Goal: Transaction & Acquisition: Purchase product/service

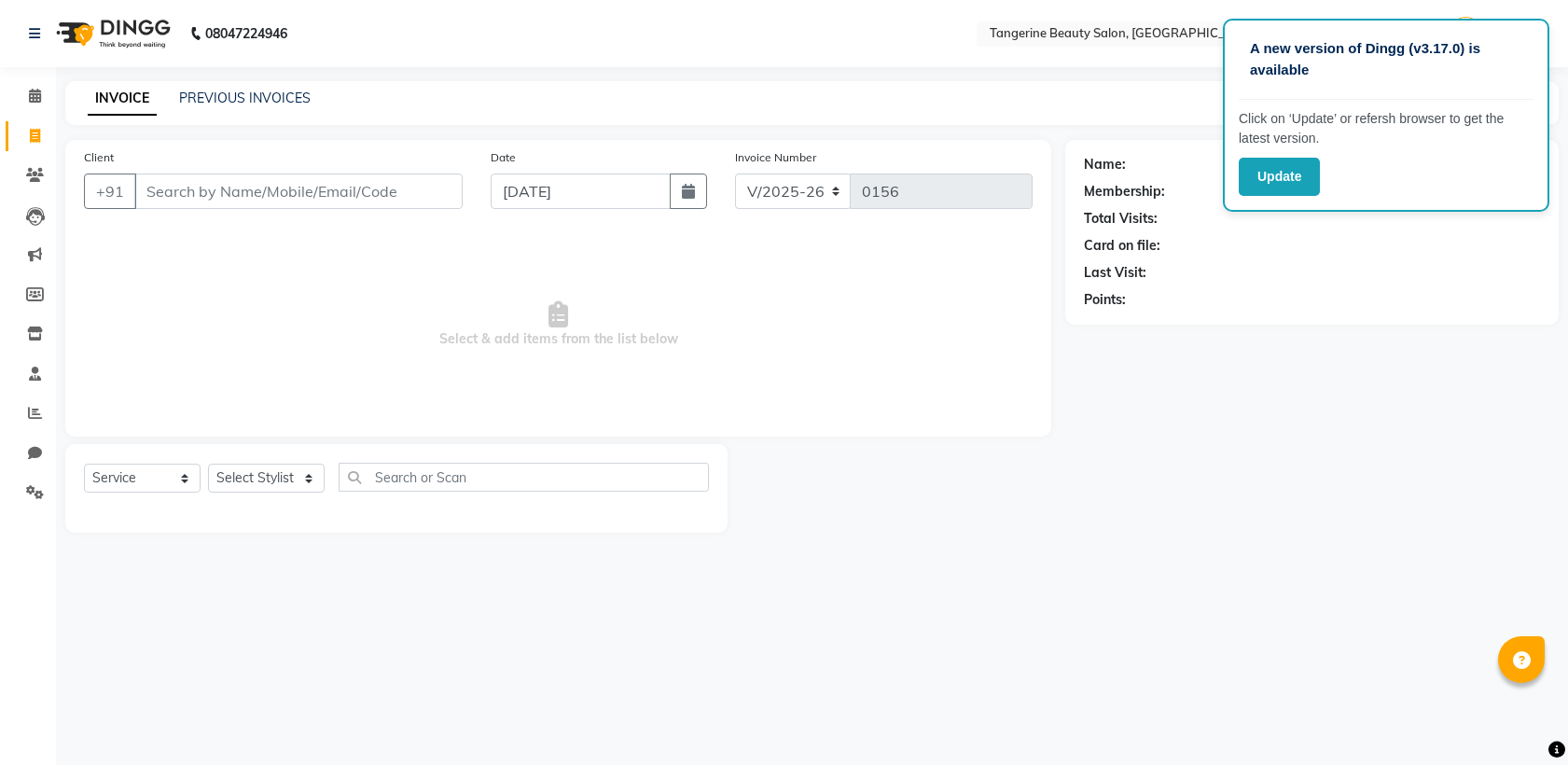
select select "8585"
select select "service"
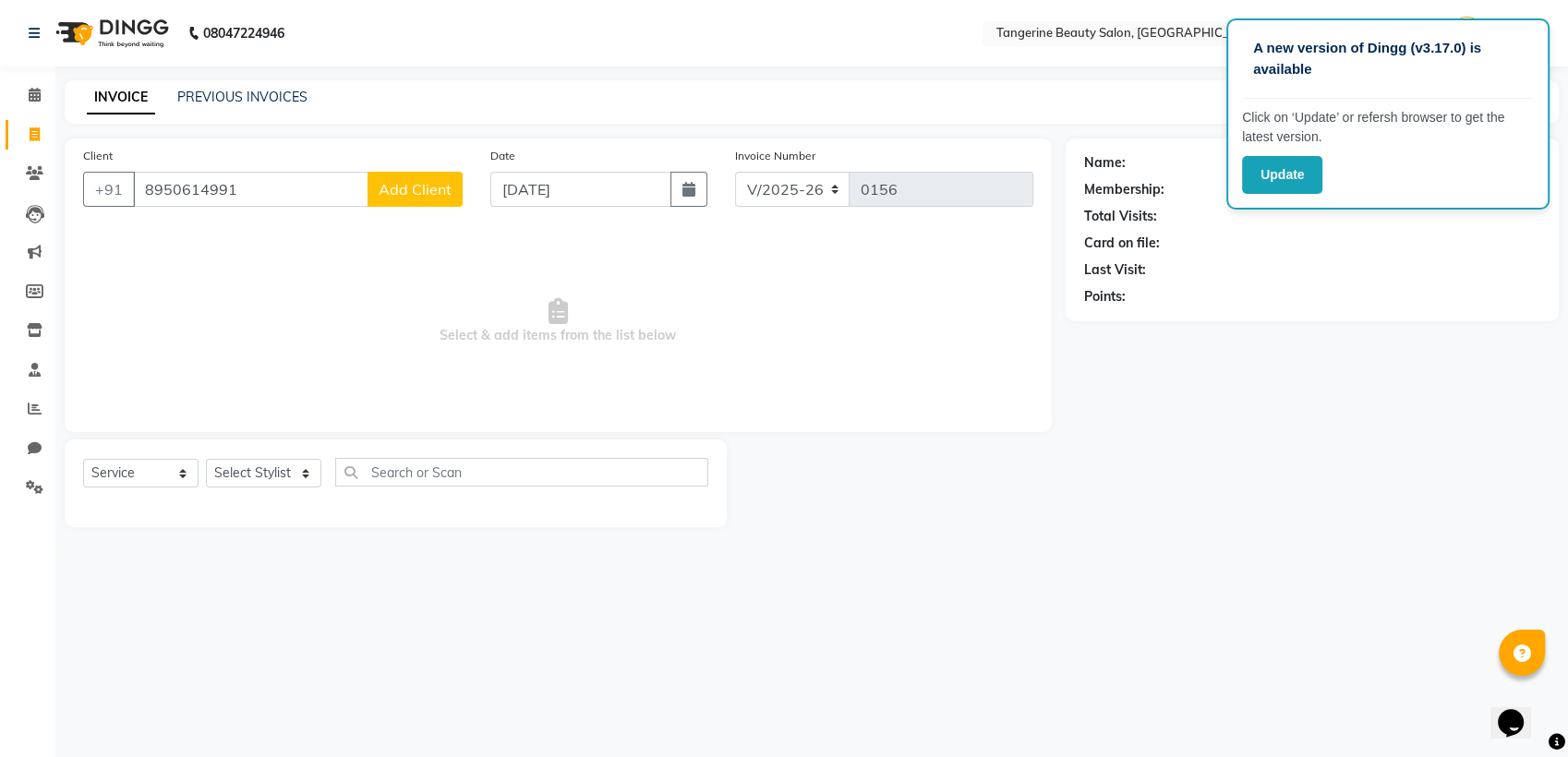
type input "8950614991"
click at [410, 193] on span "Add Client" at bounding box center [415, 189] width 73 height 18
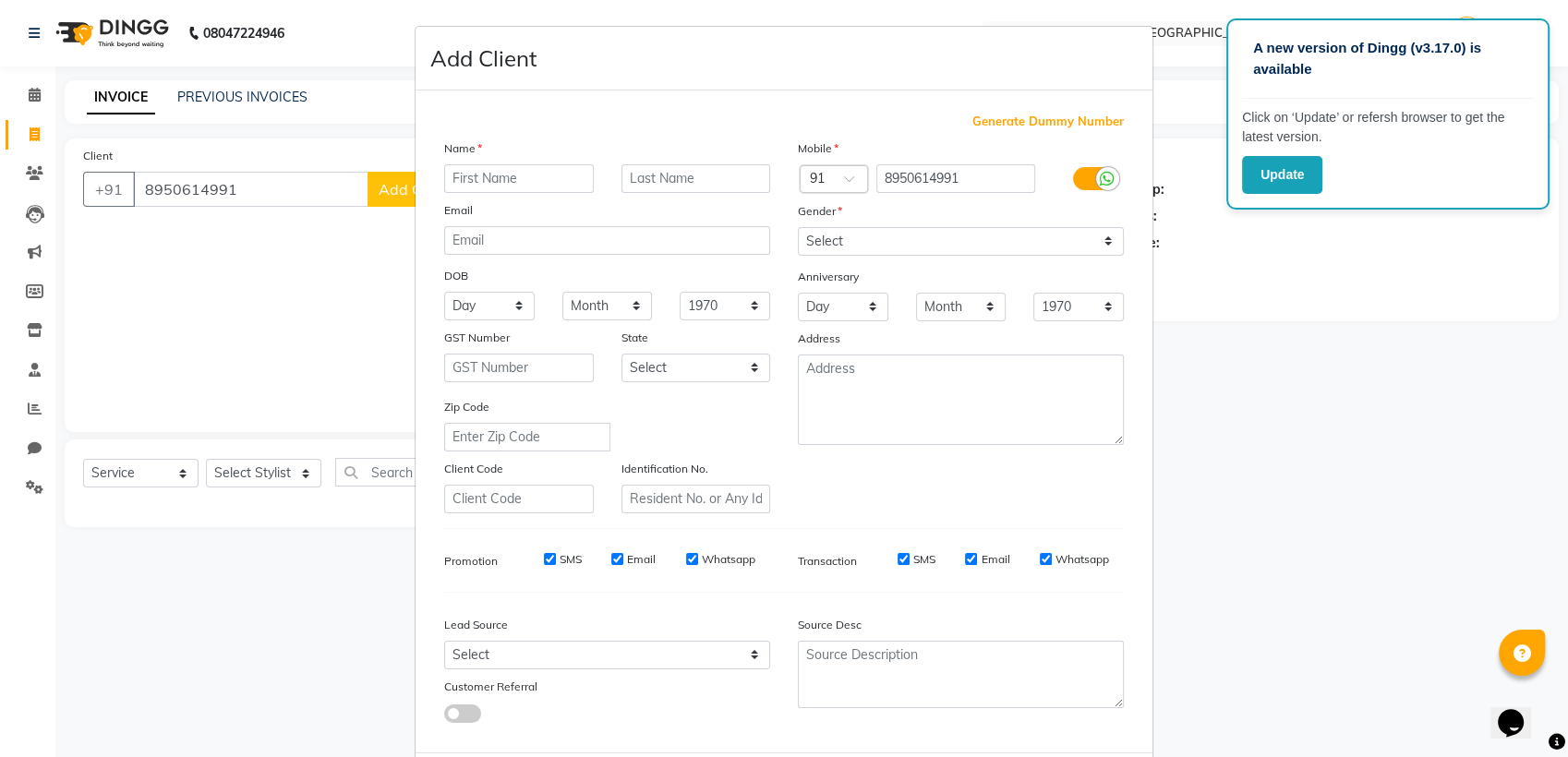
click at [460, 178] on input "text" at bounding box center [519, 178] width 150 height 28
type input "har"
click at [432, 281] on div "DOB" at bounding box center [460, 278] width 59 height 26
click at [473, 189] on input "har" at bounding box center [519, 178] width 150 height 28
click at [478, 167] on input "har" at bounding box center [519, 178] width 150 height 28
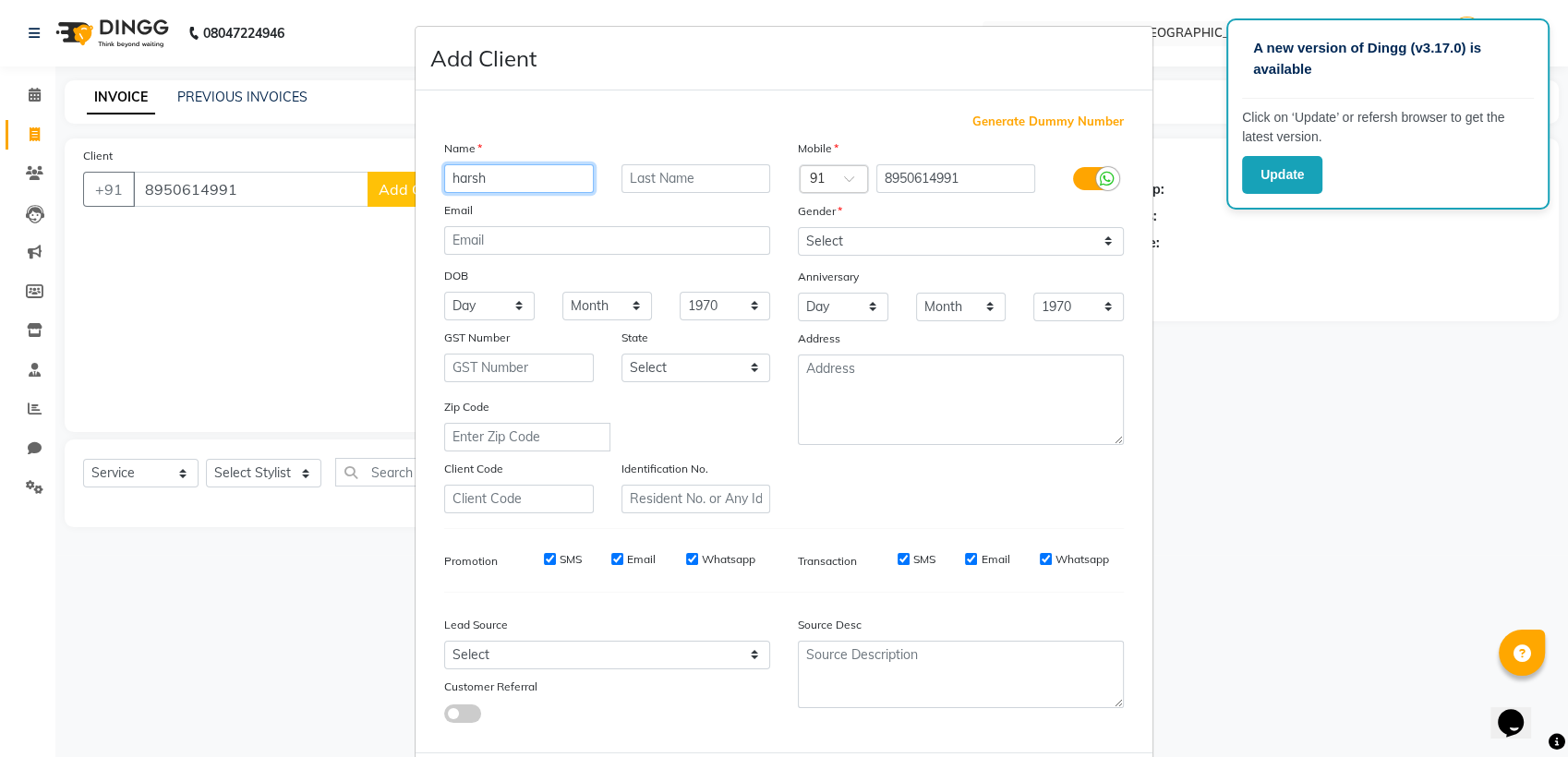
click at [485, 175] on input "harsh" at bounding box center [519, 178] width 150 height 28
type input "harsh"
click at [820, 239] on select "Select [DEMOGRAPHIC_DATA] [DEMOGRAPHIC_DATA] Other Prefer Not To Say" at bounding box center [961, 241] width 326 height 28
select select "[DEMOGRAPHIC_DATA]"
click at [798, 227] on select "Select [DEMOGRAPHIC_DATA] [DEMOGRAPHIC_DATA] Other Prefer Not To Say" at bounding box center [961, 241] width 326 height 28
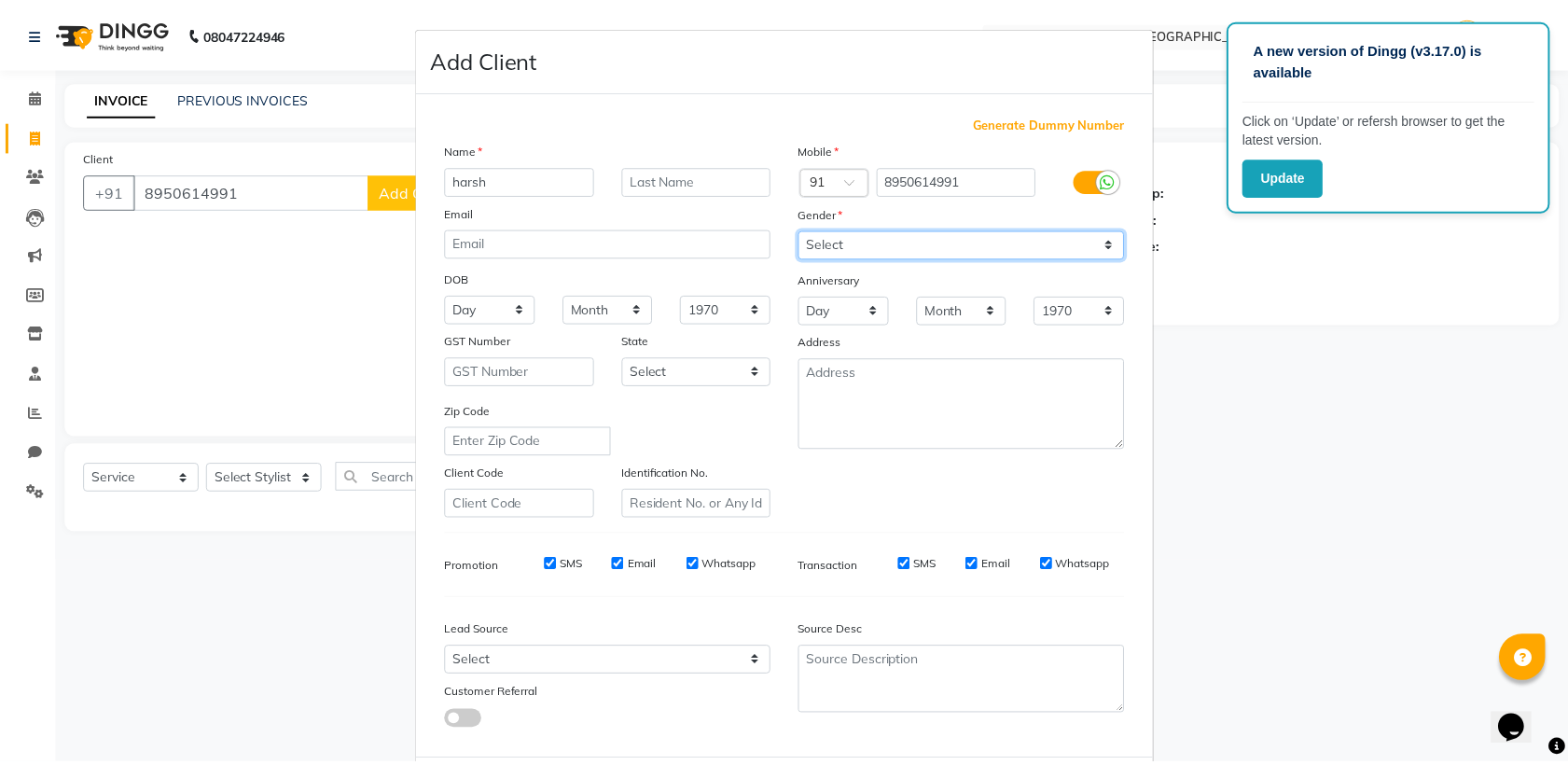
scroll to position [91, 0]
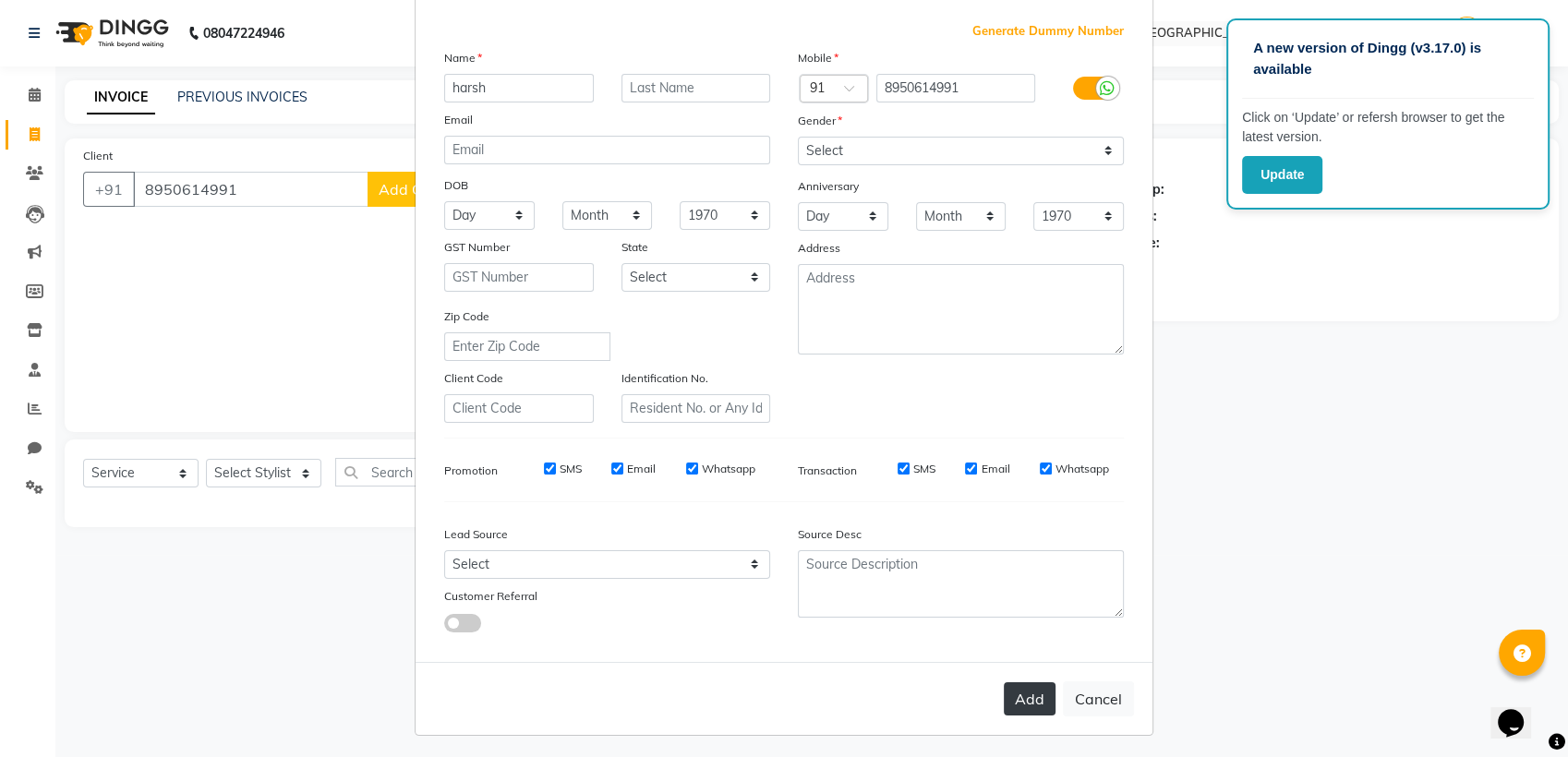
click at [1019, 701] on button "Add" at bounding box center [1029, 698] width 52 height 33
select select
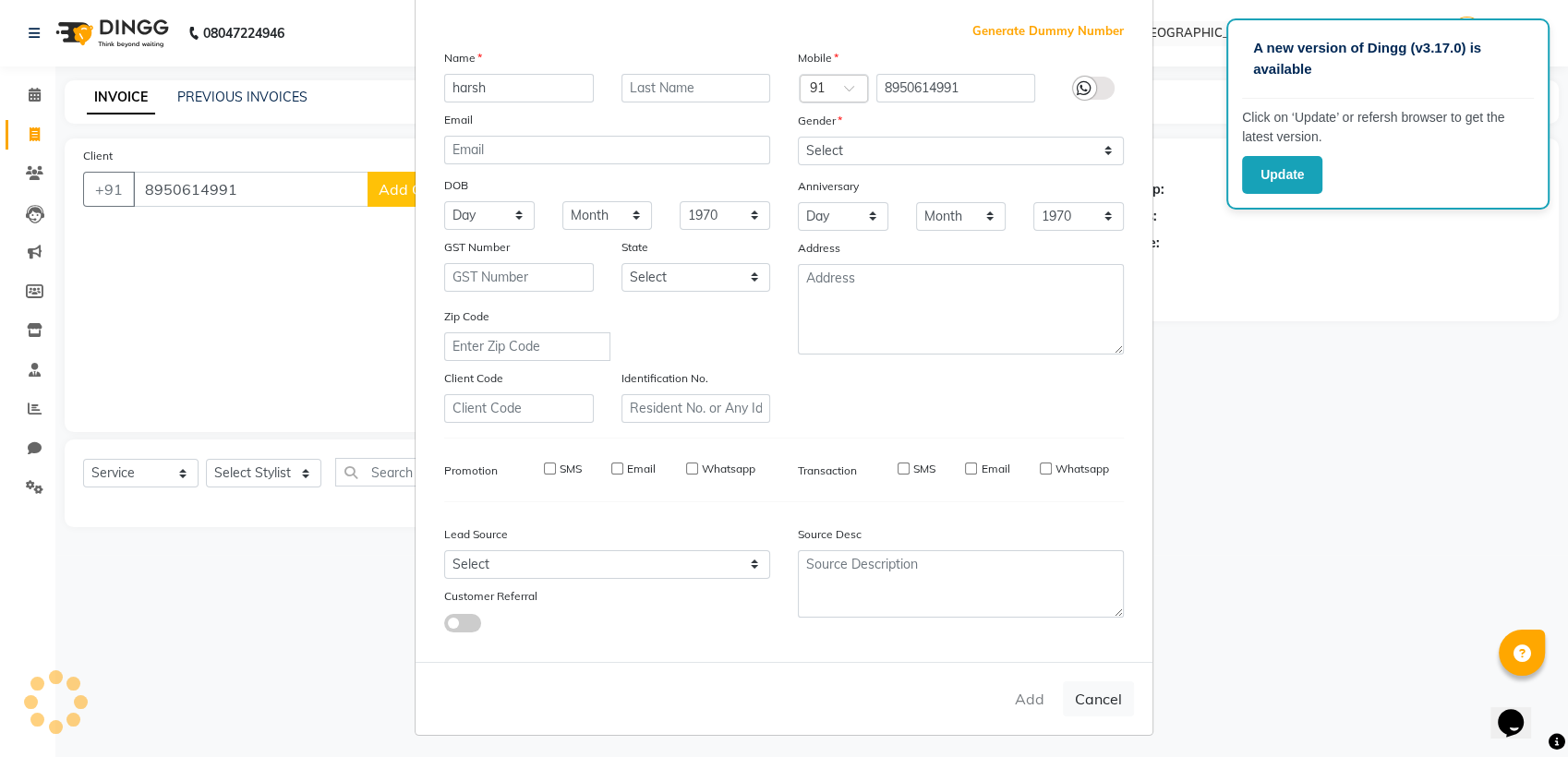
select select
checkbox input "false"
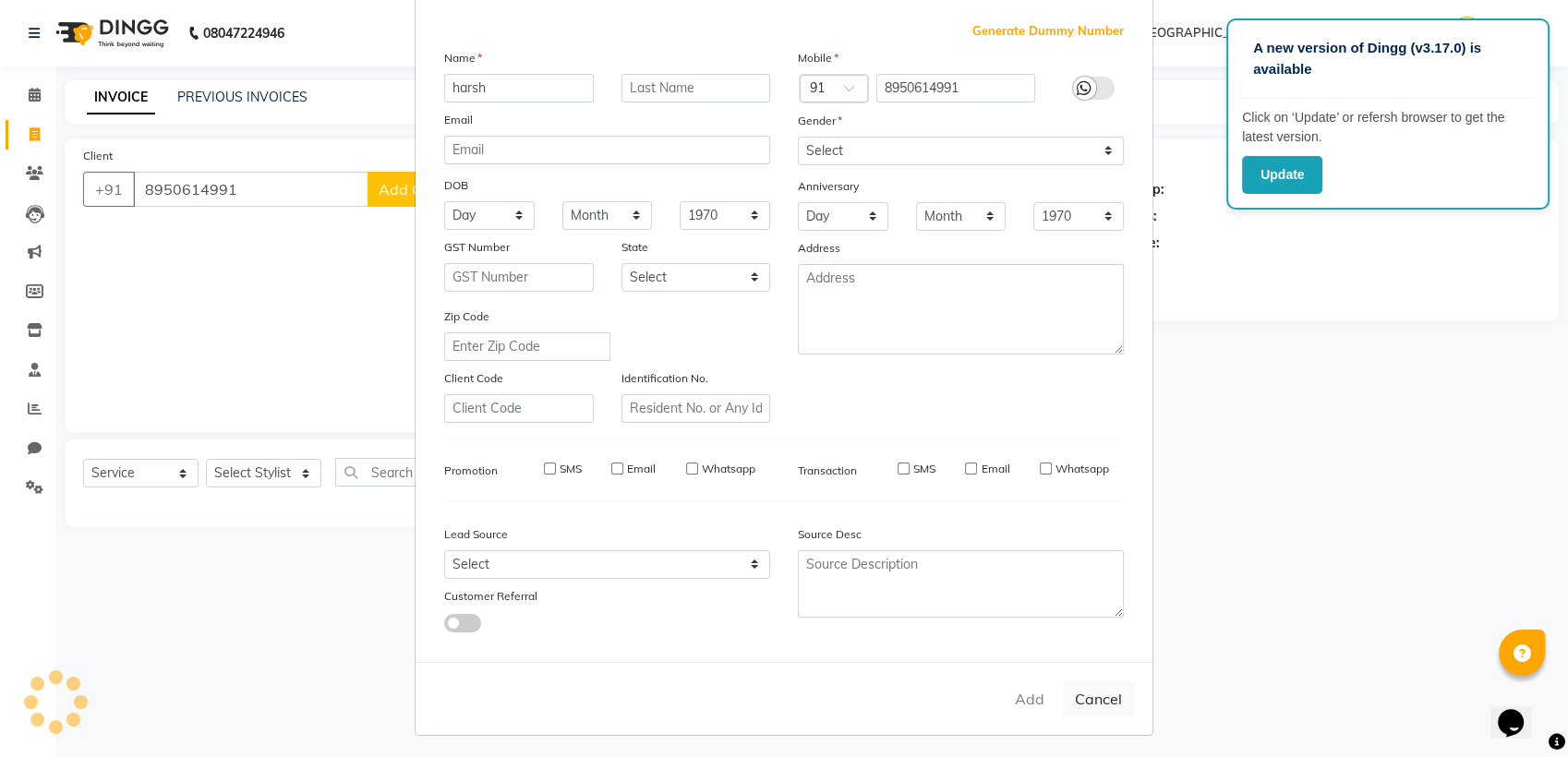
checkbox input "false"
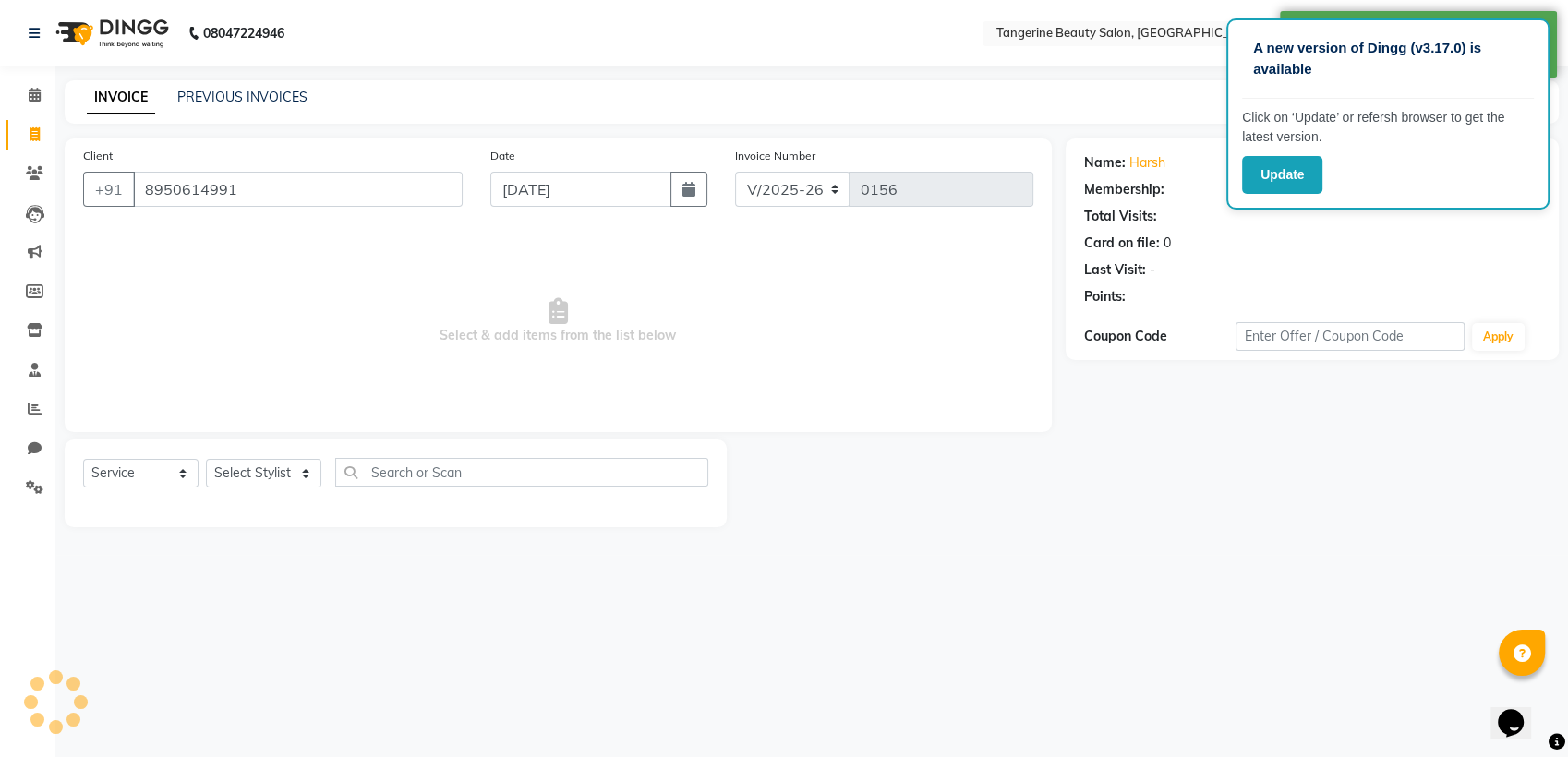
select select "1: Object"
click at [263, 489] on div "Select Service Product Membership Package Voucher Prepaid Gift Card Select Styl…" at bounding box center [396, 480] width 625 height 44
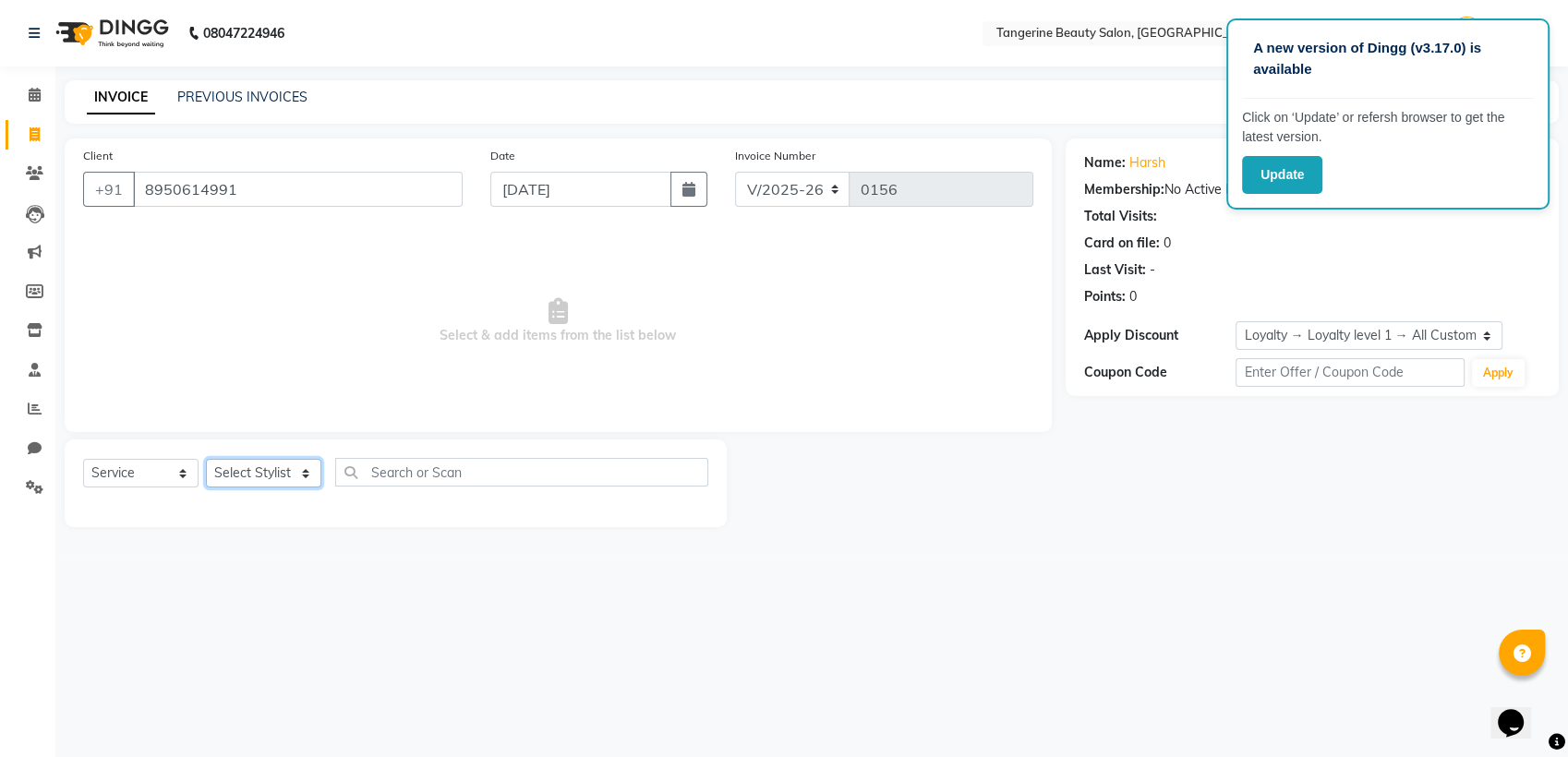
click at [260, 478] on select "Select Stylist [PERSON_NAME] [PERSON_NAME]" at bounding box center [264, 473] width 116 height 28
select select "88040"
click at [206, 459] on select "Select Stylist [PERSON_NAME] [PERSON_NAME]" at bounding box center [264, 473] width 116 height 28
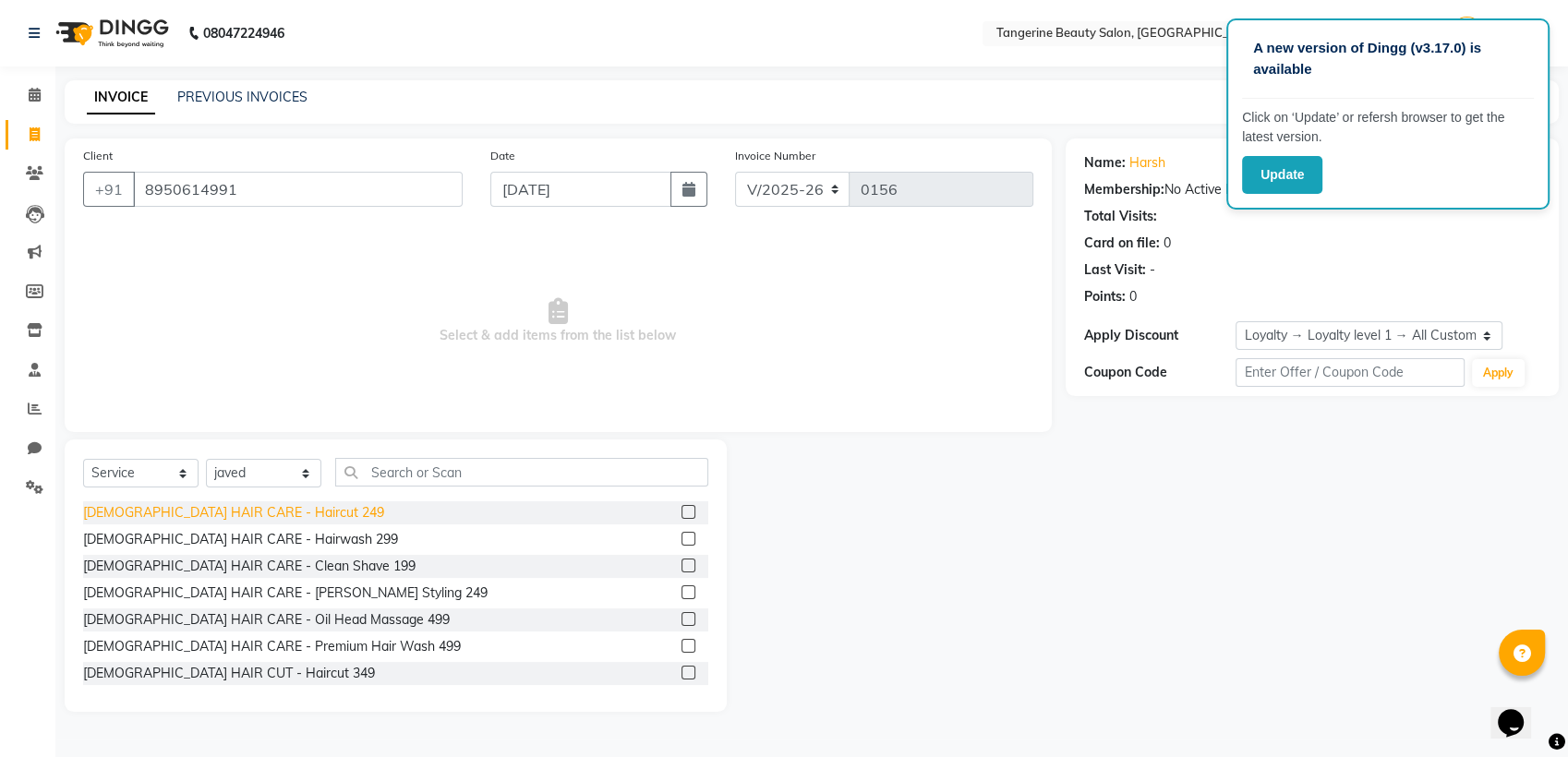
click at [215, 515] on div "[DEMOGRAPHIC_DATA] HAIR CARE - Haircut 249" at bounding box center [233, 512] width 301 height 19
checkbox input "false"
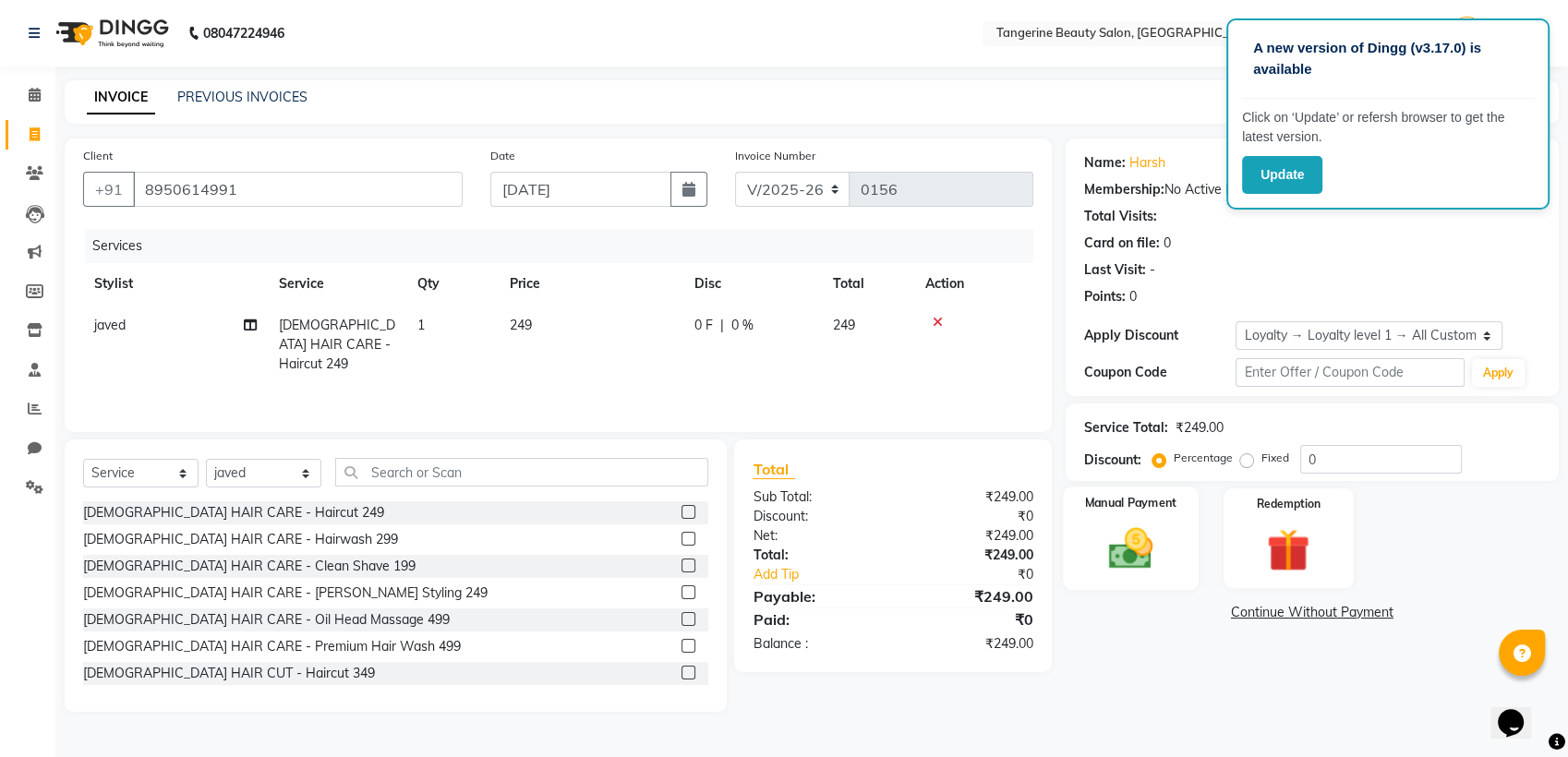
click at [1159, 538] on img at bounding box center [1130, 548] width 73 height 52
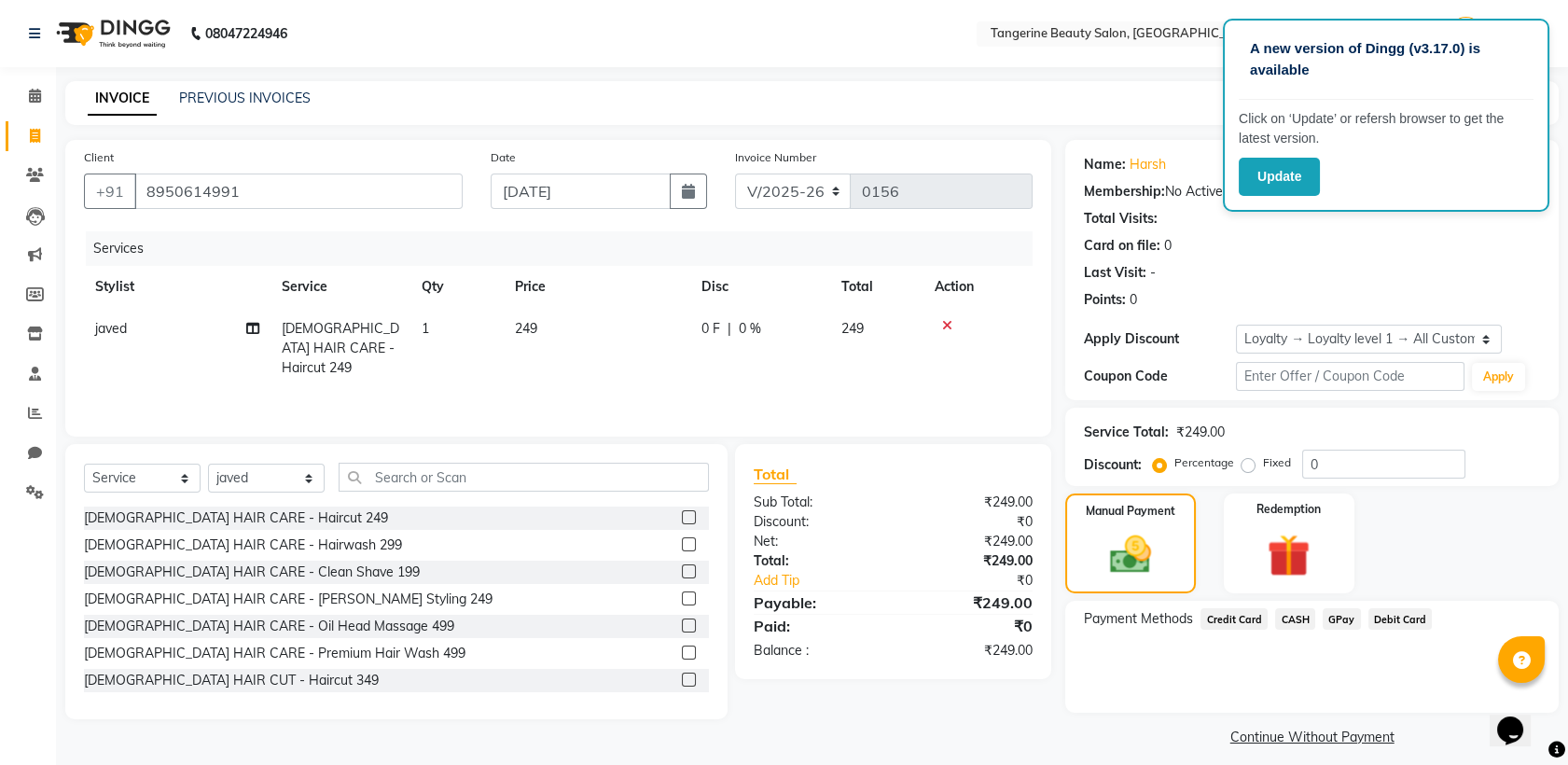
click at [1340, 617] on span "GPay" at bounding box center [1342, 619] width 38 height 21
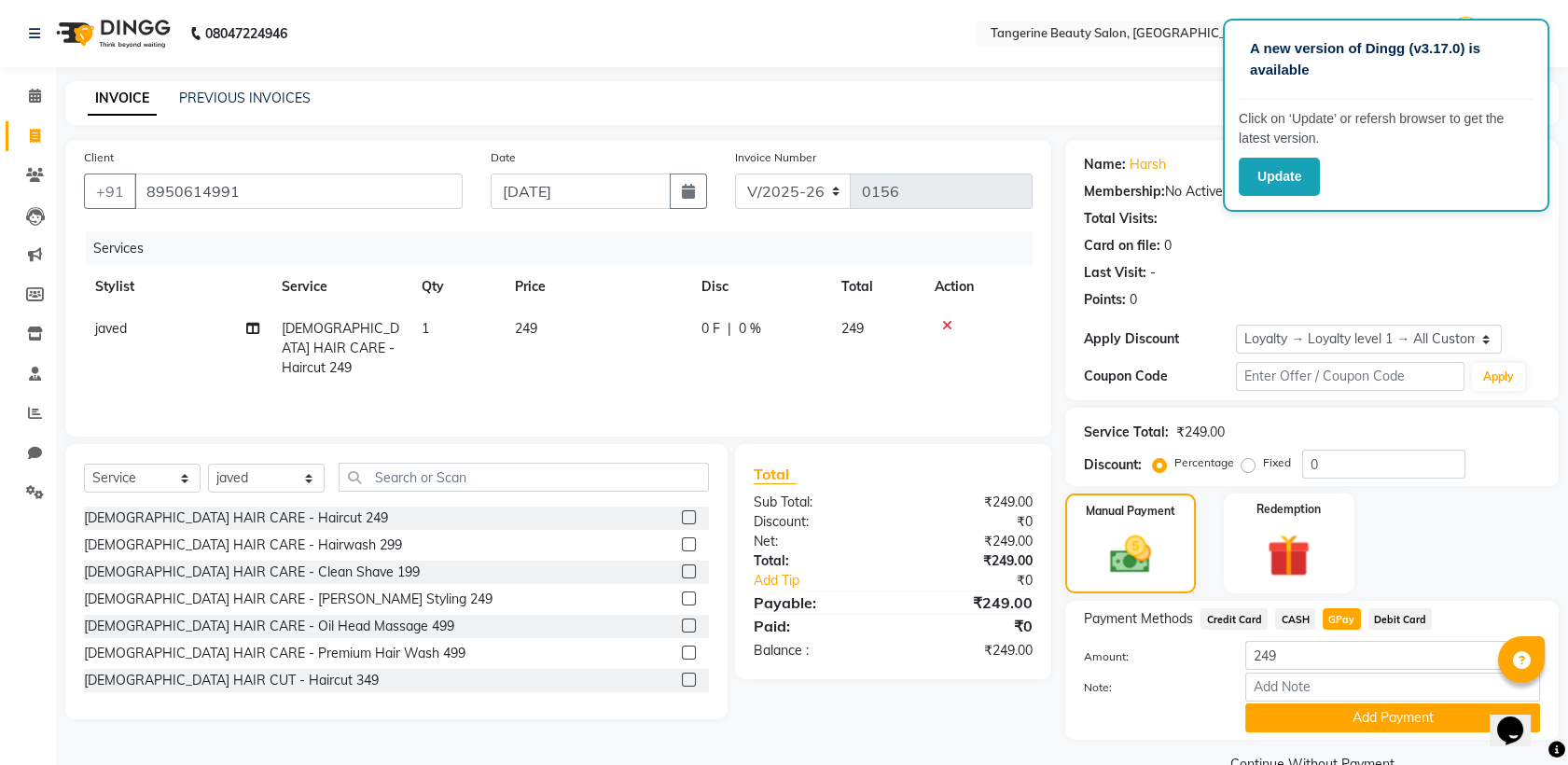
scroll to position [40, 0]
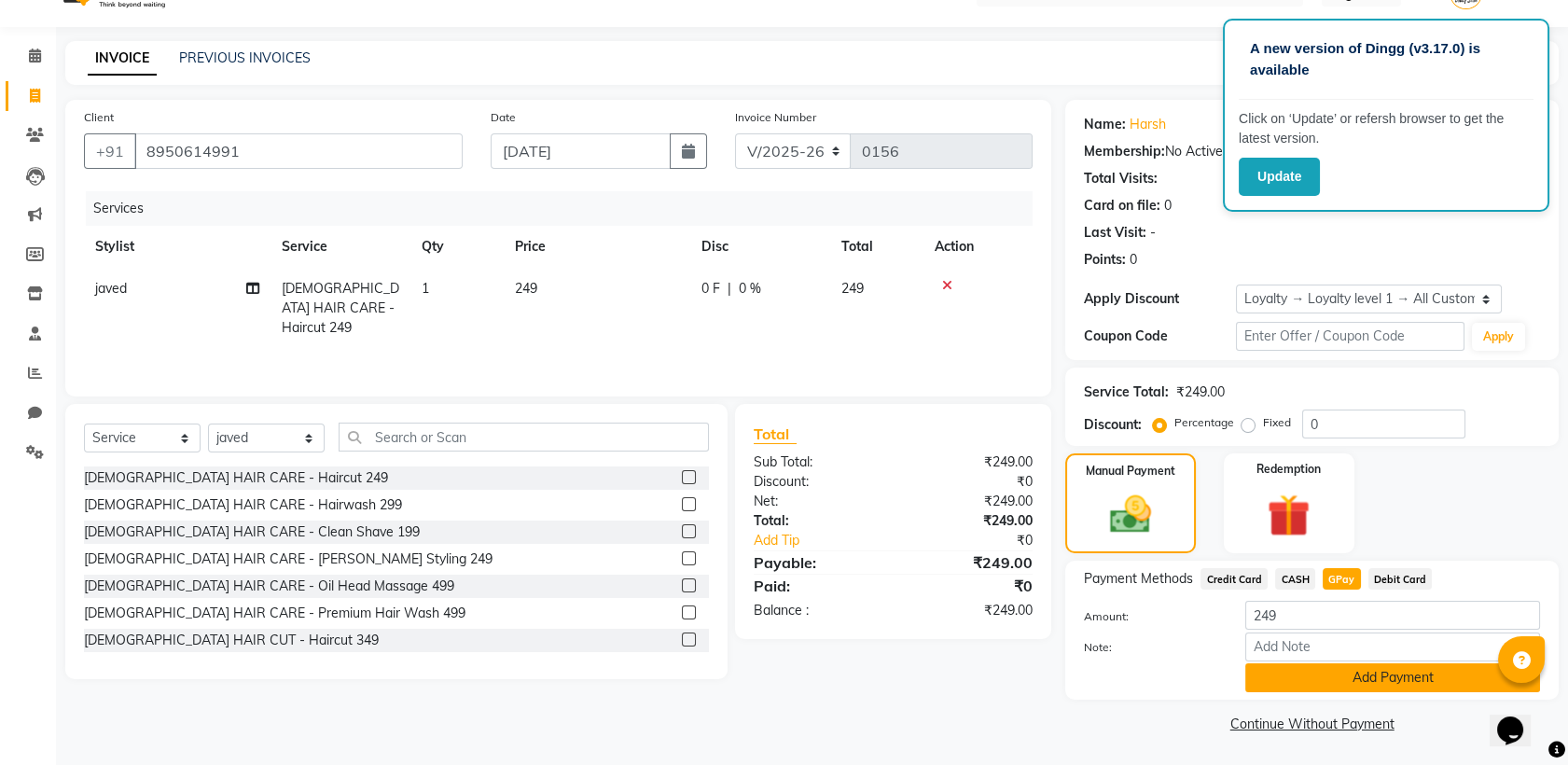
click at [1372, 683] on button "Add Payment" at bounding box center [1393, 678] width 295 height 29
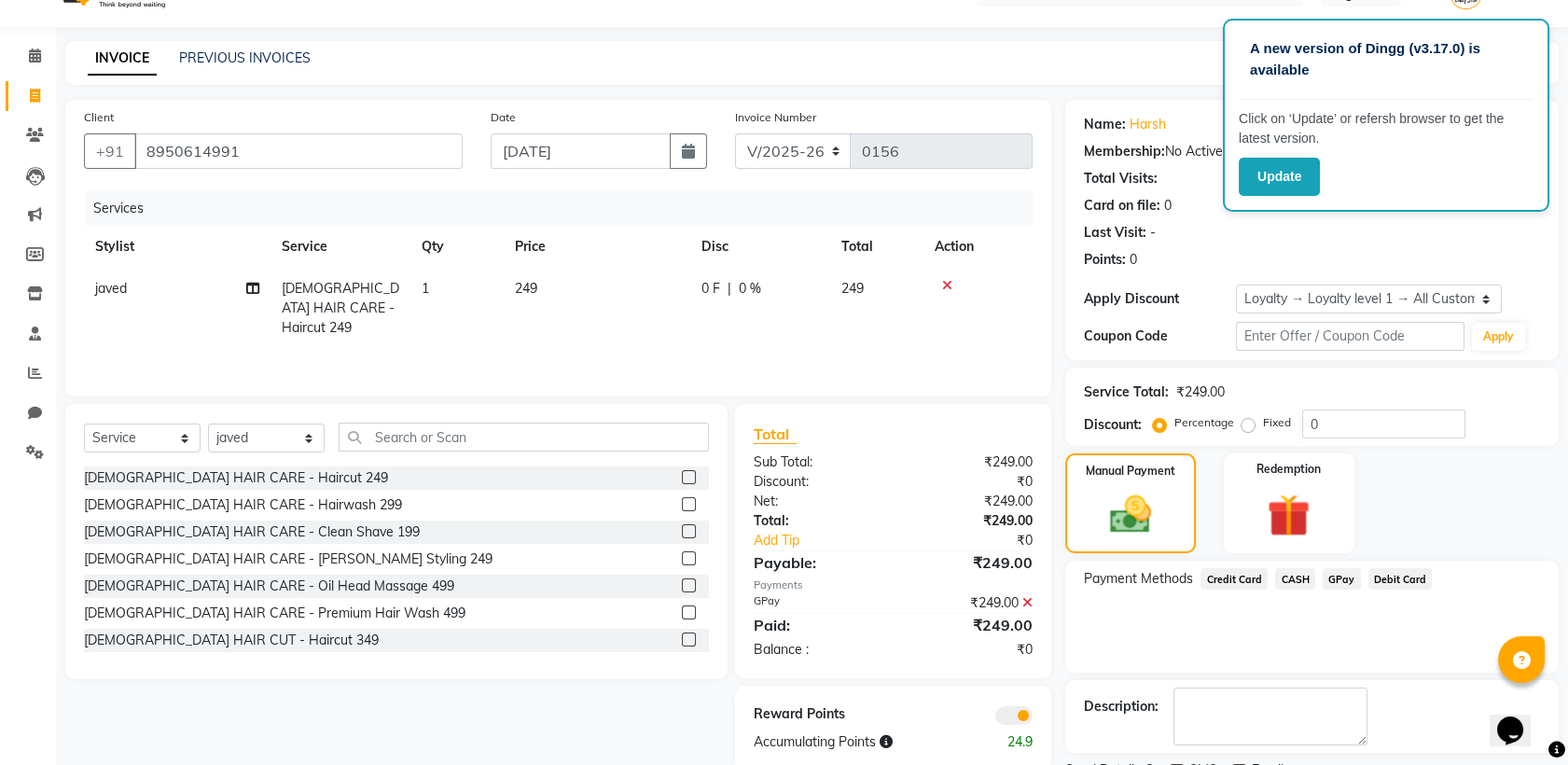
scroll to position [119, 0]
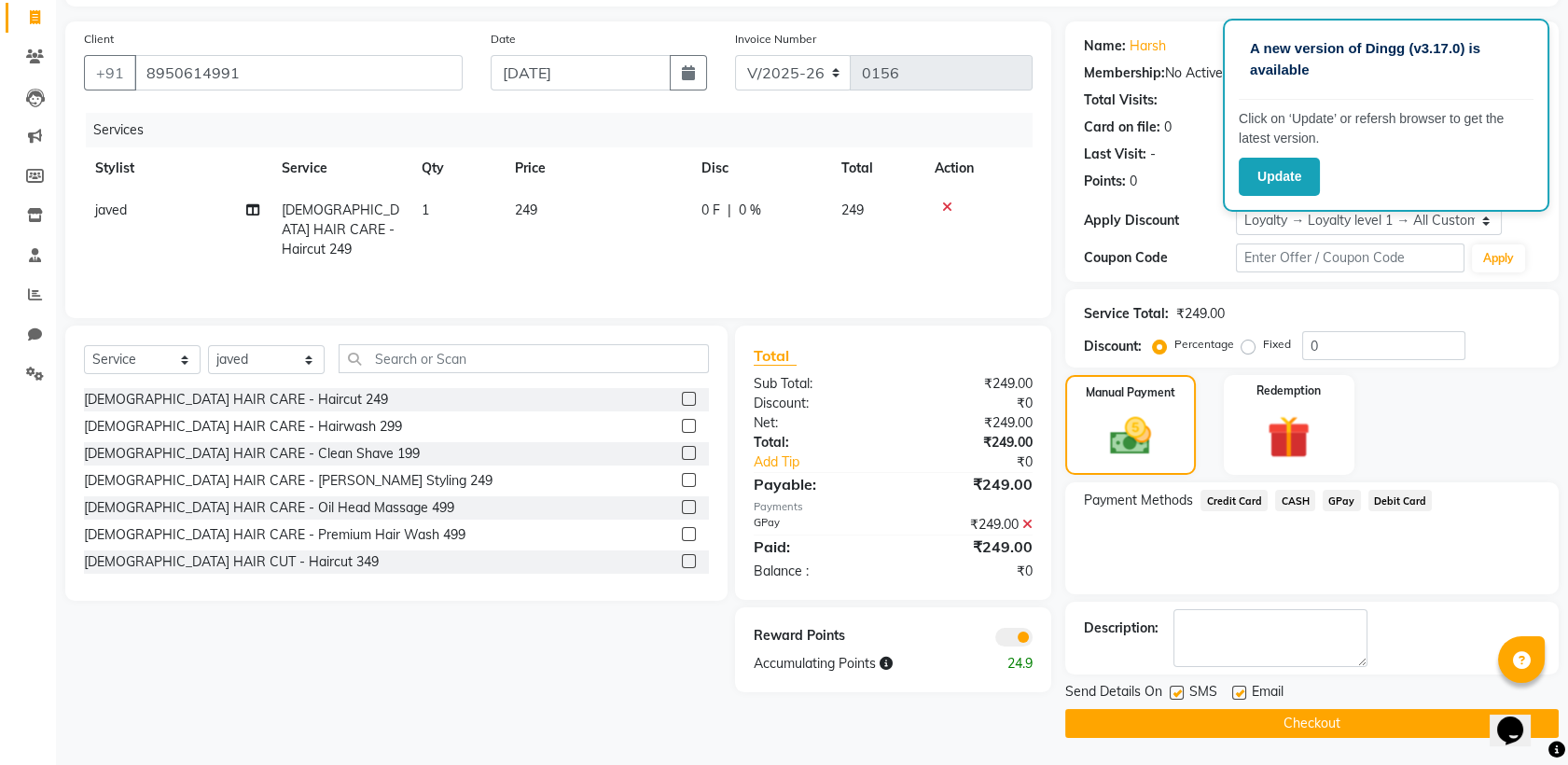
click at [1357, 727] on button "Checkout" at bounding box center [1312, 724] width 494 height 29
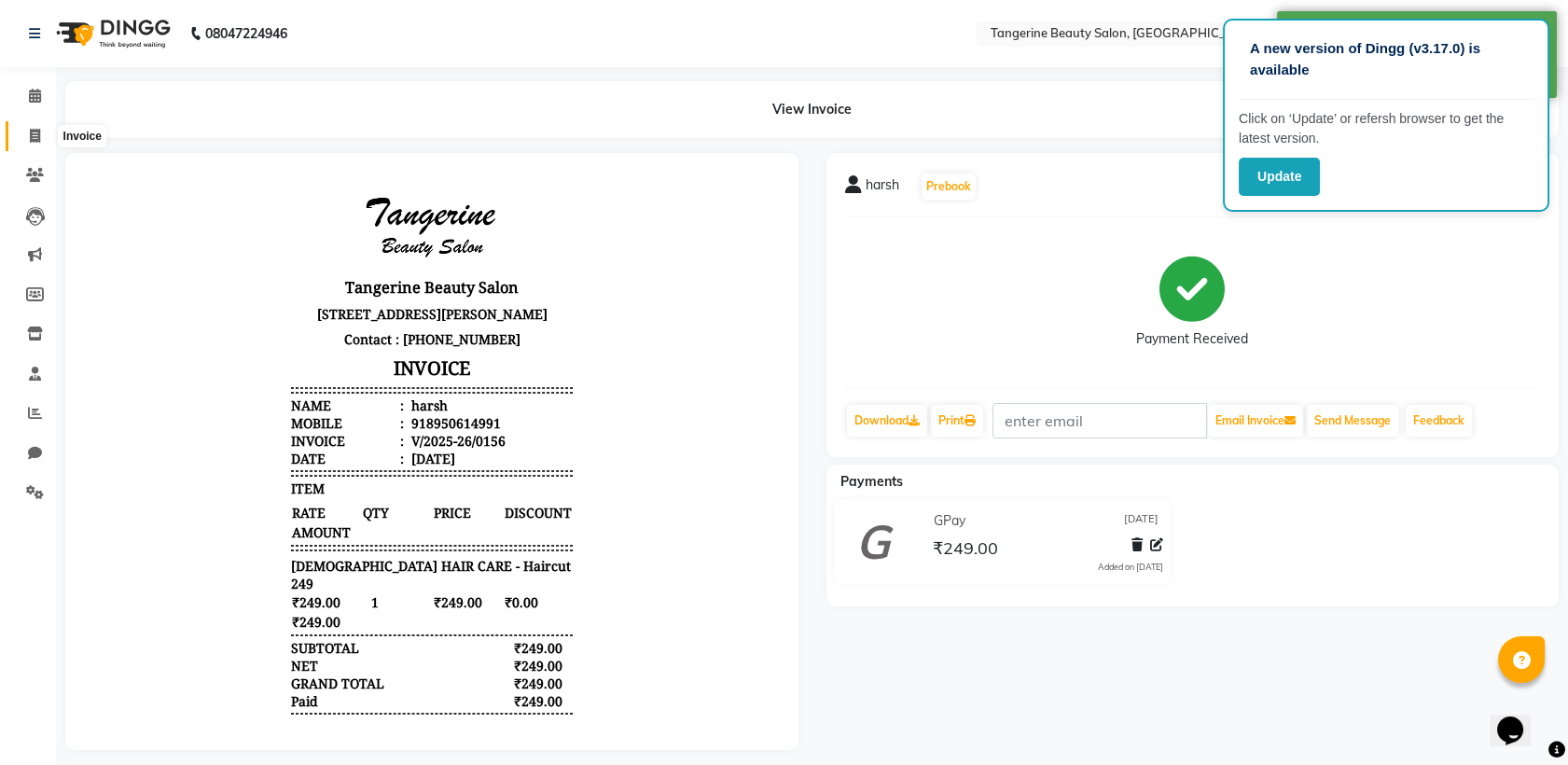
click at [40, 137] on span at bounding box center [35, 136] width 33 height 21
select select "service"
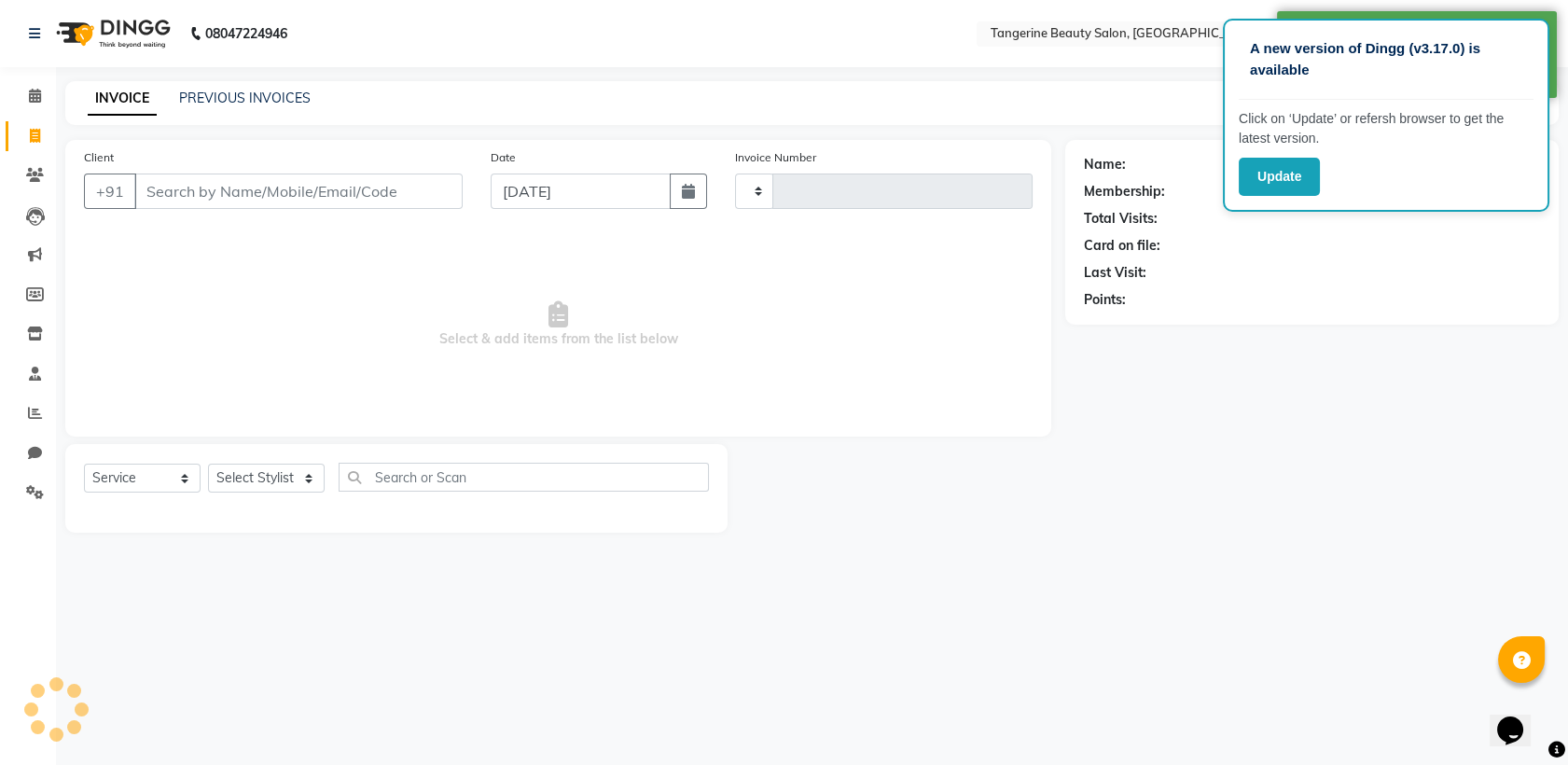
type input "0157"
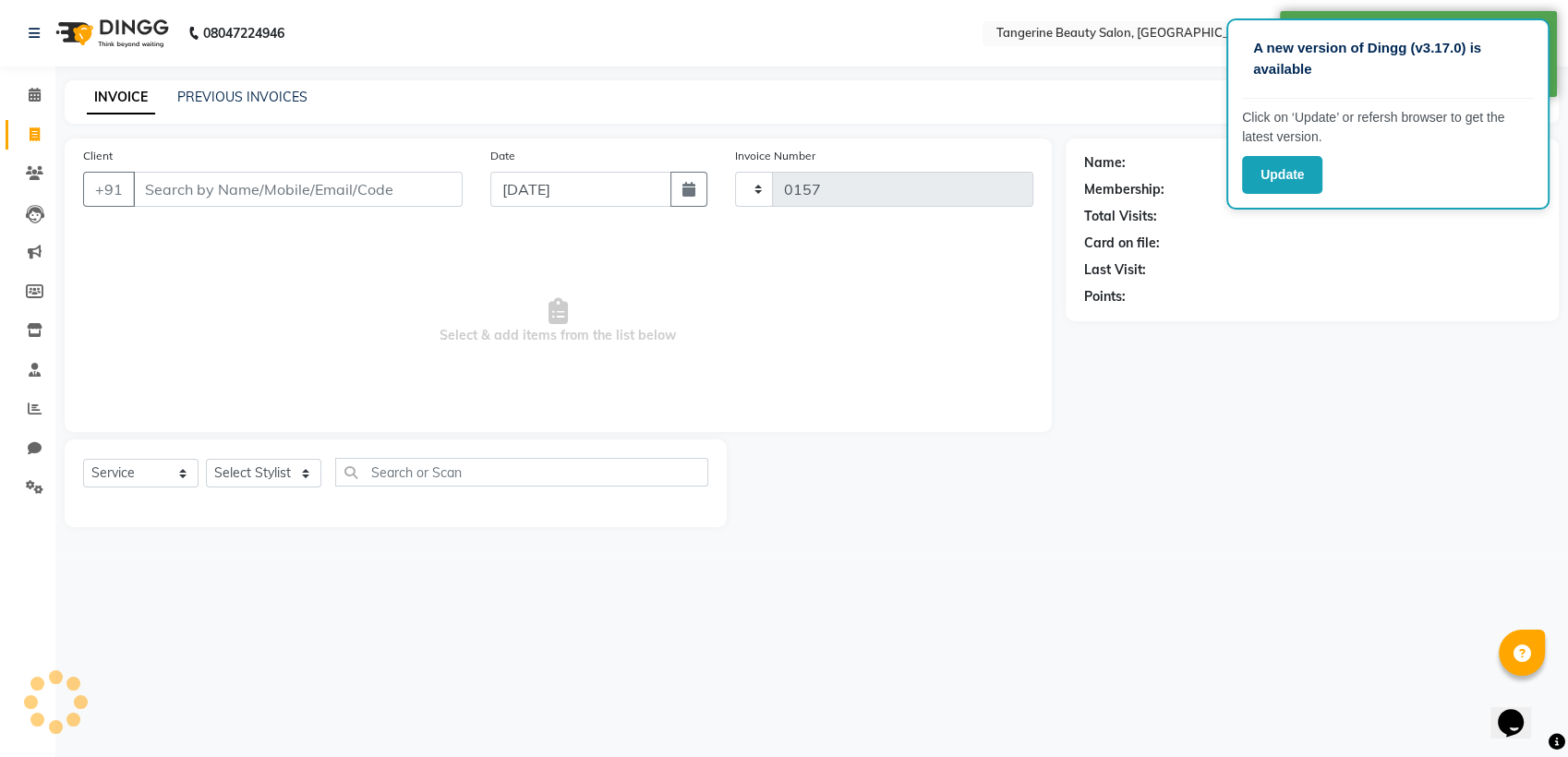
select select "8585"
click at [200, 187] on input "Client" at bounding box center [297, 189] width 329 height 35
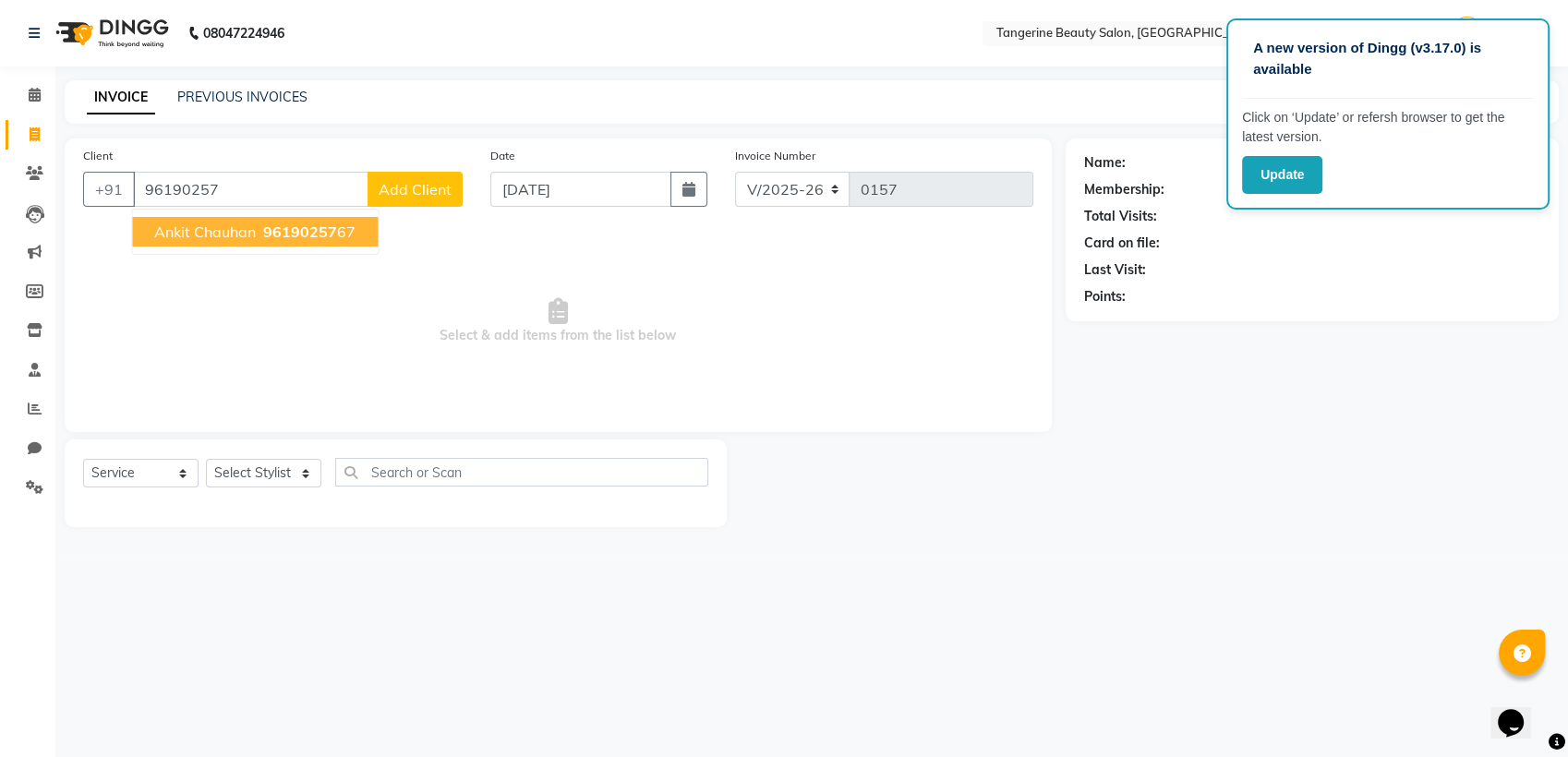
click at [281, 229] on span "96190257" at bounding box center [300, 231] width 74 height 18
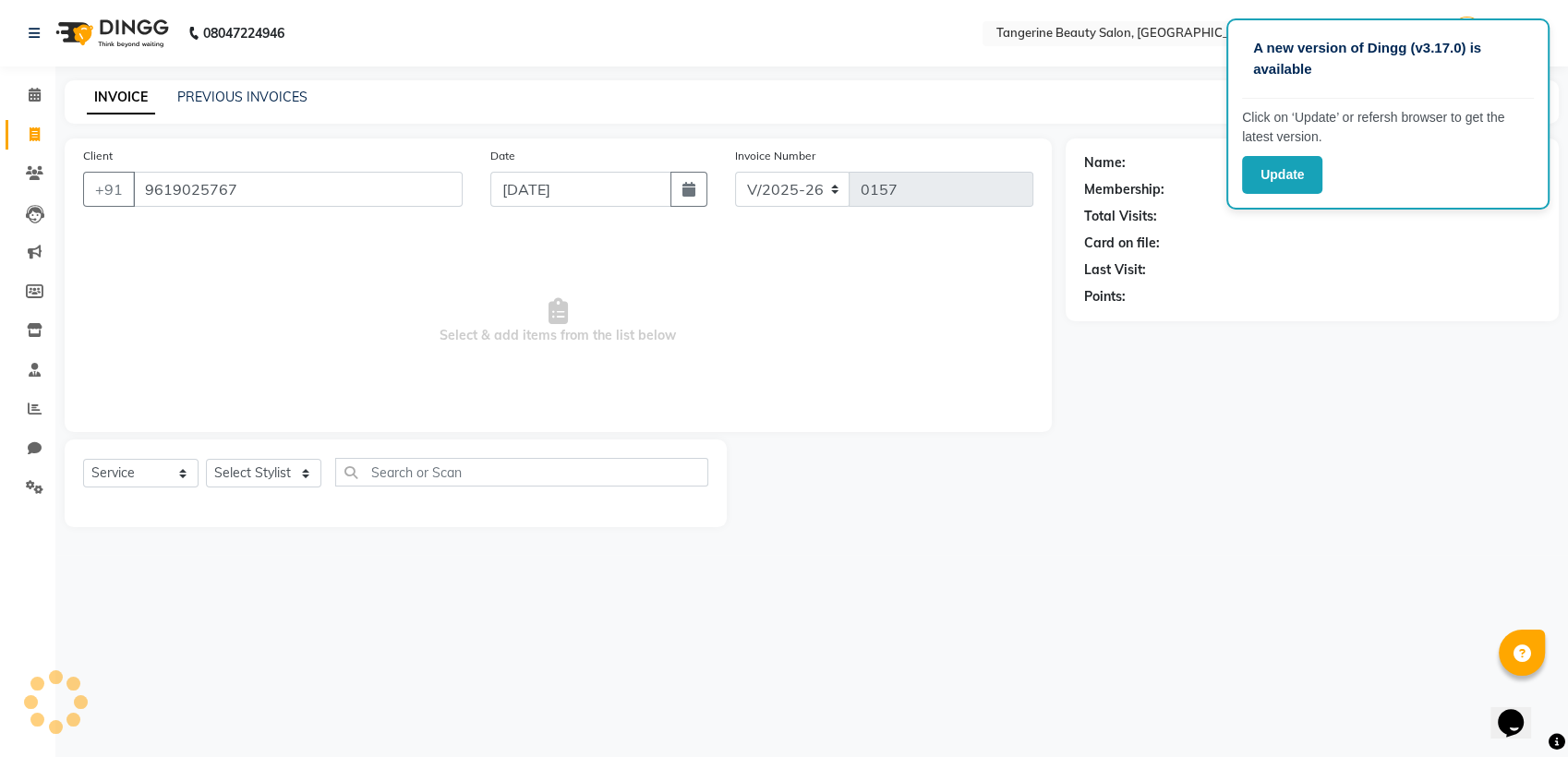
type input "9619025767"
select select "1: Object"
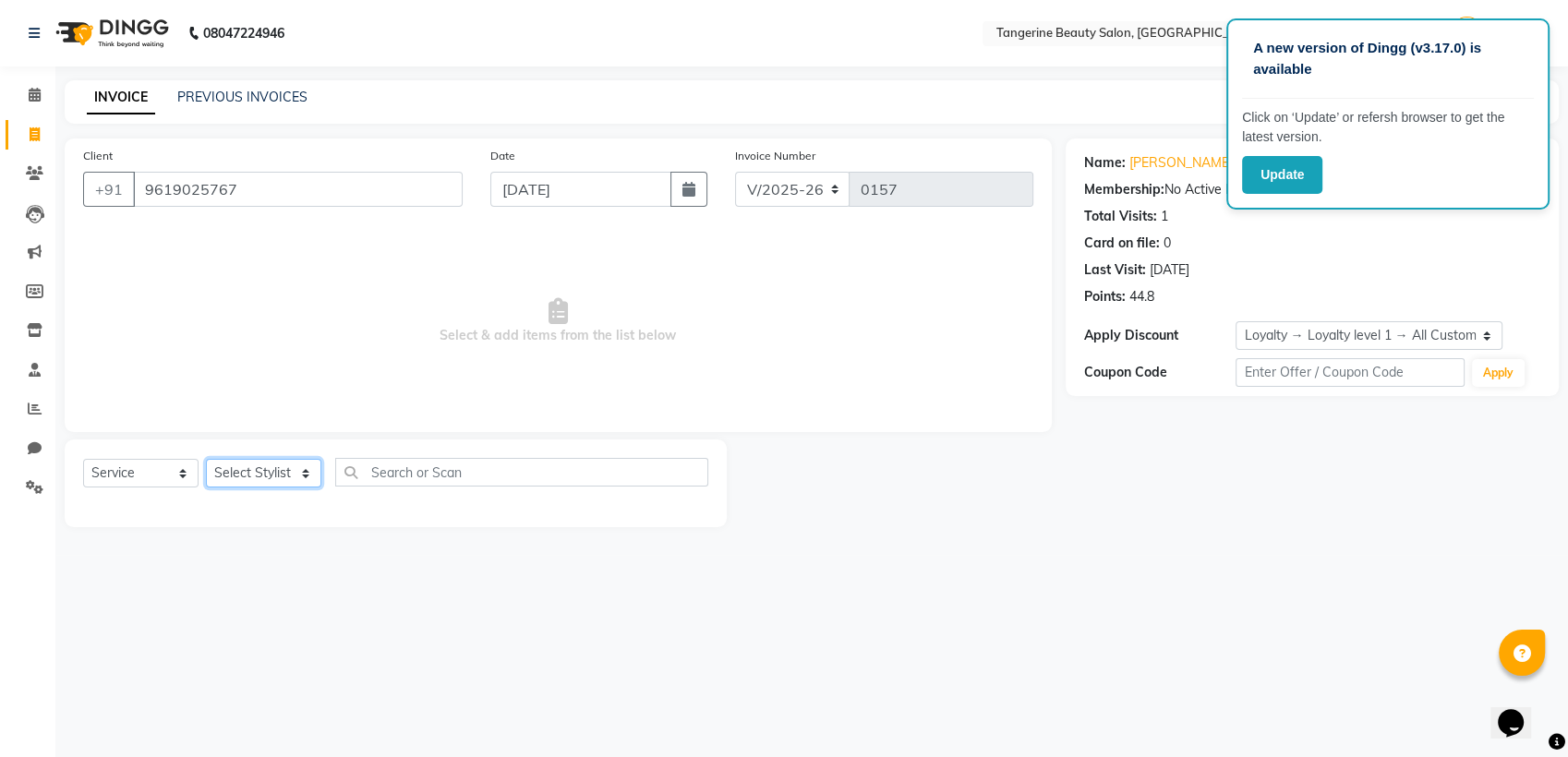
click at [248, 471] on select "Select Stylist [PERSON_NAME] [PERSON_NAME]" at bounding box center [264, 473] width 116 height 28
select select "88040"
click at [206, 459] on select "Select Stylist [PERSON_NAME] [PERSON_NAME]" at bounding box center [264, 473] width 116 height 28
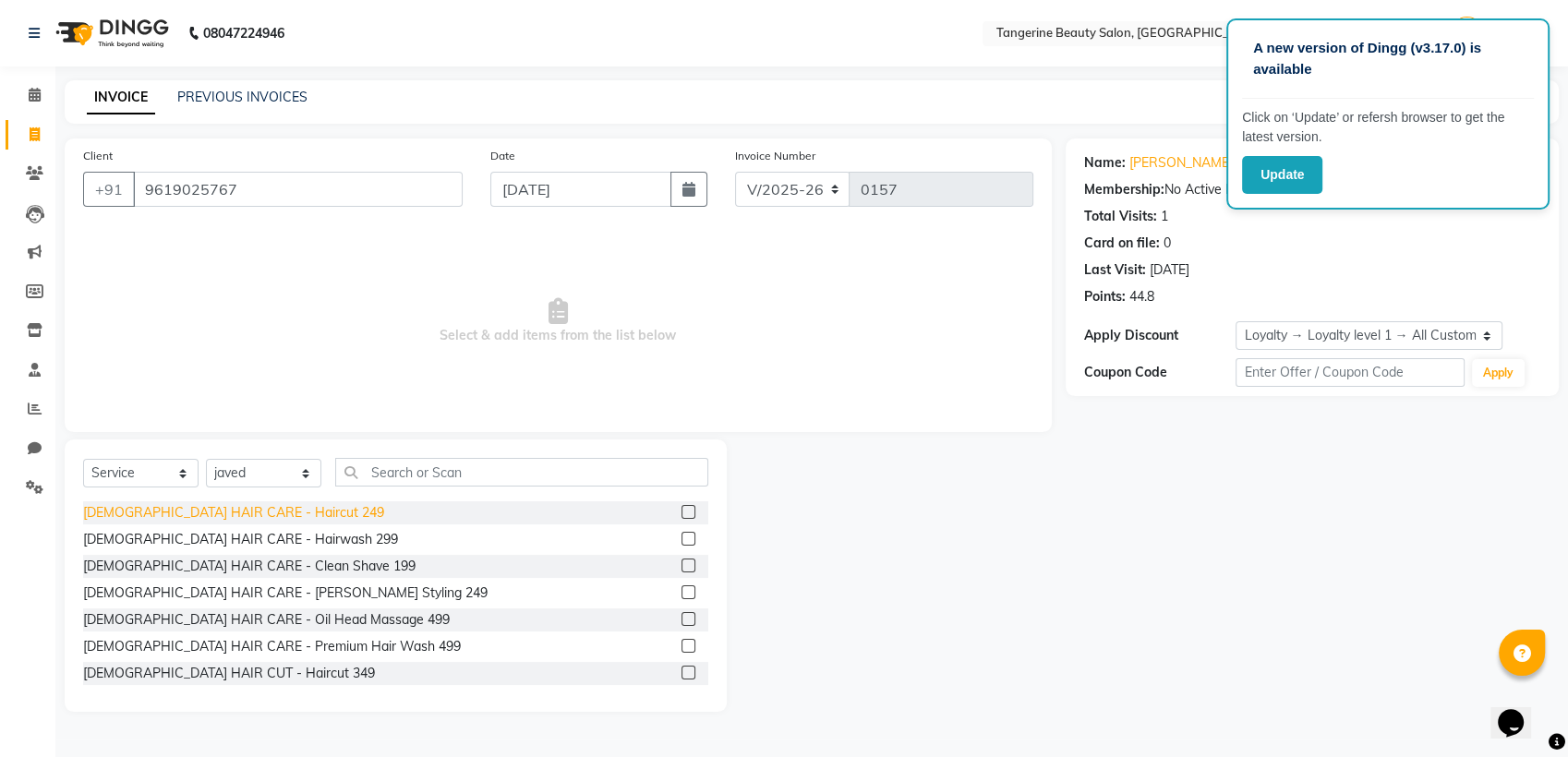
click at [268, 513] on div "[DEMOGRAPHIC_DATA] HAIR CARE - Haircut 249" at bounding box center [233, 512] width 301 height 19
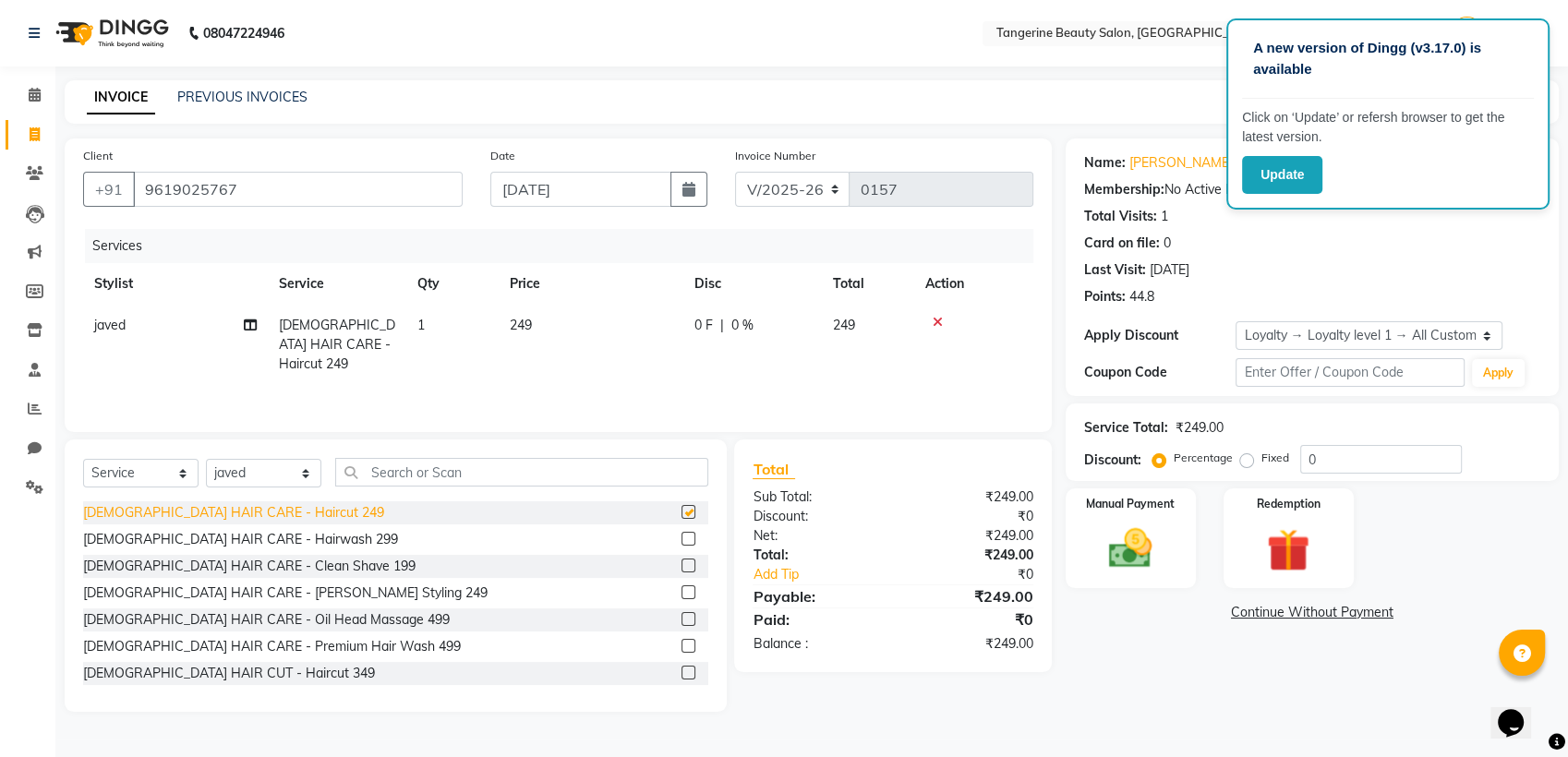
checkbox input "false"
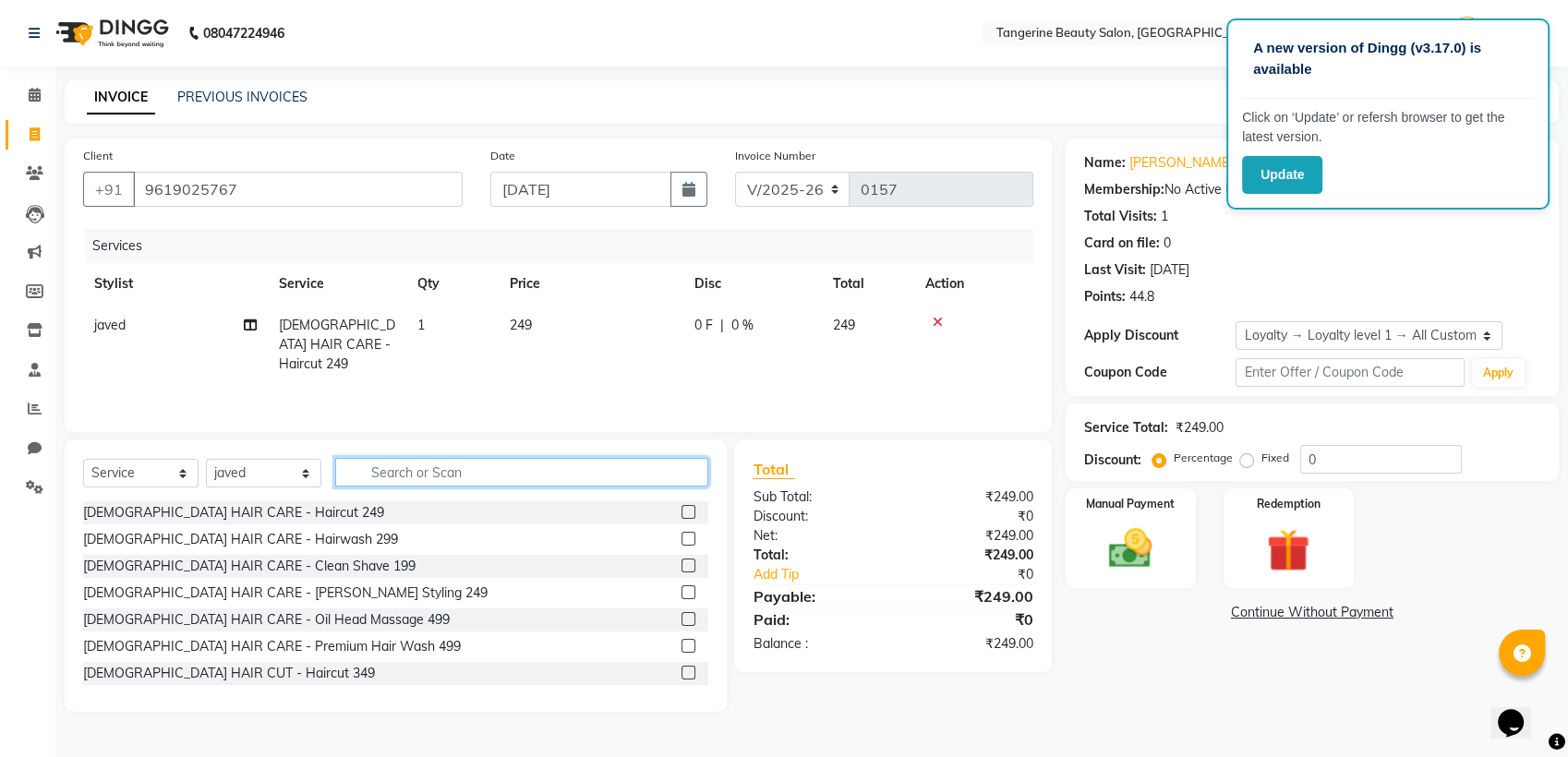
click at [404, 476] on input "text" at bounding box center [521, 472] width 373 height 28
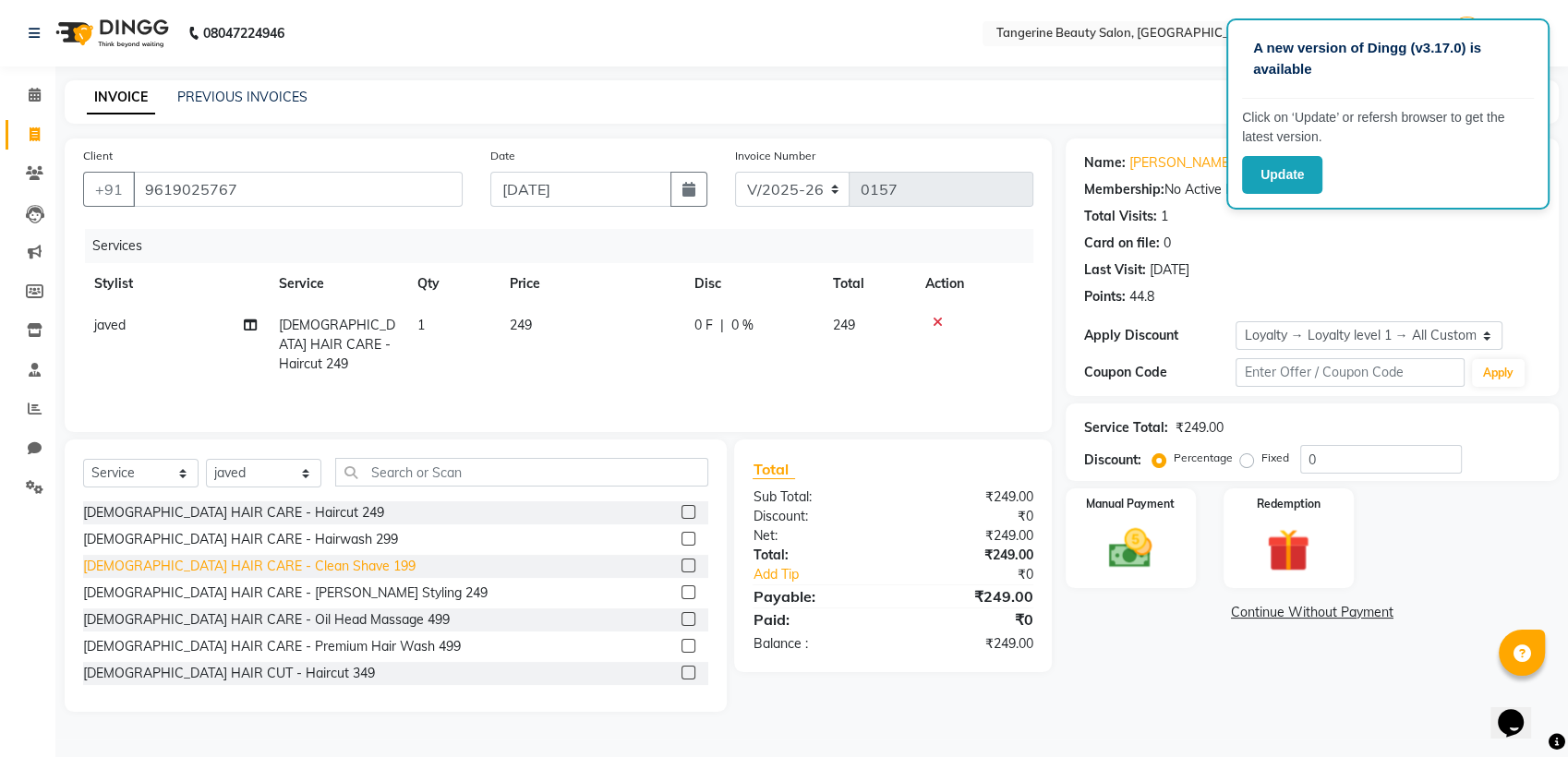
click at [274, 572] on div "[DEMOGRAPHIC_DATA] HAIR CARE - Clean Shave 199" at bounding box center [249, 566] width 332 height 19
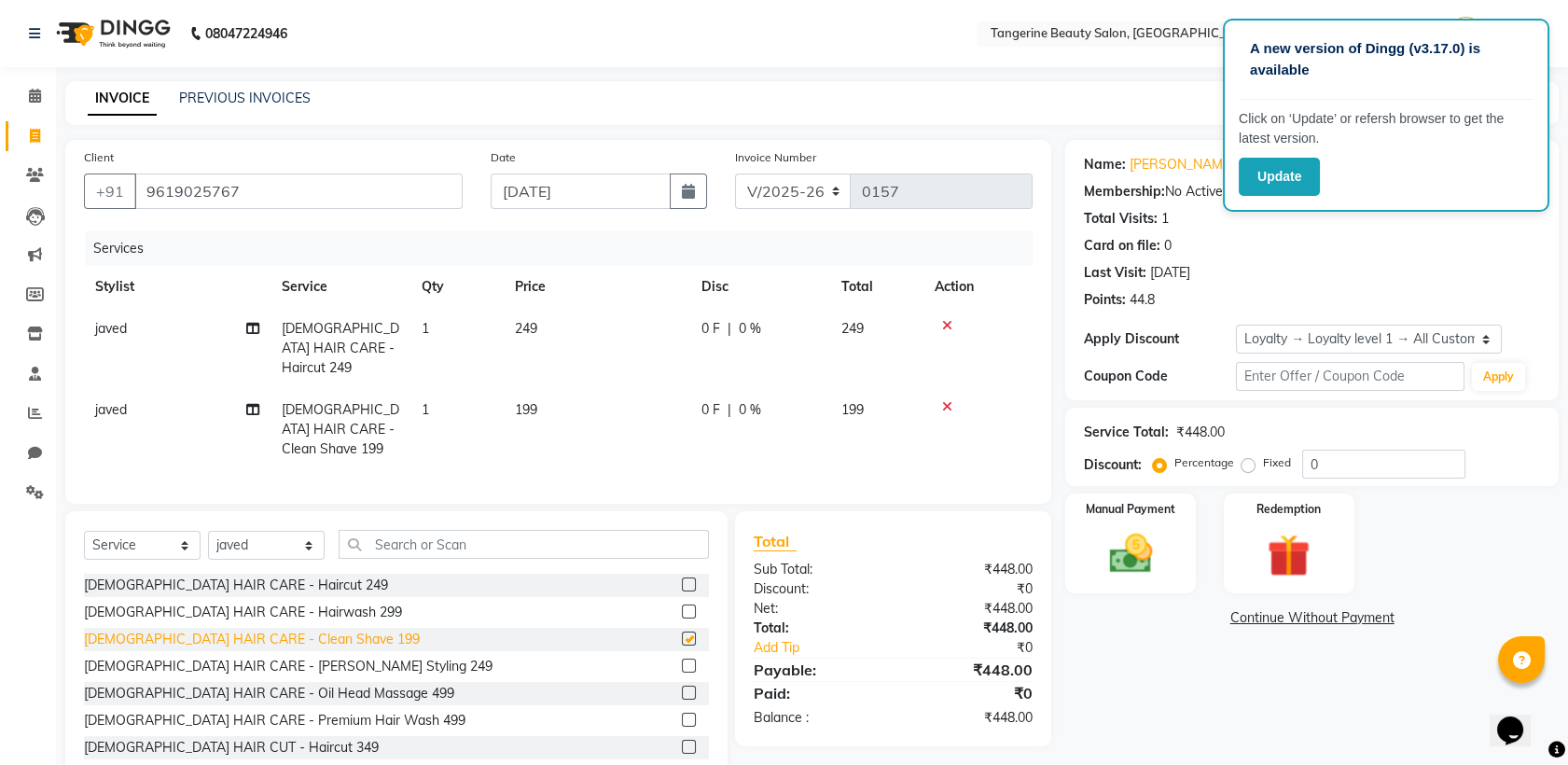
checkbox input "false"
click at [1134, 531] on img at bounding box center [1131, 554] width 73 height 52
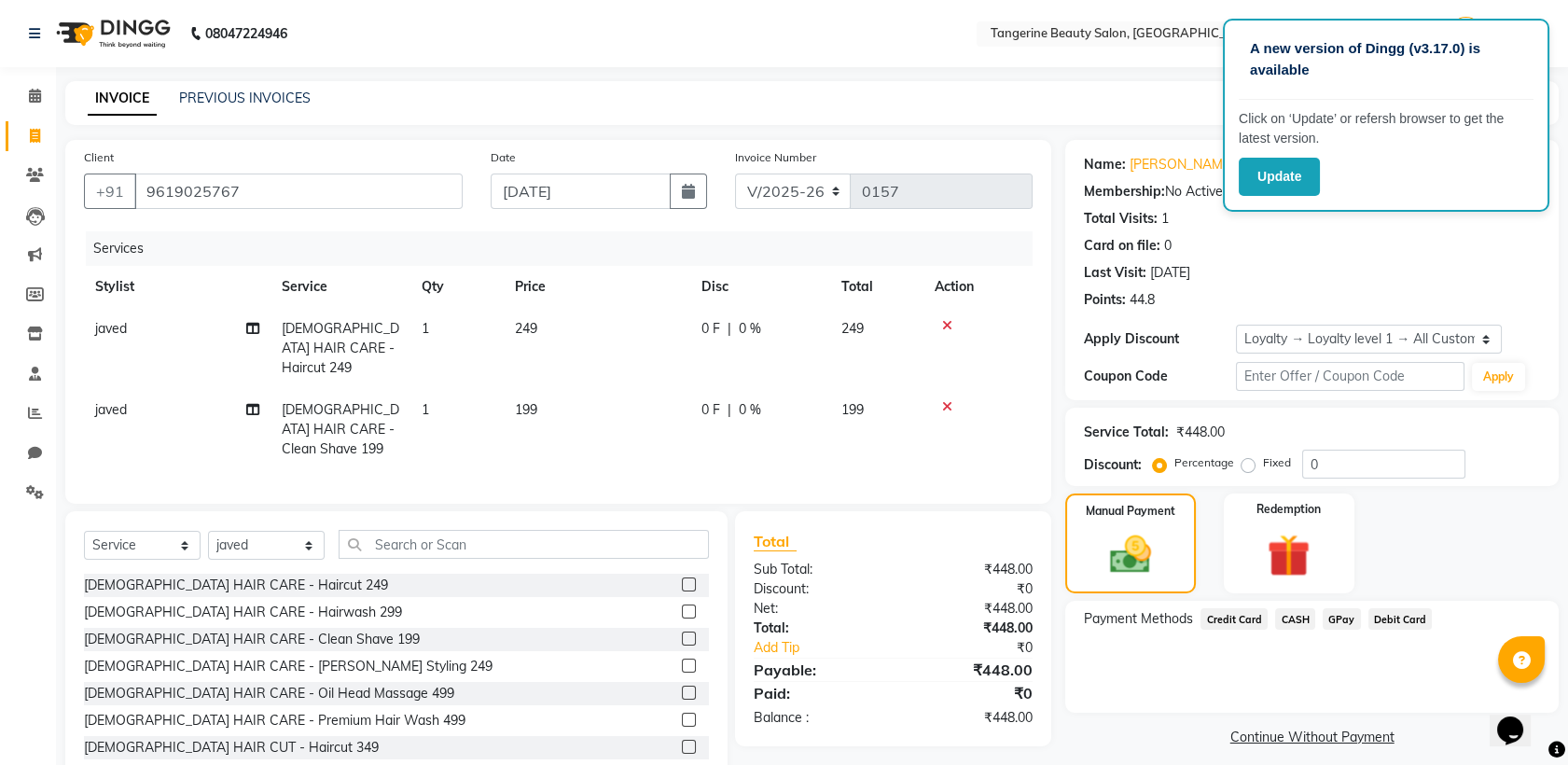
click at [1330, 615] on span "GPay" at bounding box center [1342, 619] width 38 height 21
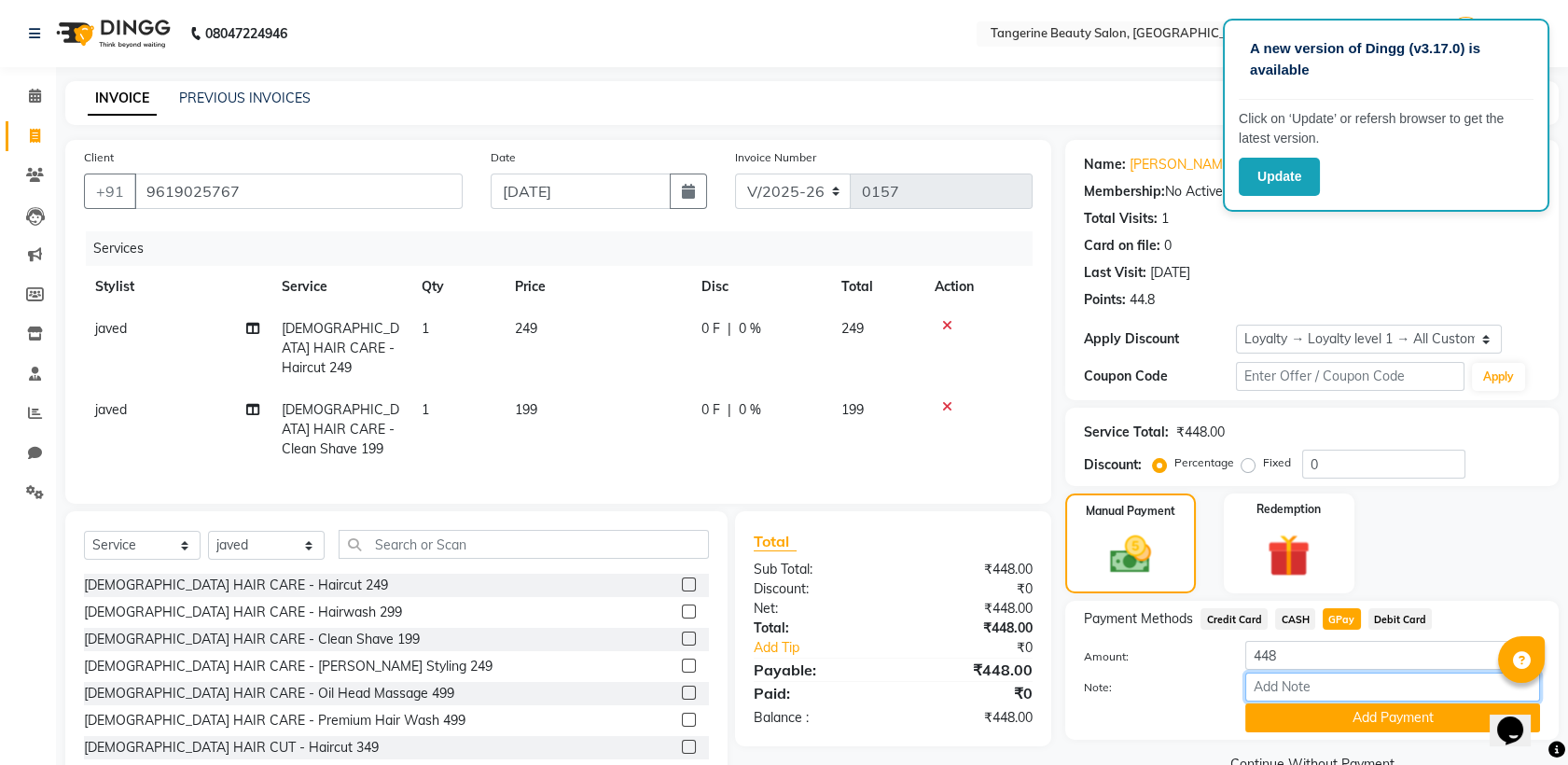
click at [1335, 673] on input "Note:" at bounding box center [1393, 687] width 295 height 29
click at [1346, 689] on input "Note:" at bounding box center [1393, 687] width 295 height 29
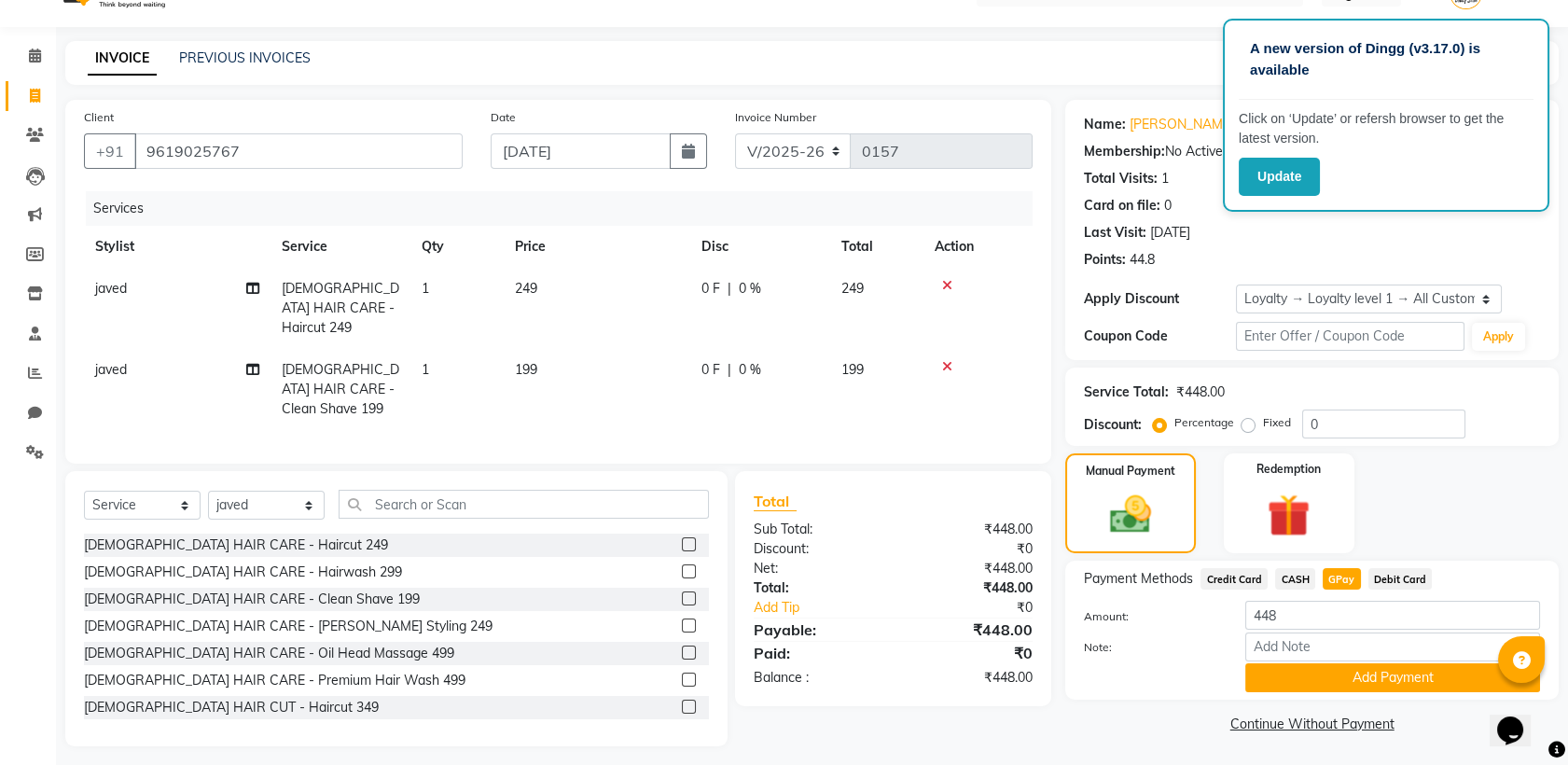
click at [1346, 689] on button "Add Payment" at bounding box center [1393, 678] width 295 height 29
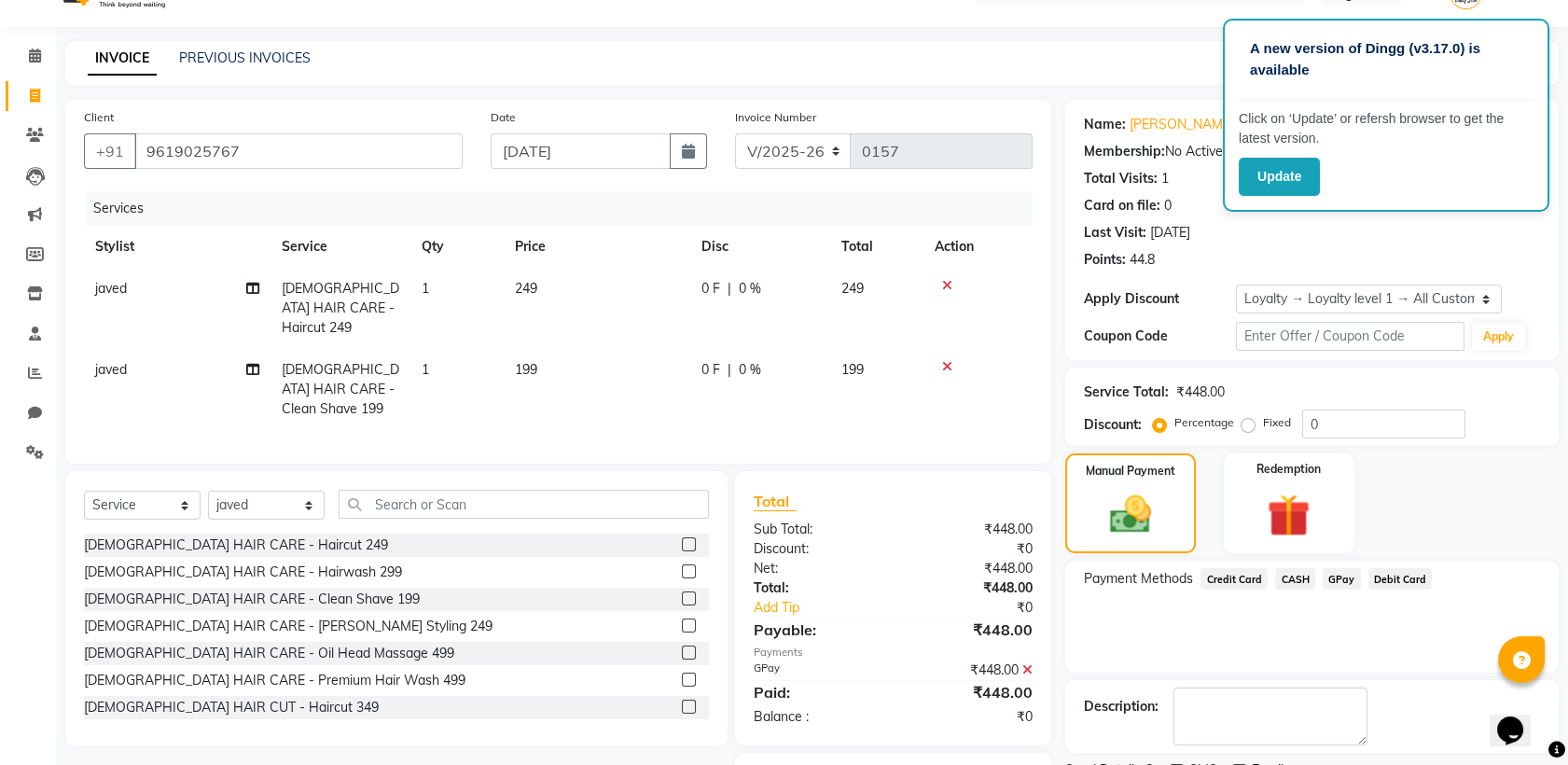
scroll to position [119, 0]
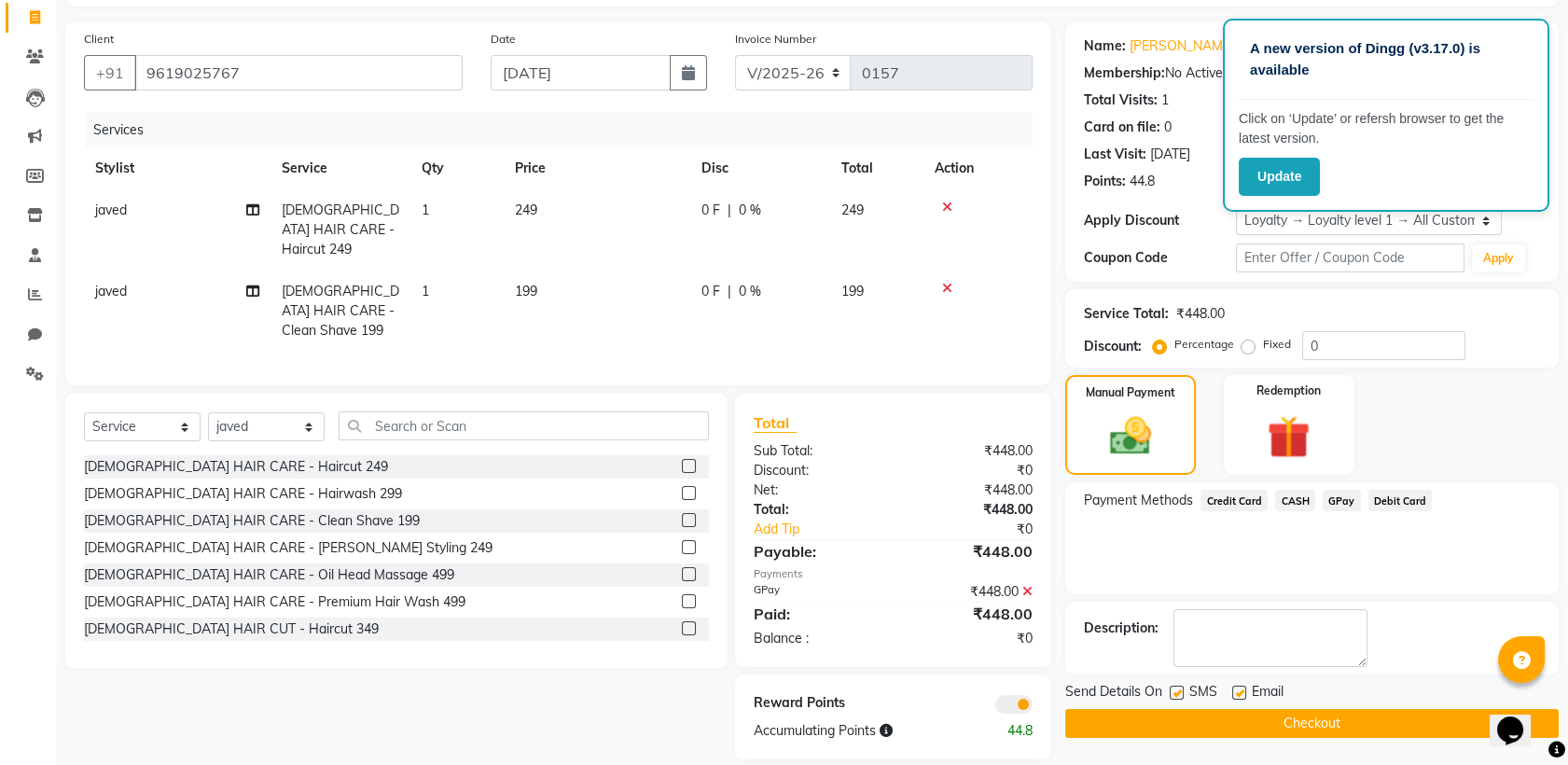
click at [1357, 716] on button "Checkout" at bounding box center [1312, 724] width 494 height 29
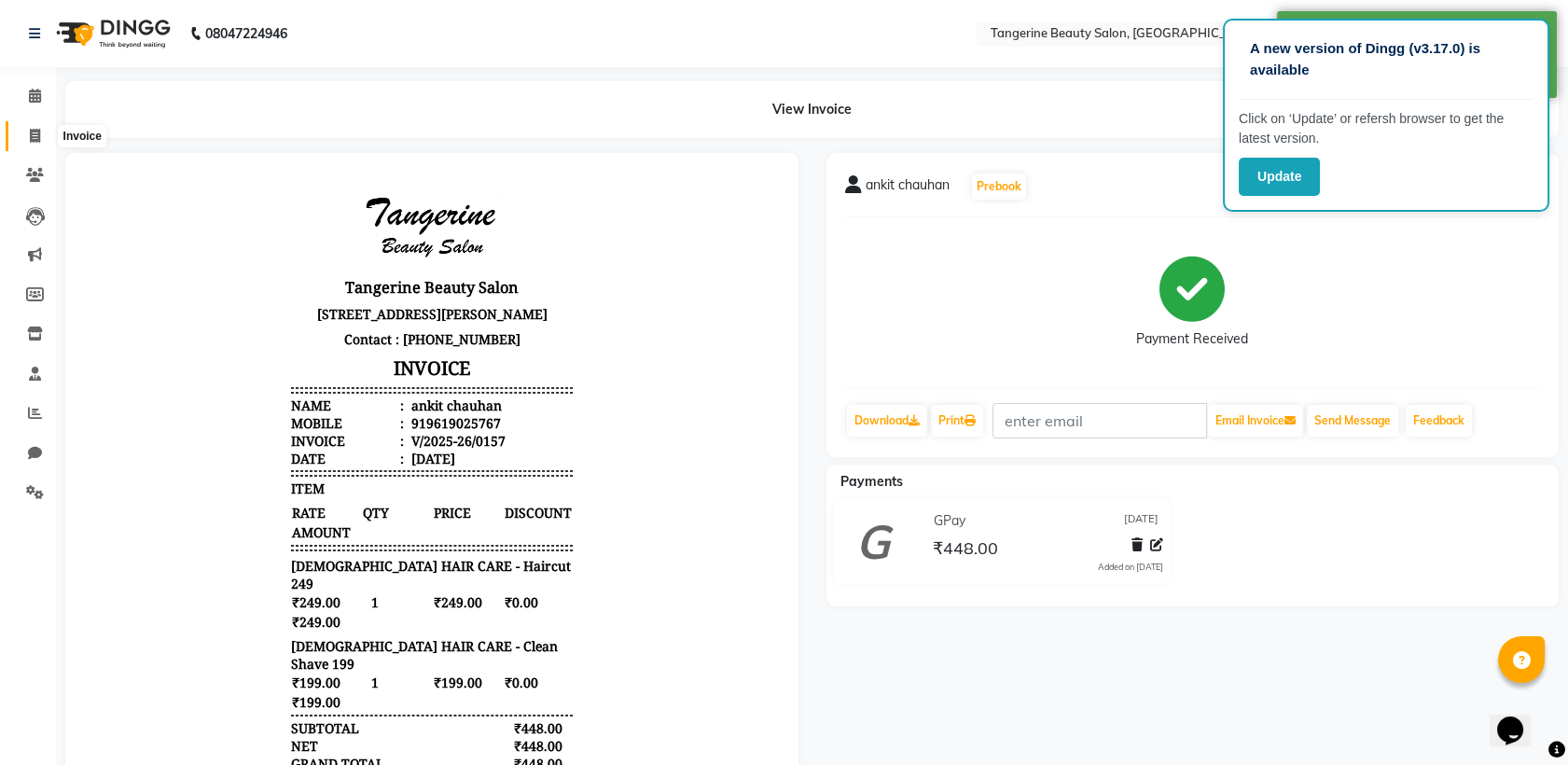
click at [37, 126] on span at bounding box center [35, 136] width 33 height 21
select select "service"
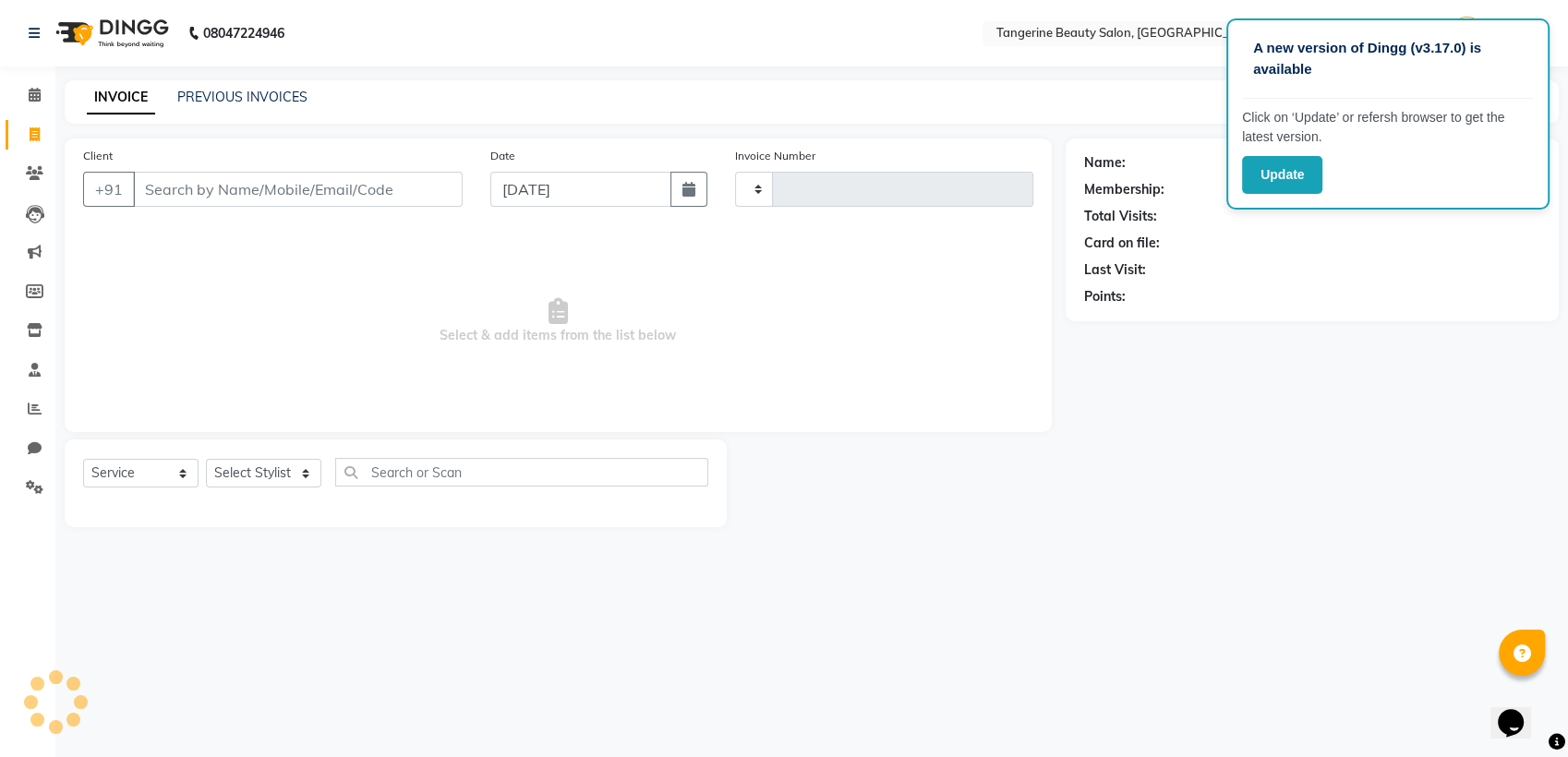
type input "0158"
select select "8585"
click at [207, 177] on input "Client" at bounding box center [297, 189] width 329 height 35
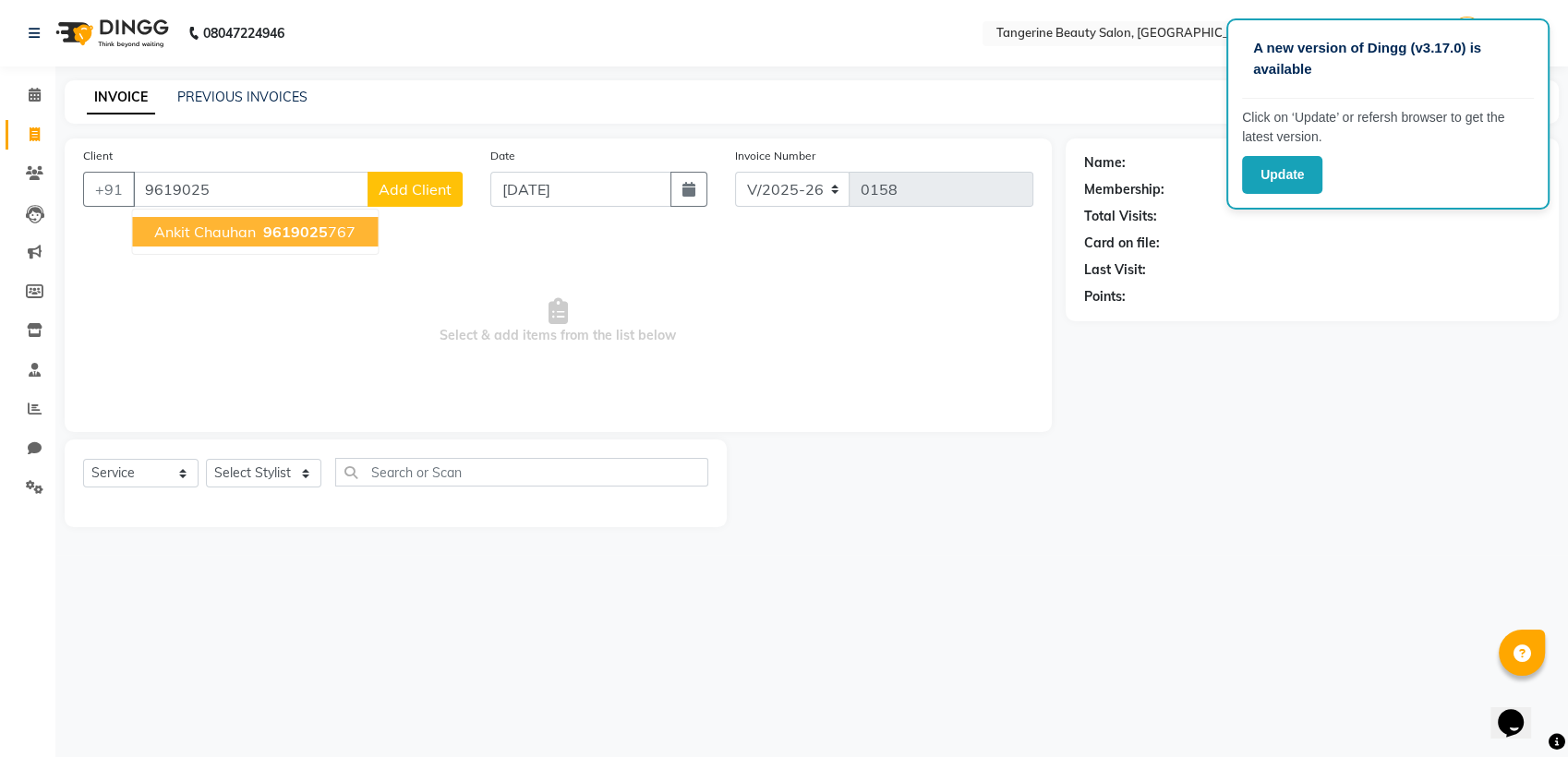
click at [265, 228] on span "9619025" at bounding box center [295, 231] width 65 height 18
type input "9619025767"
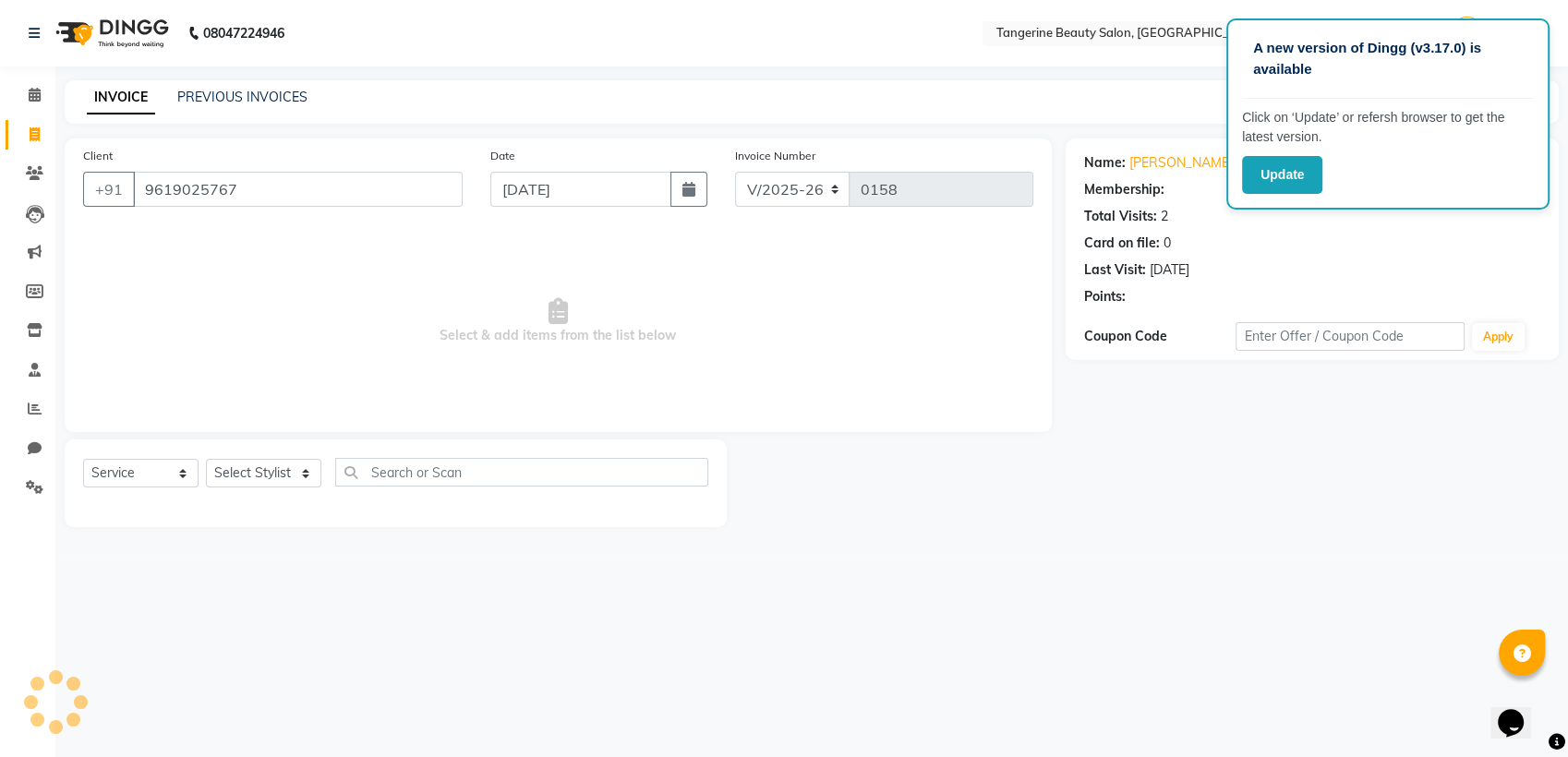
select select "1: Object"
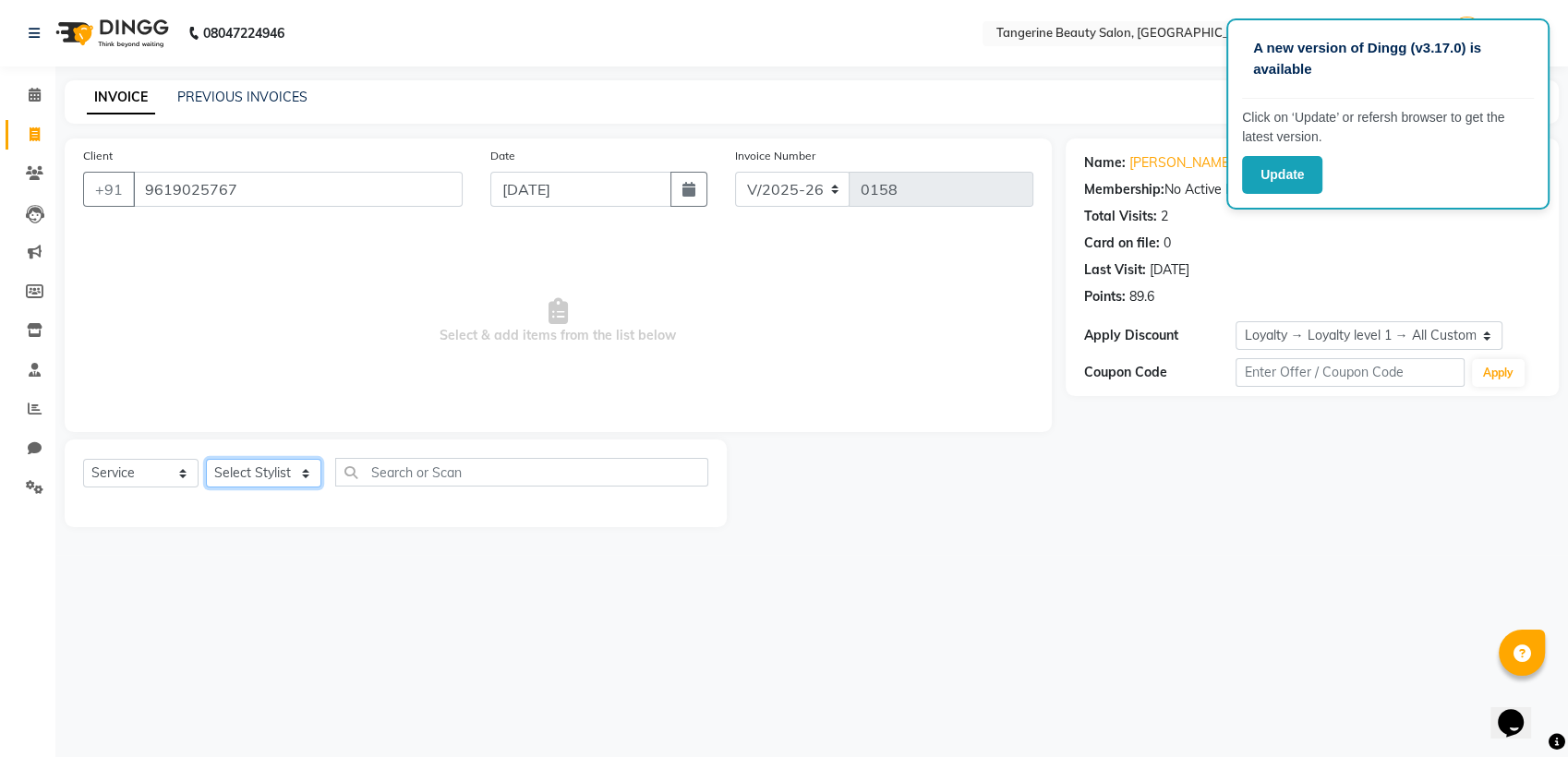
click at [266, 470] on select "Select Stylist [PERSON_NAME] [PERSON_NAME]" at bounding box center [264, 473] width 116 height 28
select select "88040"
click at [206, 459] on select "Select Stylist [PERSON_NAME] [PERSON_NAME]" at bounding box center [264, 473] width 116 height 28
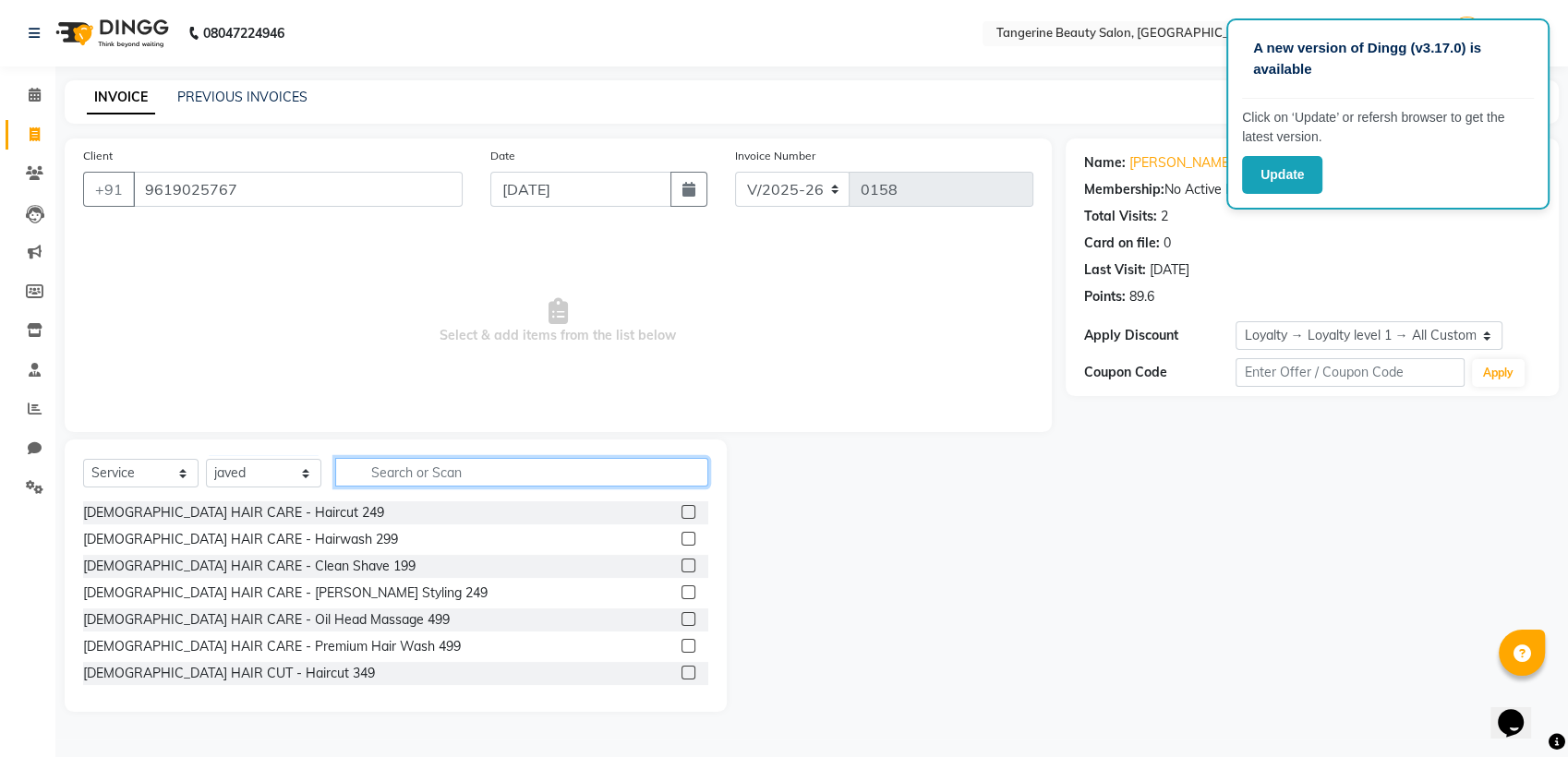
click at [429, 482] on input "text" at bounding box center [521, 472] width 373 height 28
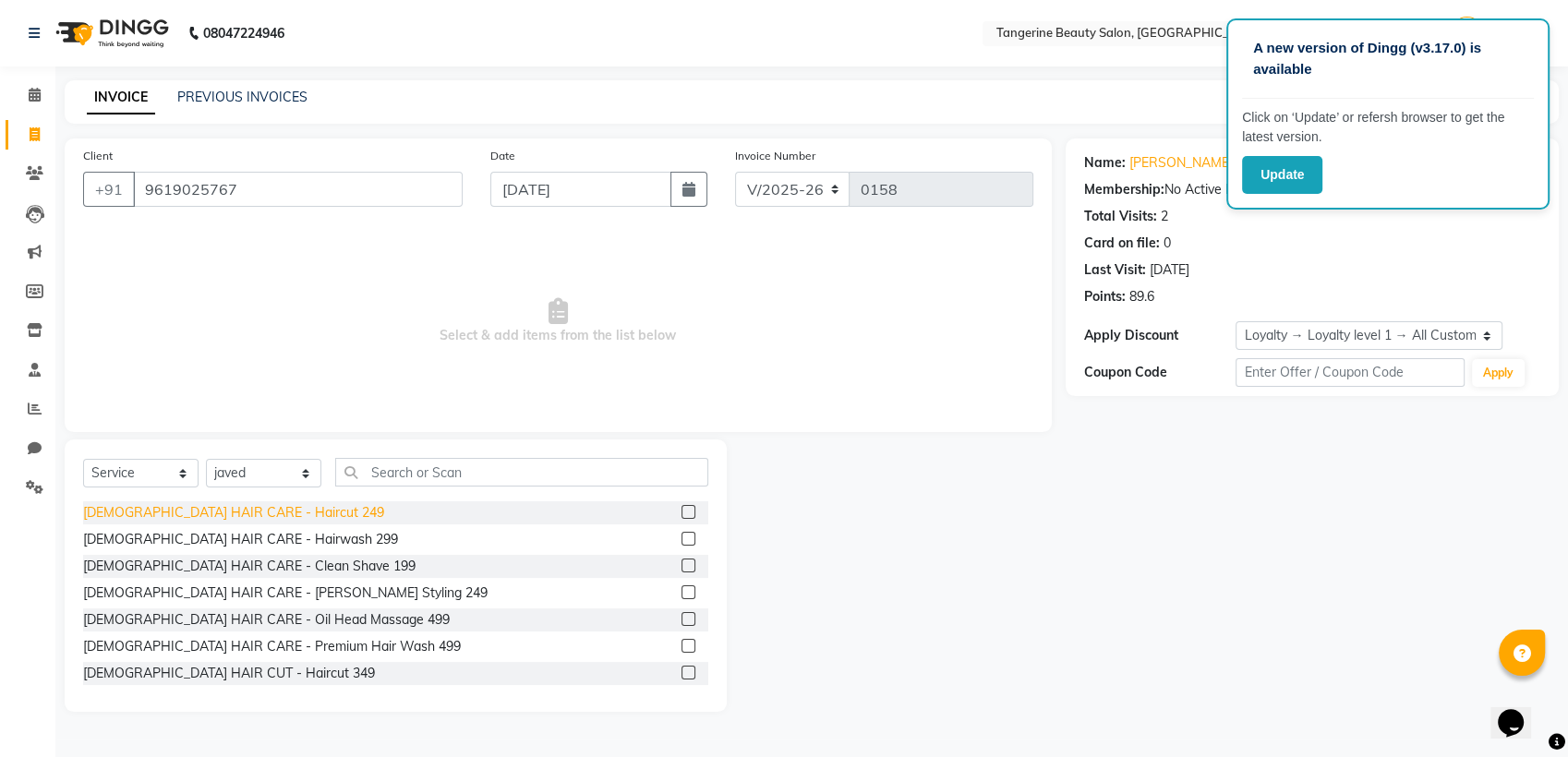
click at [258, 513] on div "[DEMOGRAPHIC_DATA] HAIR CARE - Haircut 249" at bounding box center [233, 512] width 301 height 19
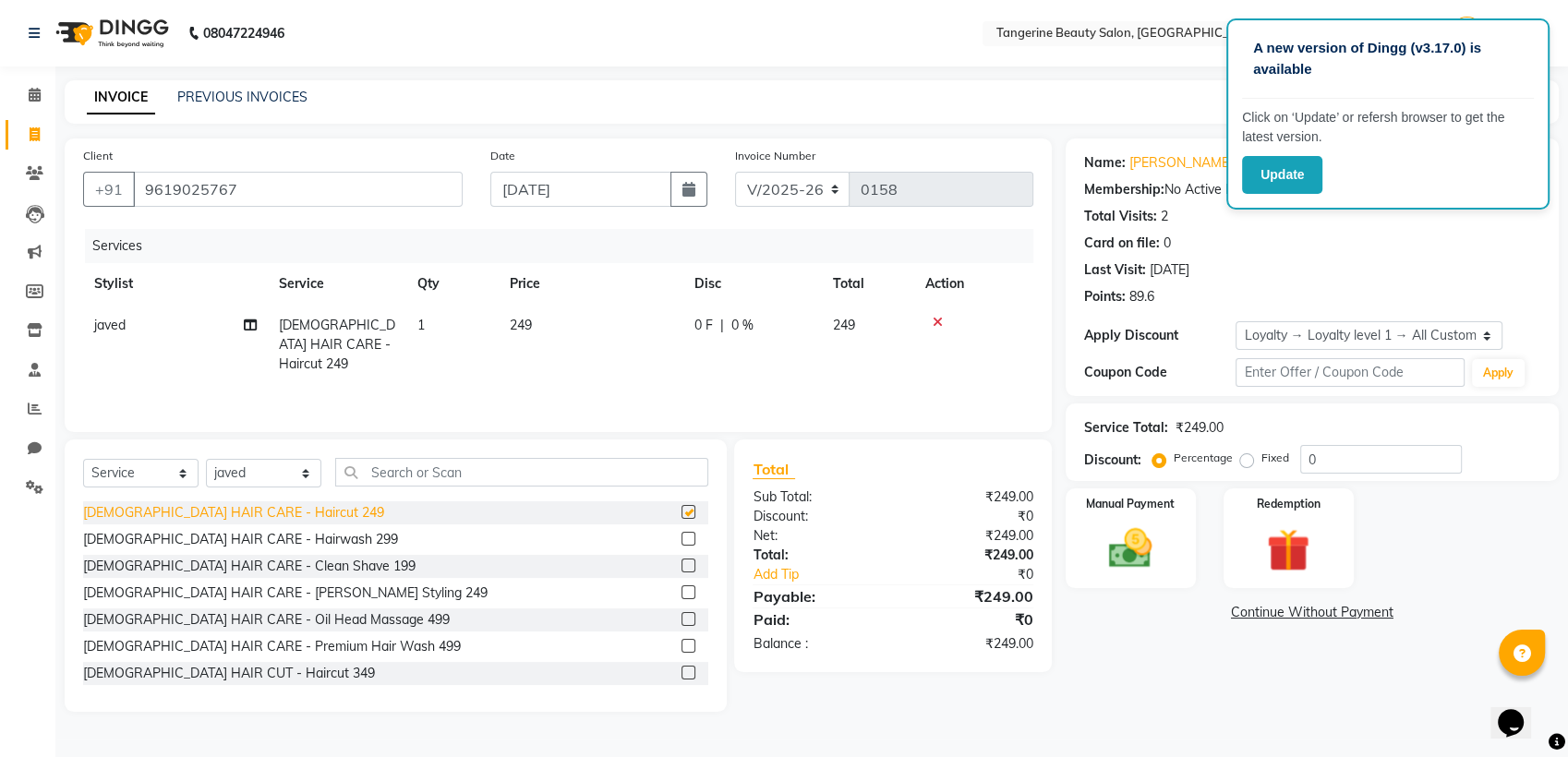
checkbox input "false"
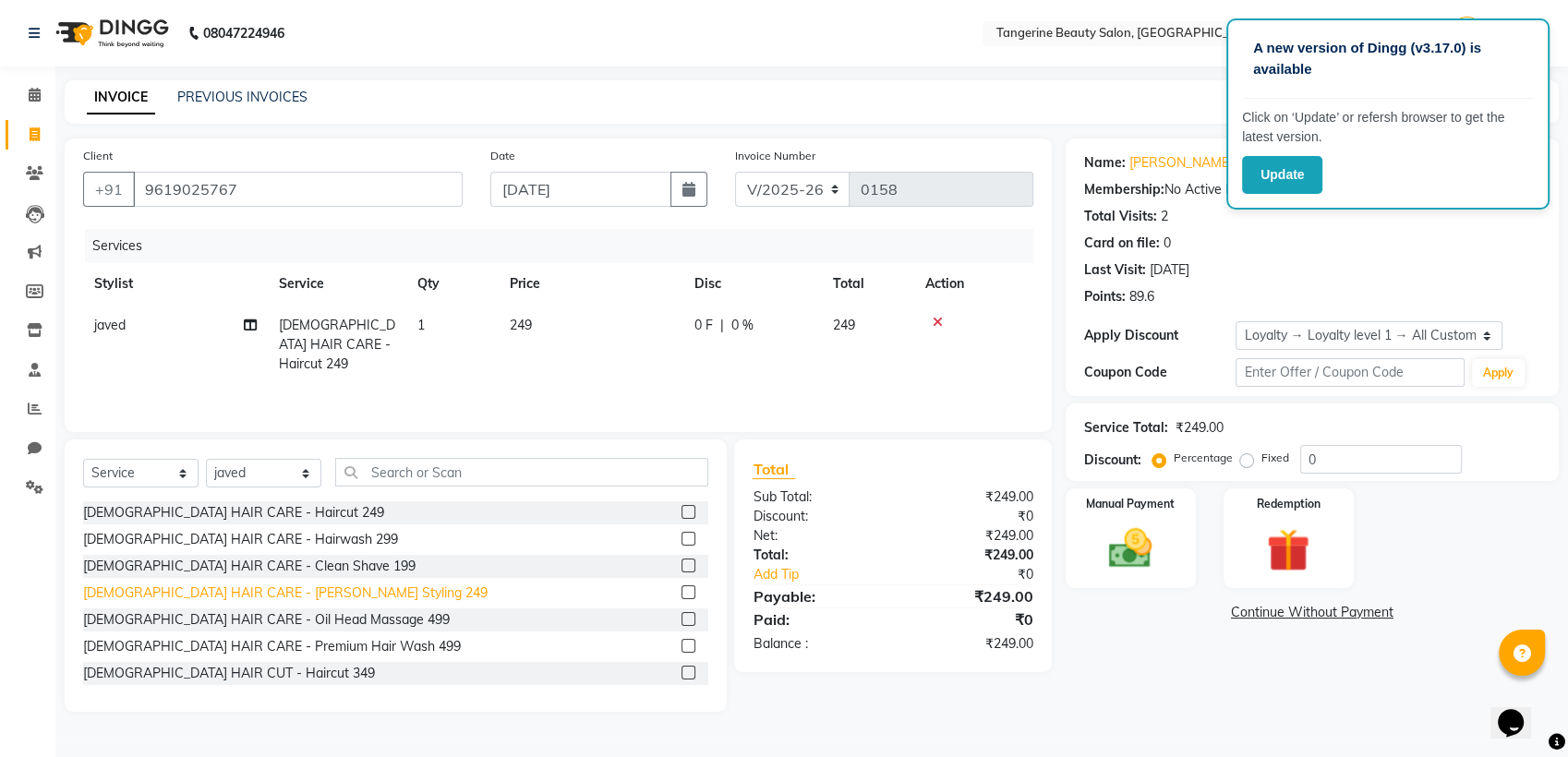
click at [295, 590] on div "[DEMOGRAPHIC_DATA] HAIR CARE - [PERSON_NAME] Styling 249" at bounding box center [286, 593] width 404 height 19
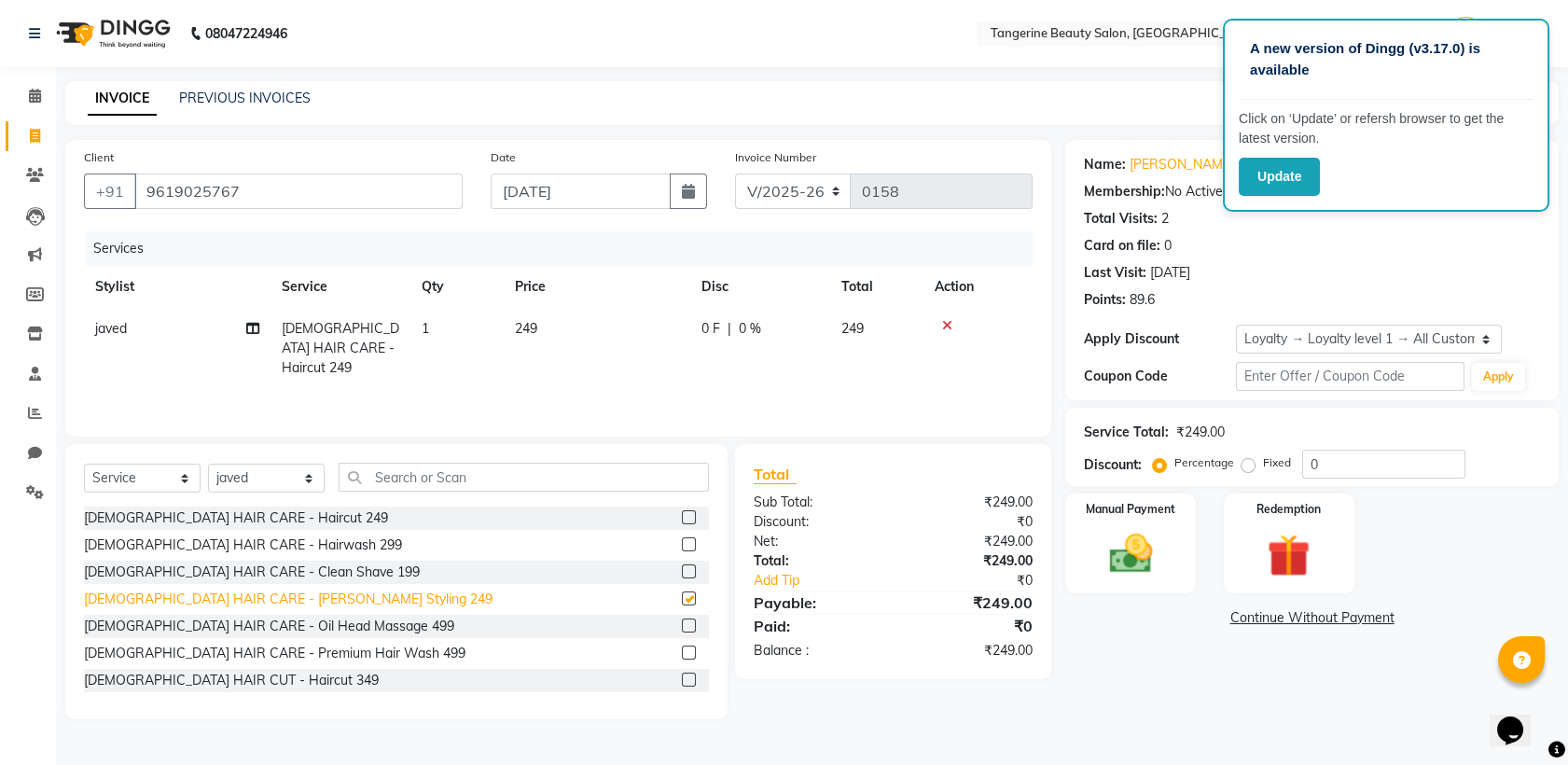
checkbox input "false"
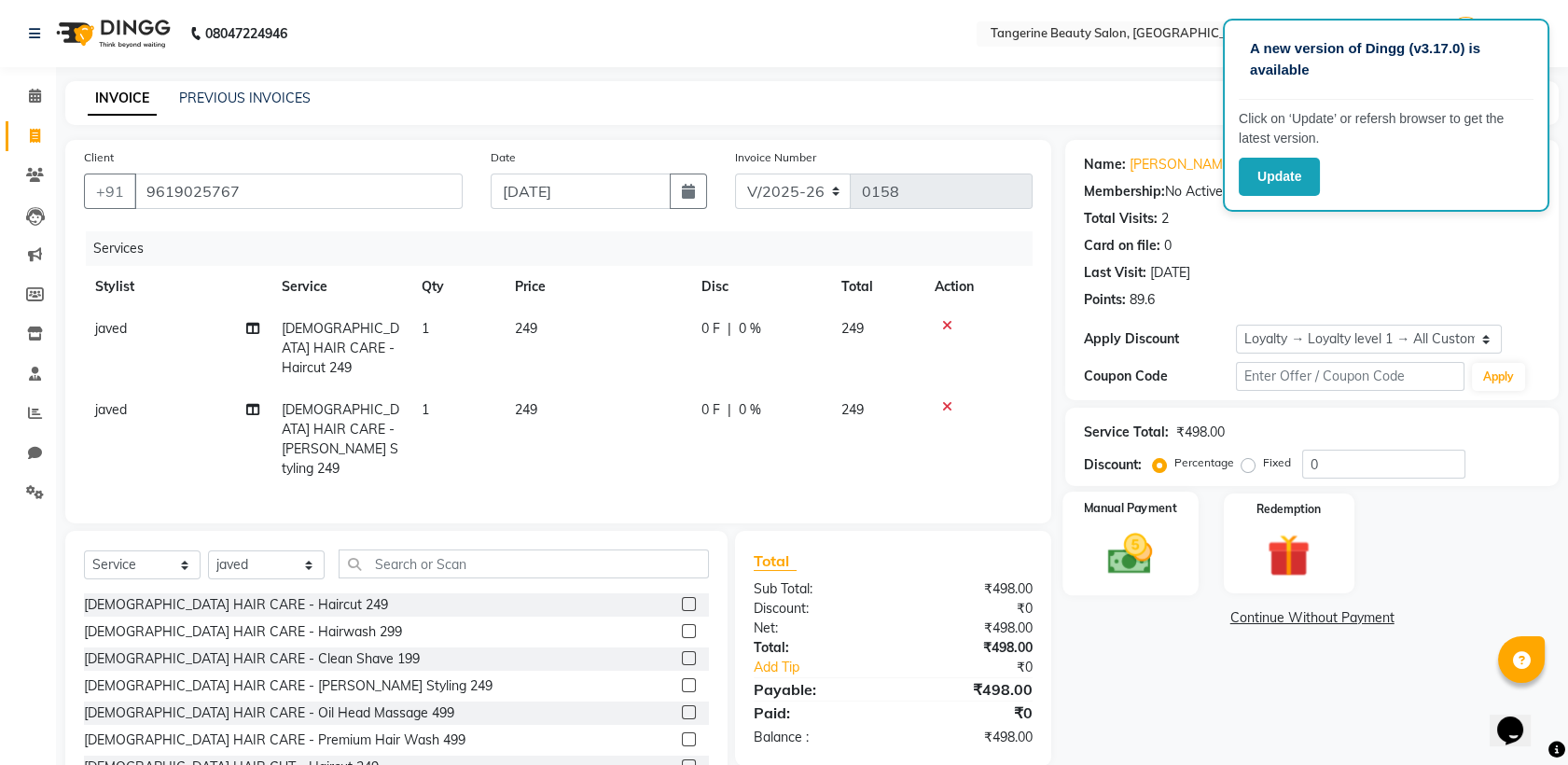
click at [1124, 542] on img at bounding box center [1131, 554] width 73 height 52
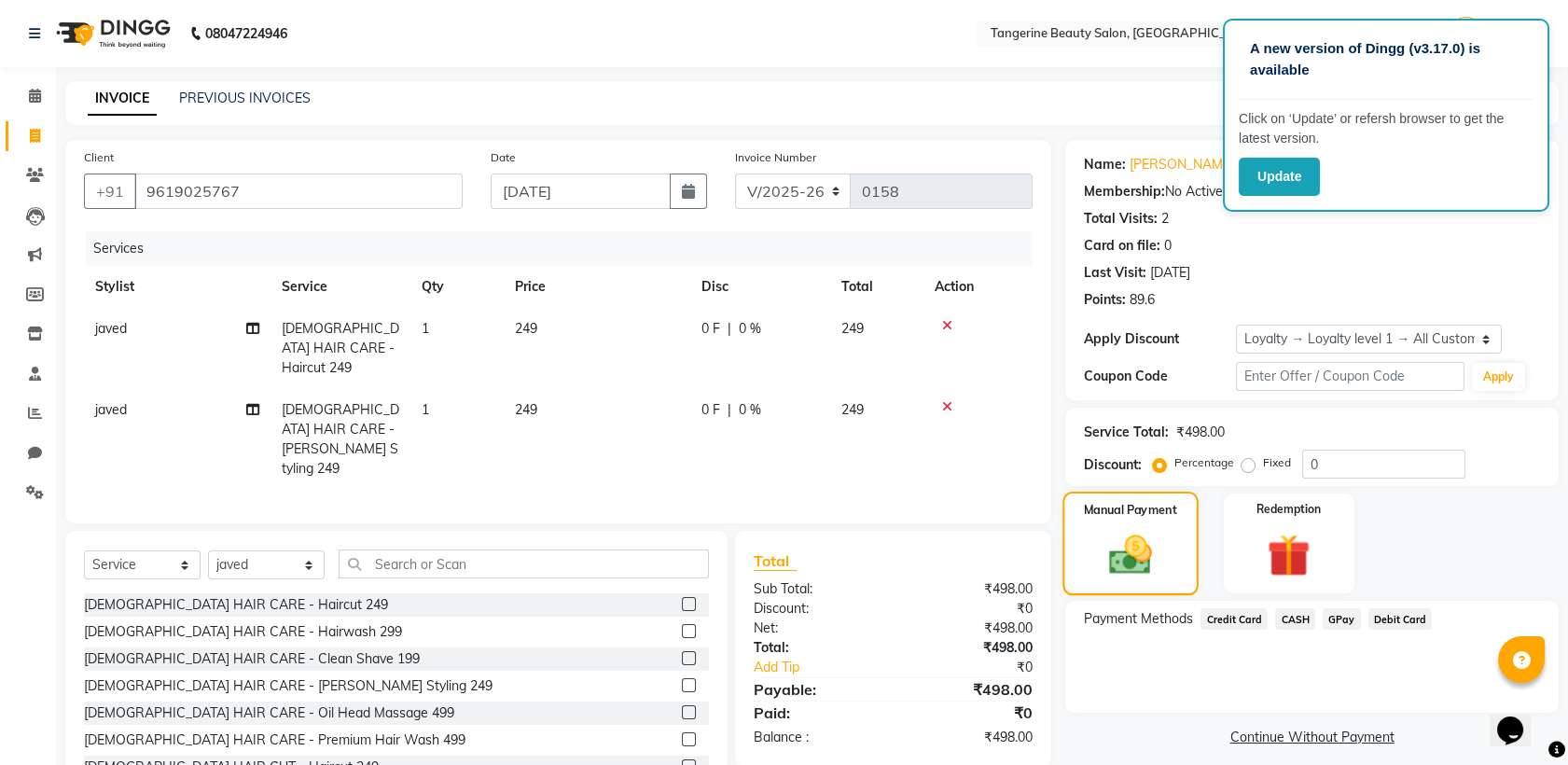
click at [1133, 526] on div "Manual Payment" at bounding box center [1131, 544] width 135 height 104
click at [1341, 615] on span "GPay" at bounding box center [1342, 619] width 38 height 21
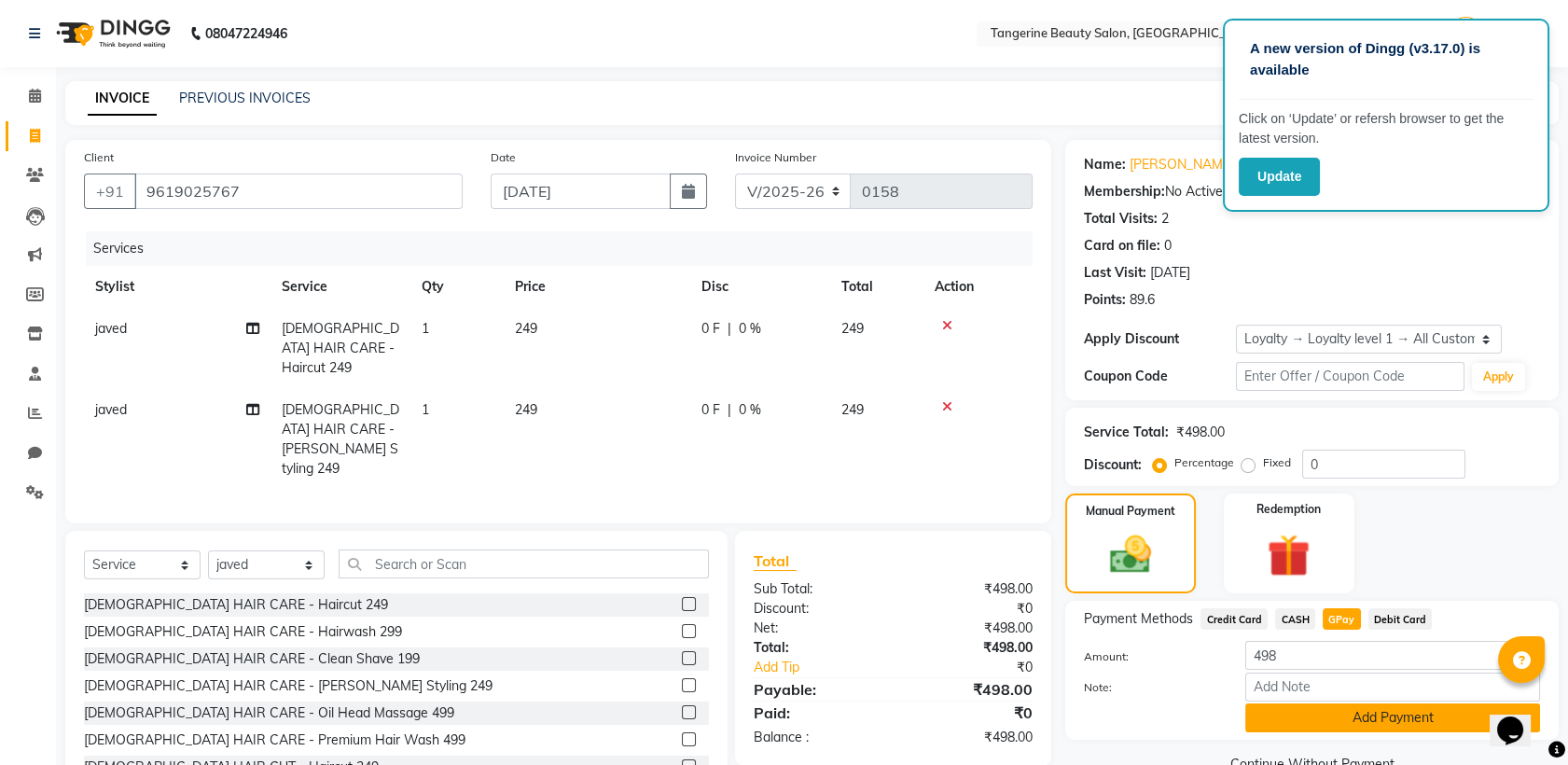
click at [1328, 725] on button "Add Payment" at bounding box center [1393, 718] width 295 height 29
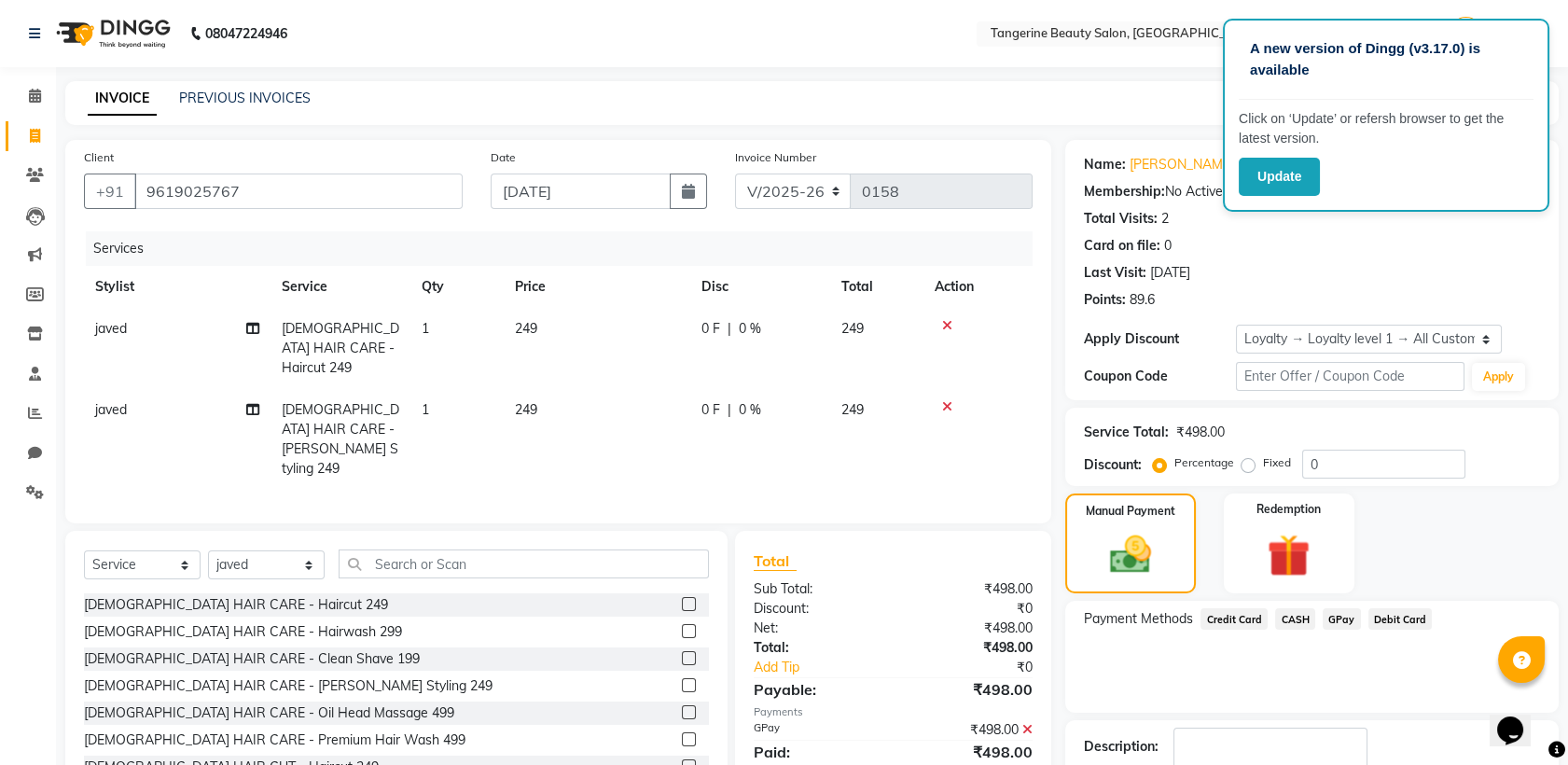
scroll to position [119, 0]
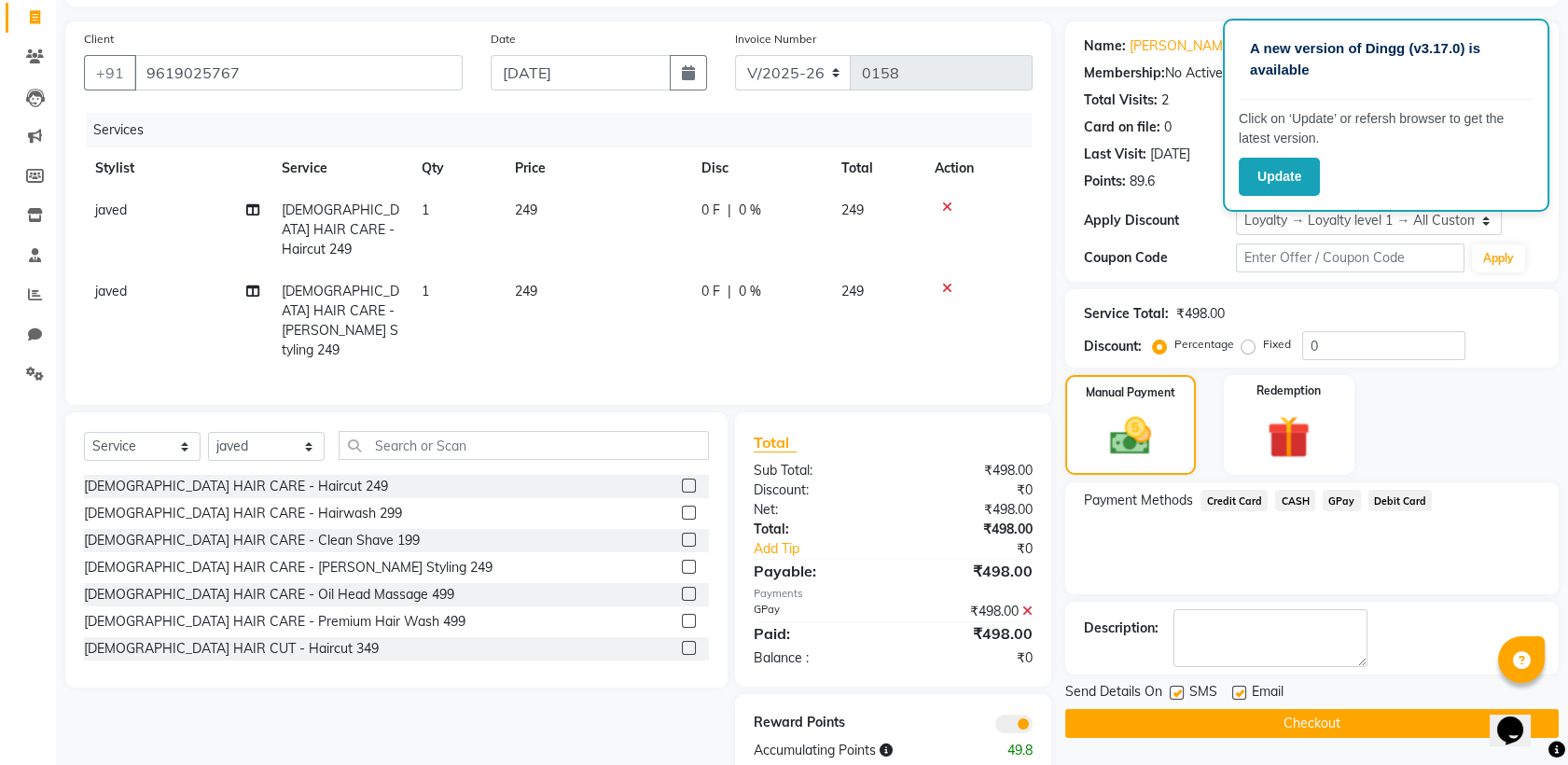
click at [1337, 725] on button "Checkout" at bounding box center [1312, 724] width 494 height 29
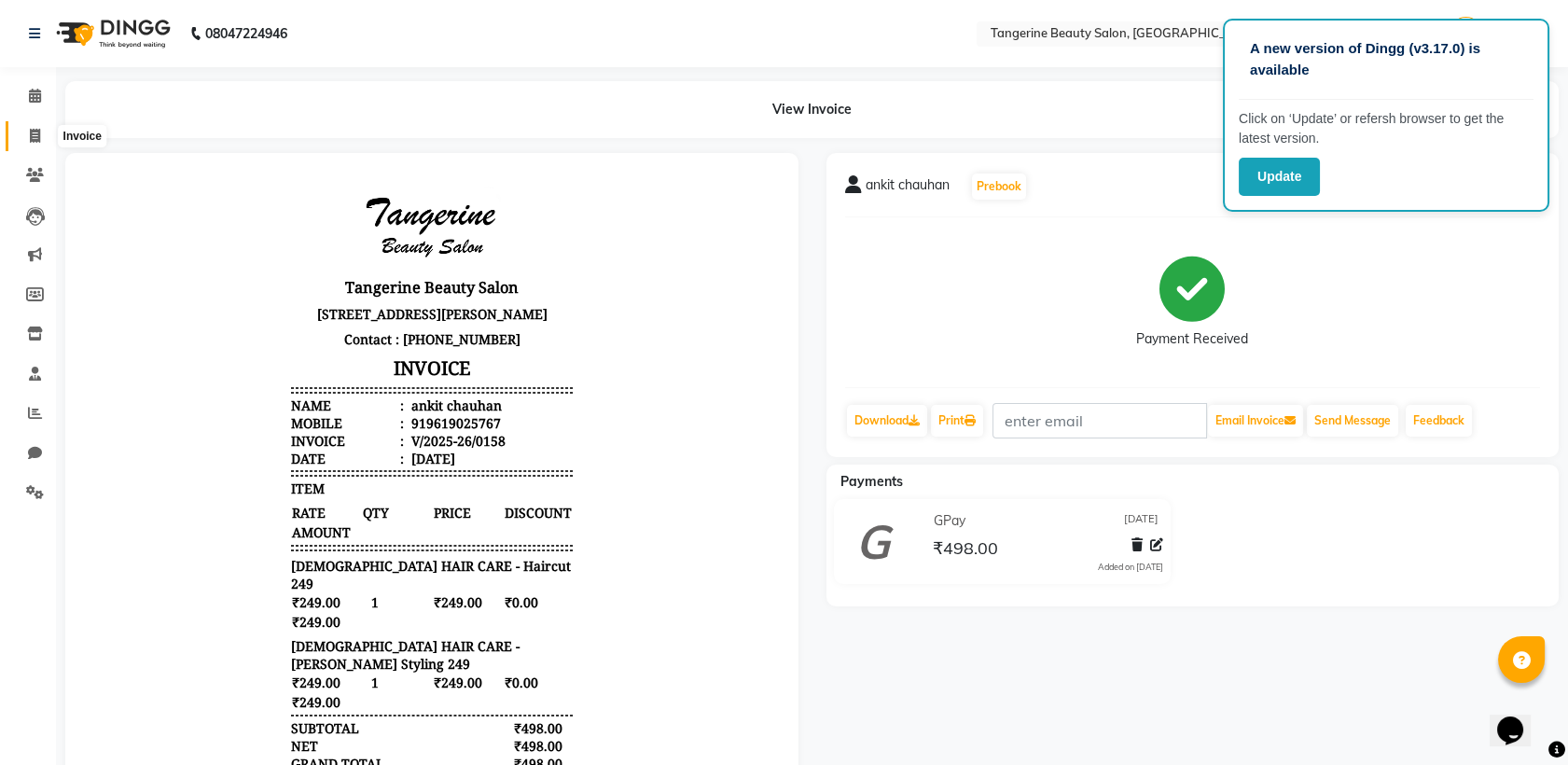
click at [34, 134] on icon at bounding box center [35, 135] width 11 height 14
select select "8585"
select select "service"
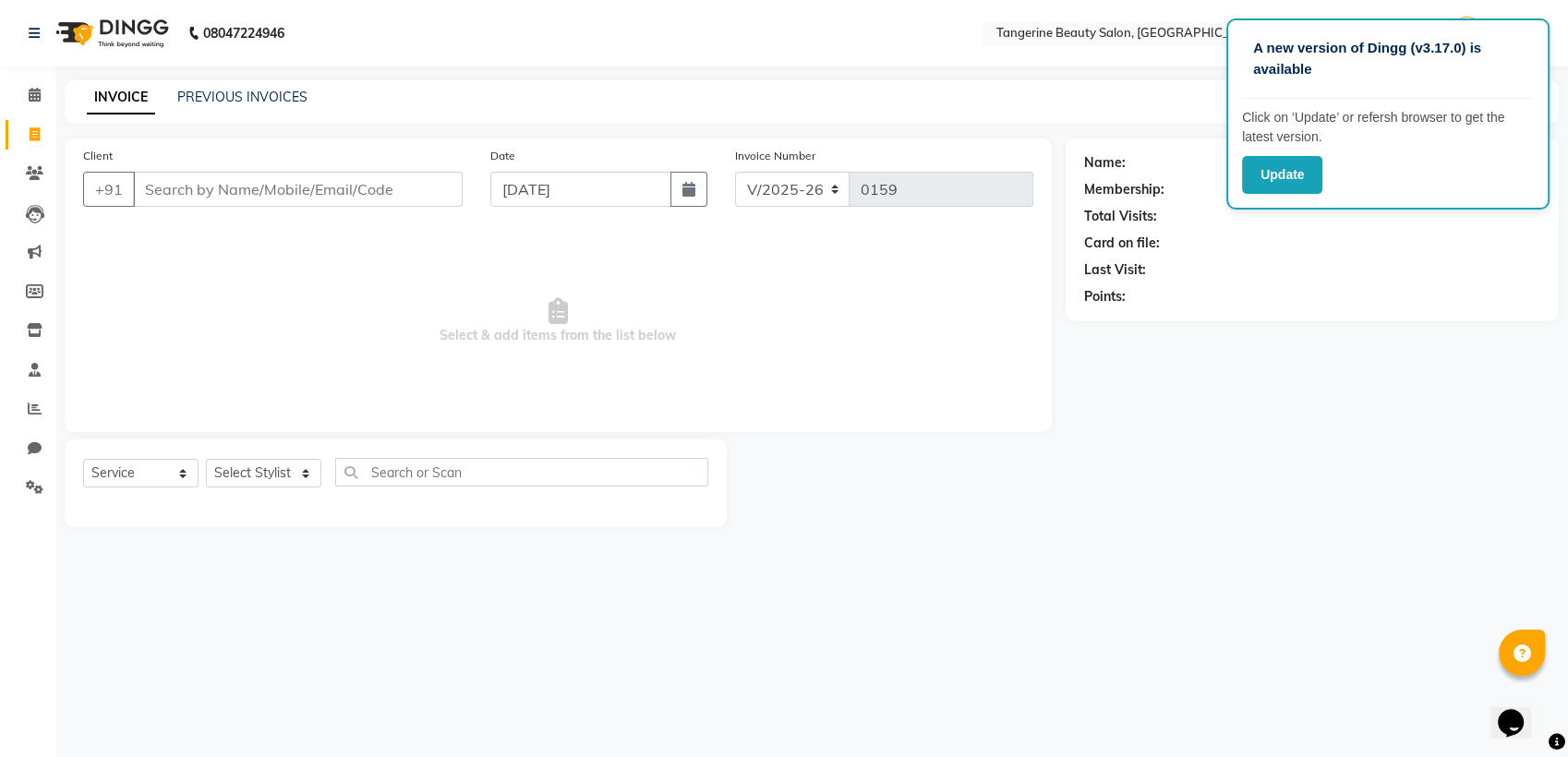
click at [184, 184] on input "Client" at bounding box center [297, 189] width 329 height 35
type input "8779709964"
click at [423, 173] on button "Add Client" at bounding box center [415, 189] width 95 height 35
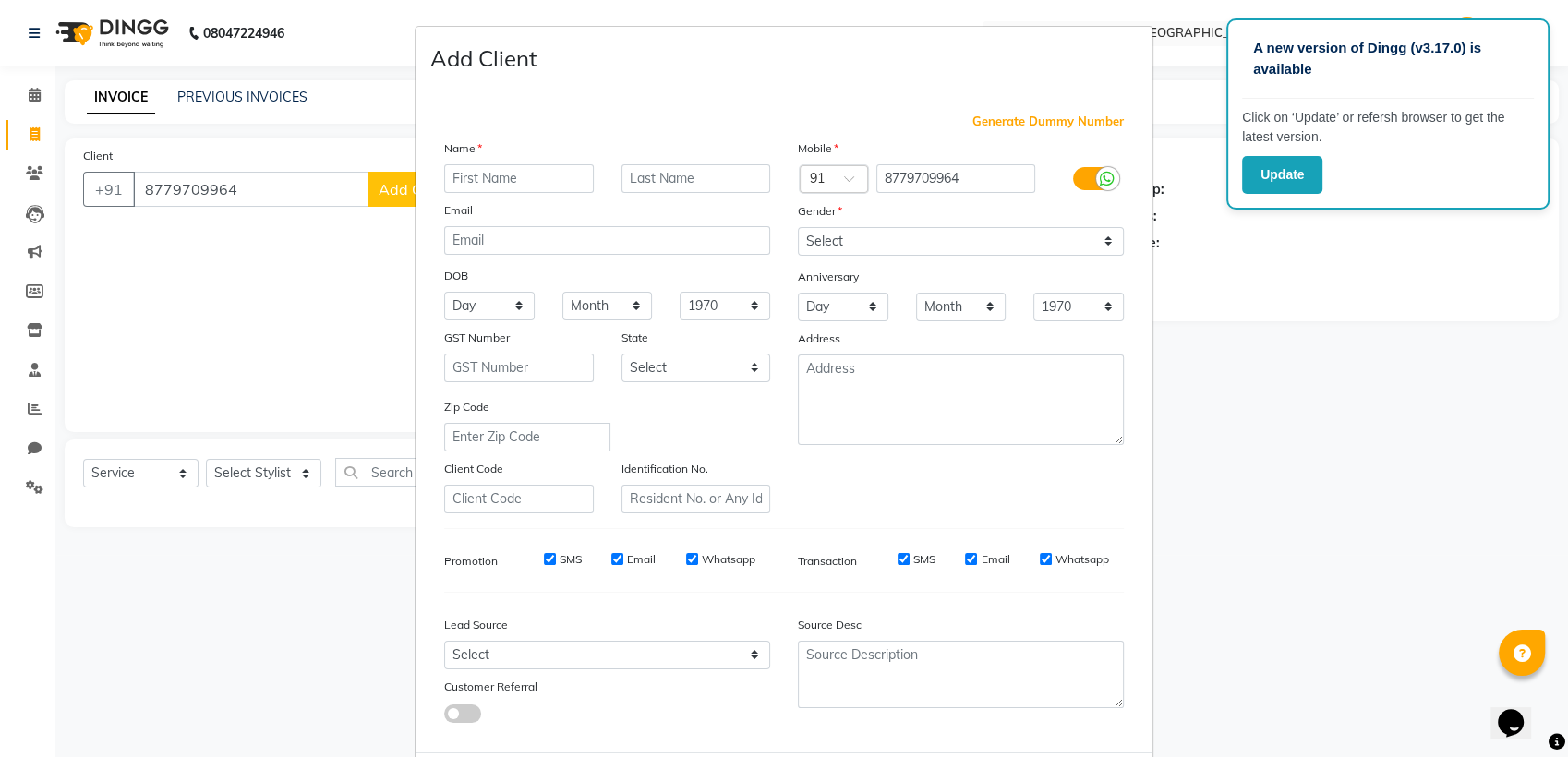
click at [464, 168] on input "text" at bounding box center [519, 178] width 150 height 28
type input "v"
type input "b"
click at [539, 161] on div "Name" at bounding box center [607, 151] width 354 height 26
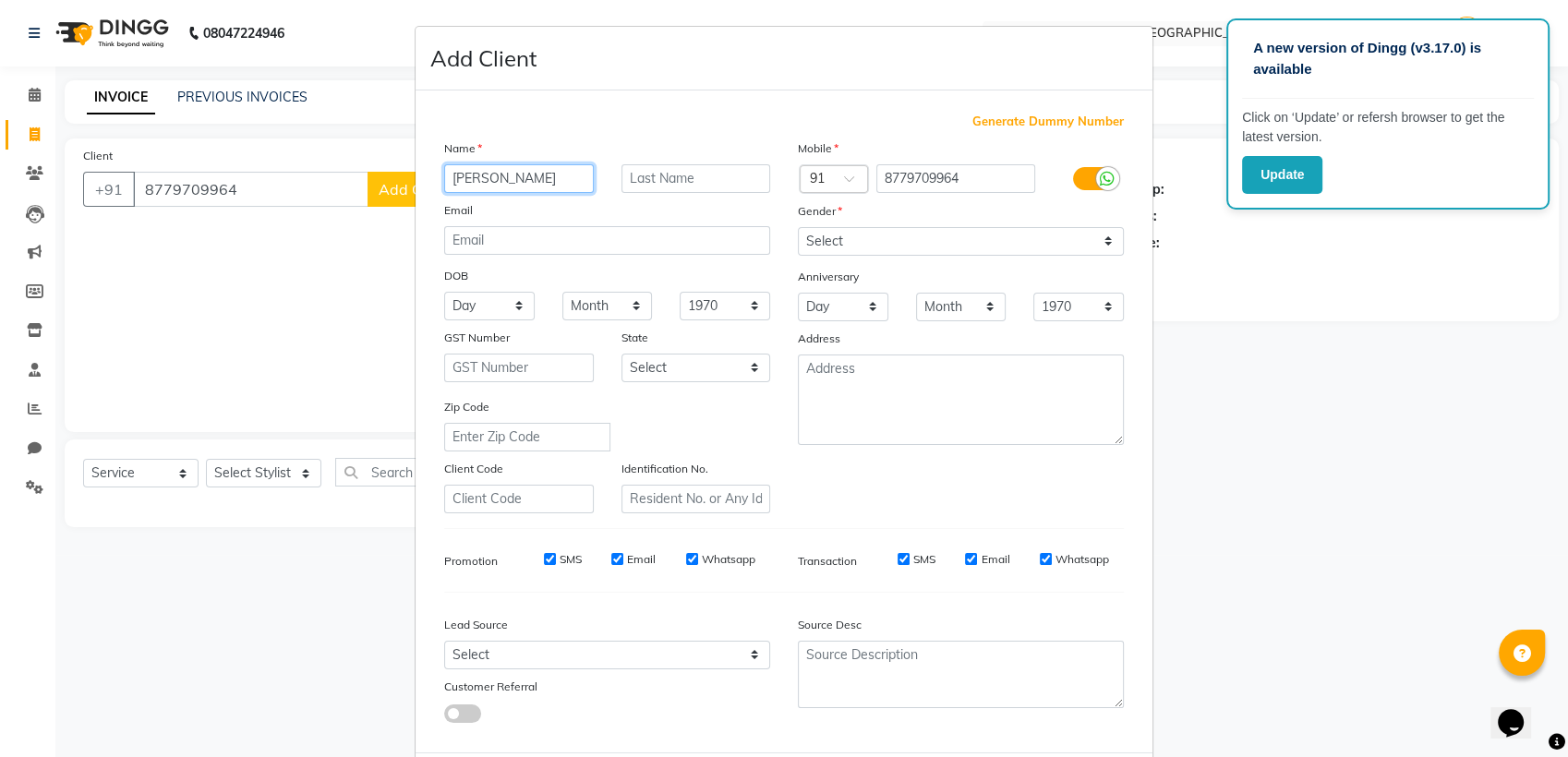
click at [517, 176] on input "[PERSON_NAME]" at bounding box center [519, 178] width 150 height 28
type input "[PERSON_NAME]"
click at [839, 207] on div "Gender" at bounding box center [960, 213] width 354 height 26
click at [827, 204] on label "Gender" at bounding box center [820, 212] width 45 height 17
click at [823, 244] on select "Select [DEMOGRAPHIC_DATA] [DEMOGRAPHIC_DATA] Other Prefer Not To Say" at bounding box center [961, 241] width 326 height 28
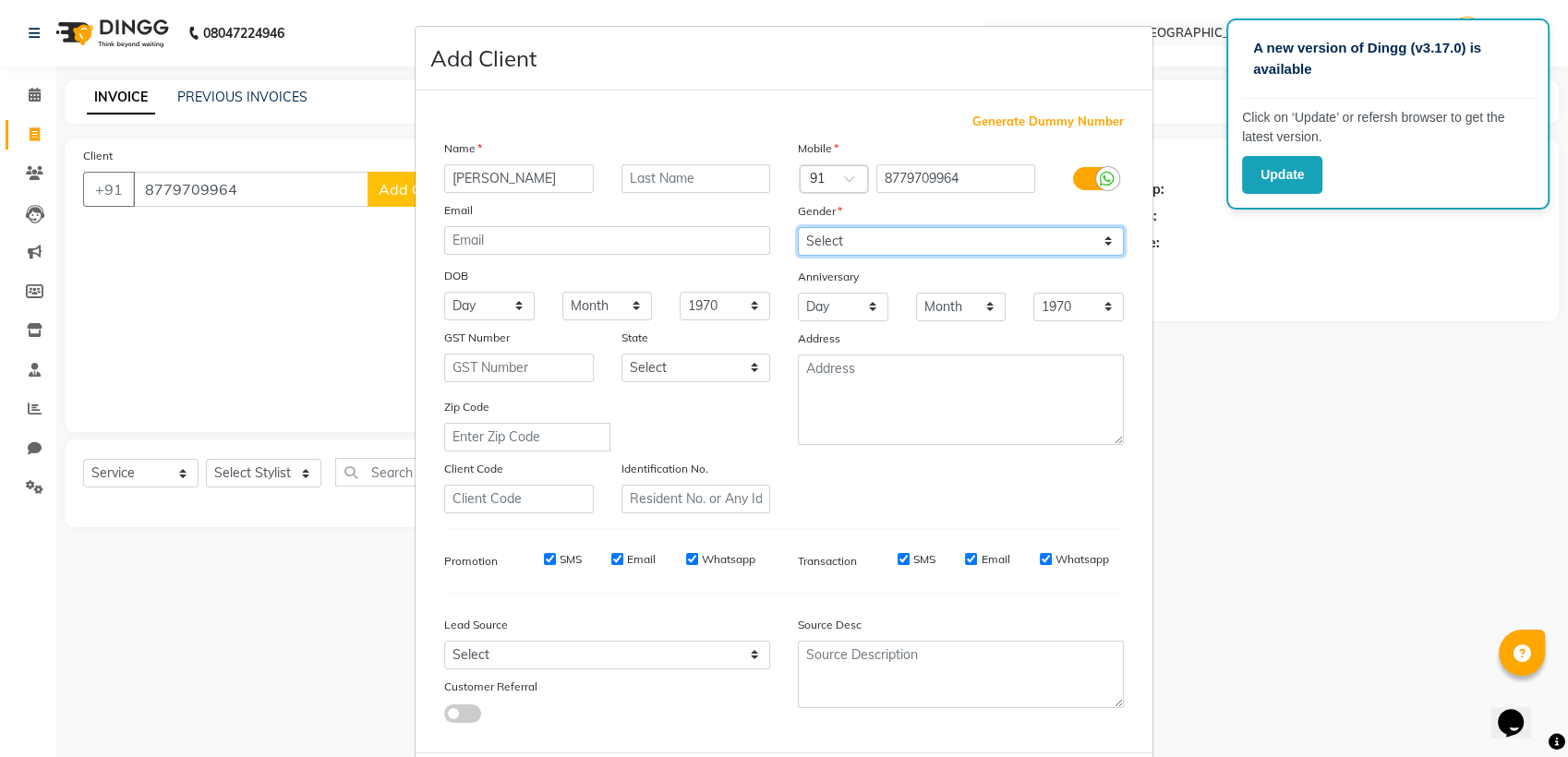
click at [798, 227] on select "Select [DEMOGRAPHIC_DATA] [DEMOGRAPHIC_DATA] Other Prefer Not To Say" at bounding box center [961, 241] width 326 height 28
click at [836, 237] on select "Select [DEMOGRAPHIC_DATA] [DEMOGRAPHIC_DATA] Other Prefer Not To Say" at bounding box center [961, 241] width 326 height 28
select select "[DEMOGRAPHIC_DATA]"
click at [798, 227] on select "Select [DEMOGRAPHIC_DATA] [DEMOGRAPHIC_DATA] Other Prefer Not To Say" at bounding box center [961, 241] width 326 height 28
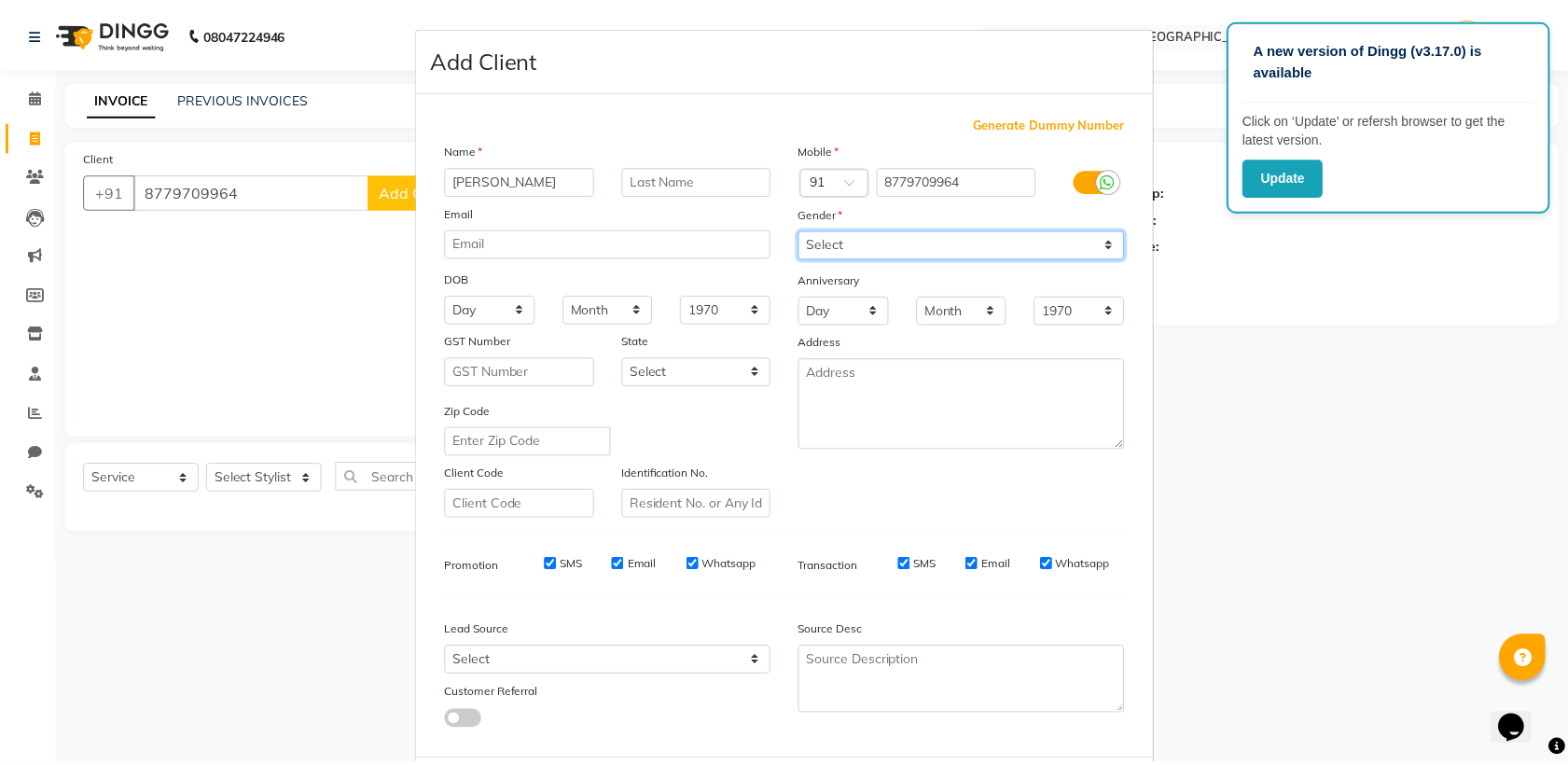
scroll to position [91, 0]
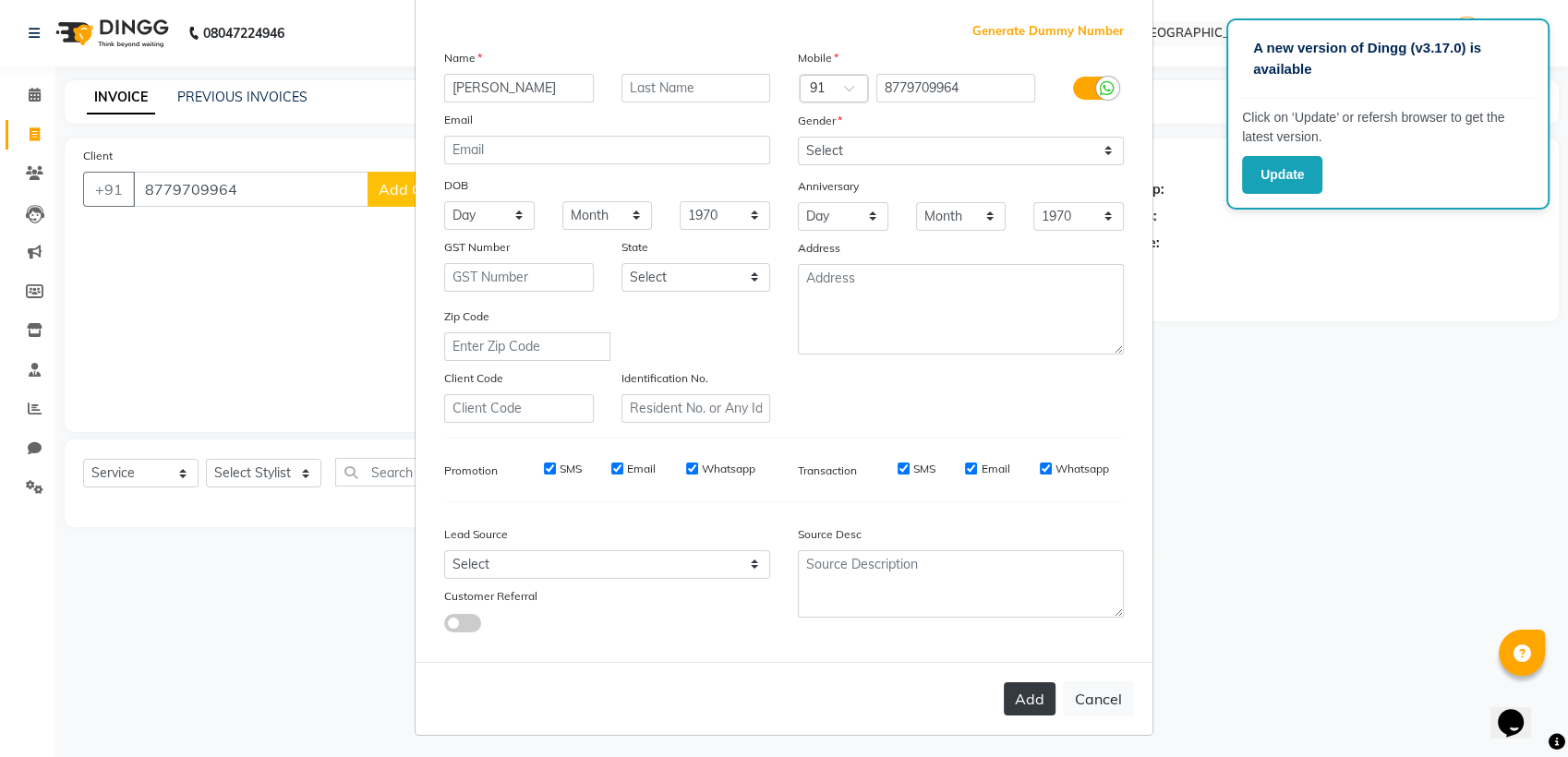
click at [1010, 691] on button "Add" at bounding box center [1029, 698] width 52 height 33
select select
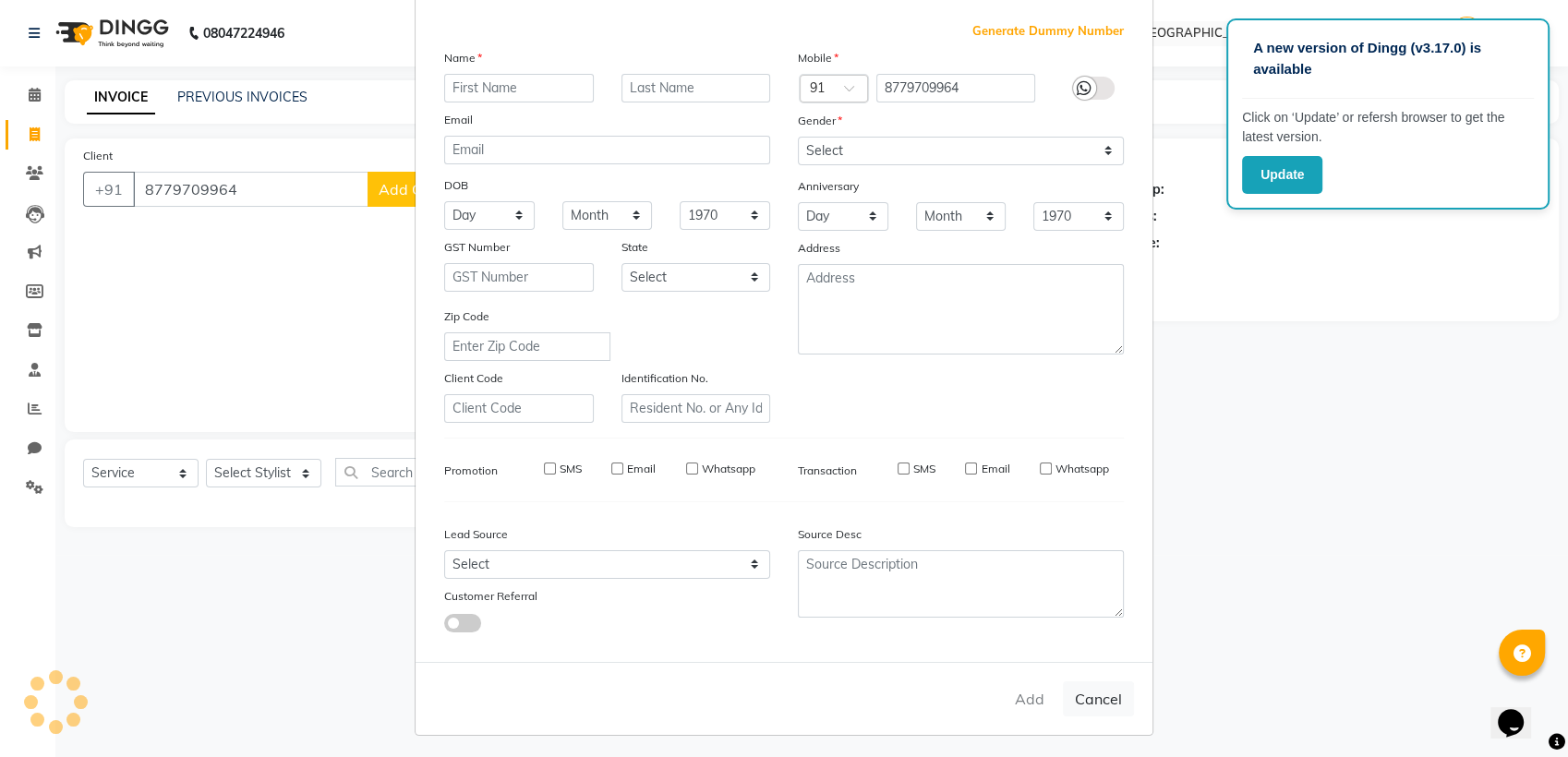
select select
checkbox input "false"
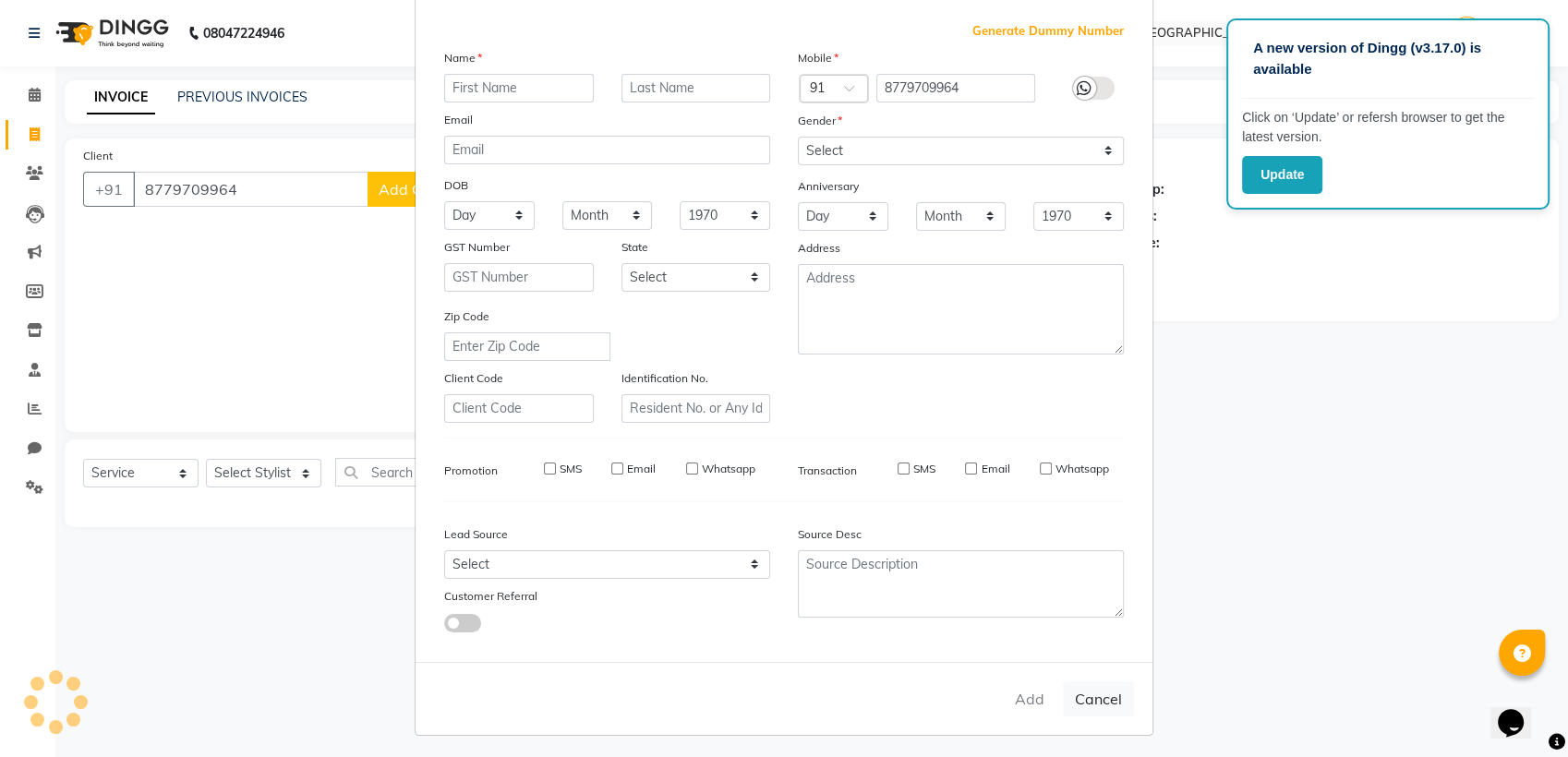
checkbox input "false"
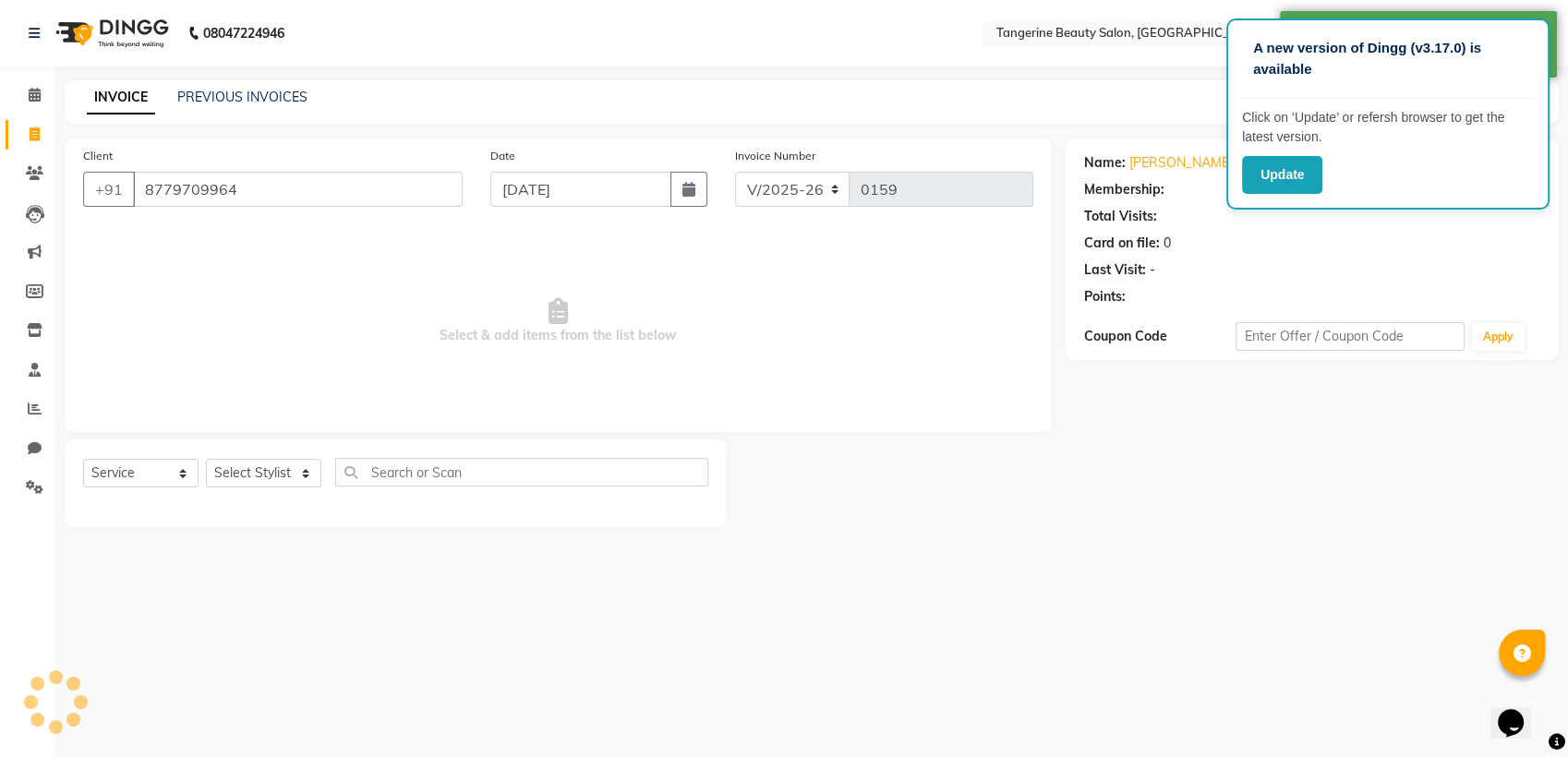
select select "1: Object"
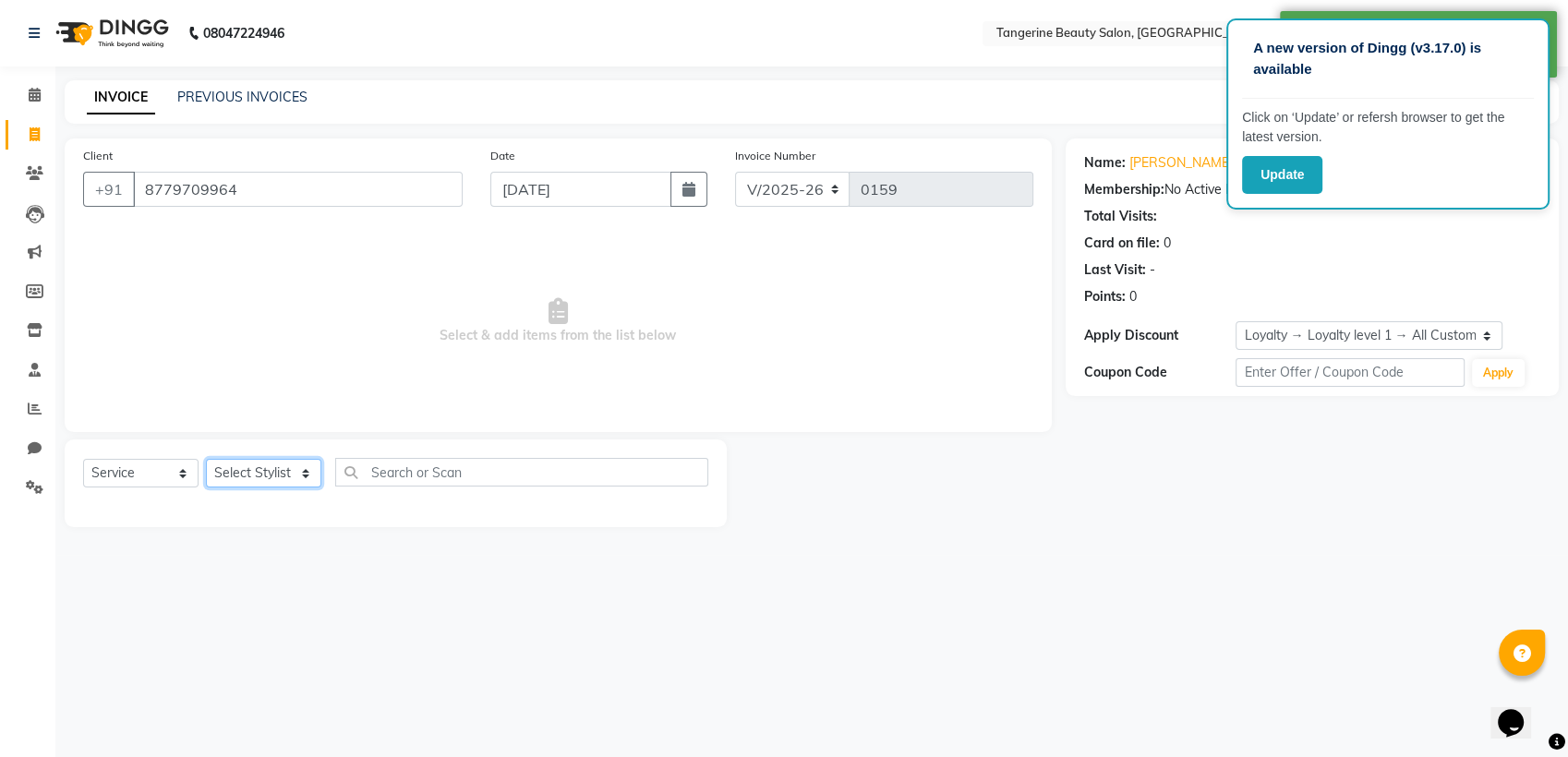
click at [275, 470] on select "Select Stylist [PERSON_NAME] [PERSON_NAME]" at bounding box center [264, 473] width 116 height 28
select select "85414"
click at [206, 459] on select "Select Stylist [PERSON_NAME] [PERSON_NAME]" at bounding box center [264, 473] width 116 height 28
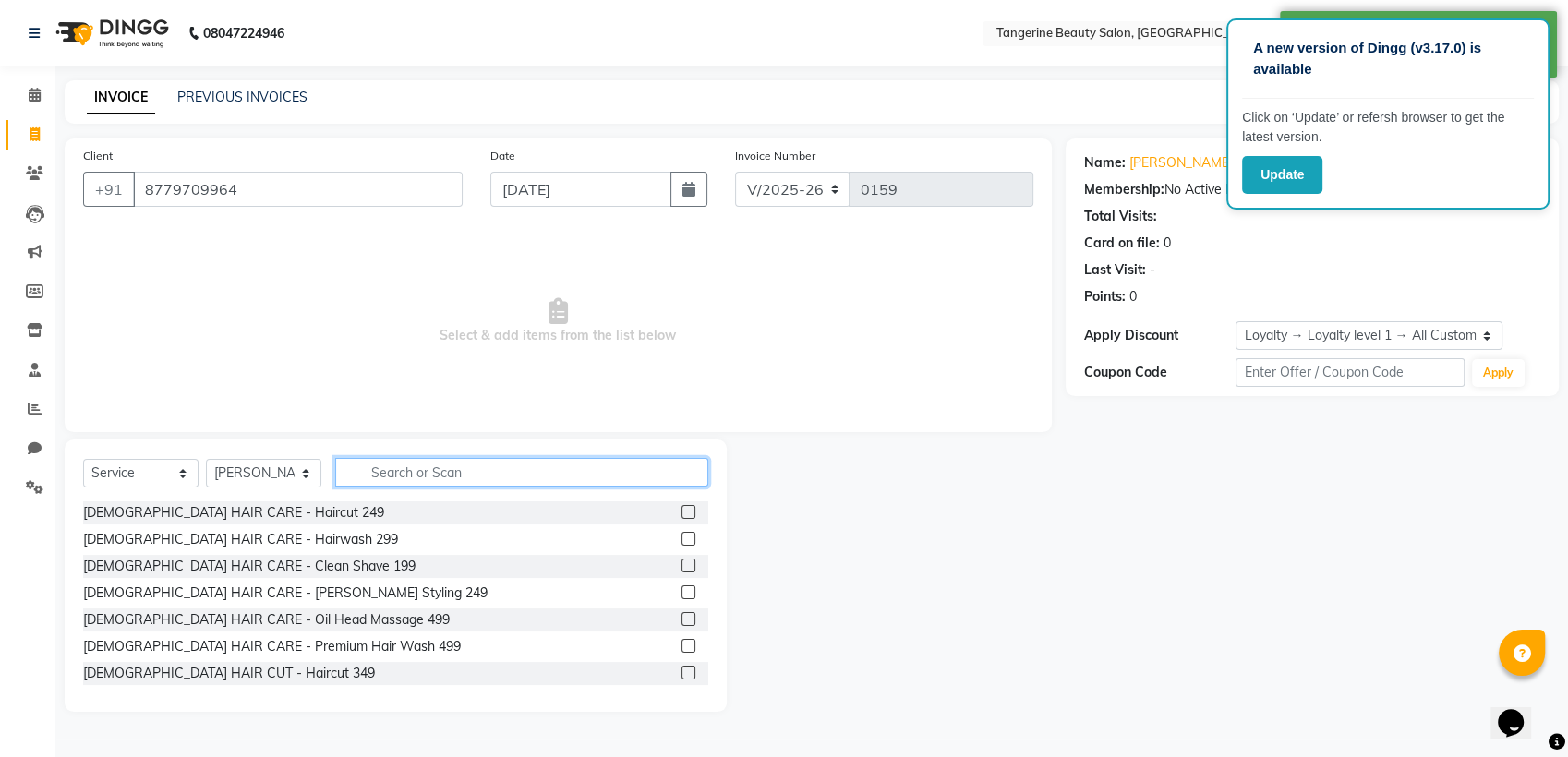
click at [442, 477] on input "text" at bounding box center [521, 472] width 373 height 28
type input "y"
type input "a"
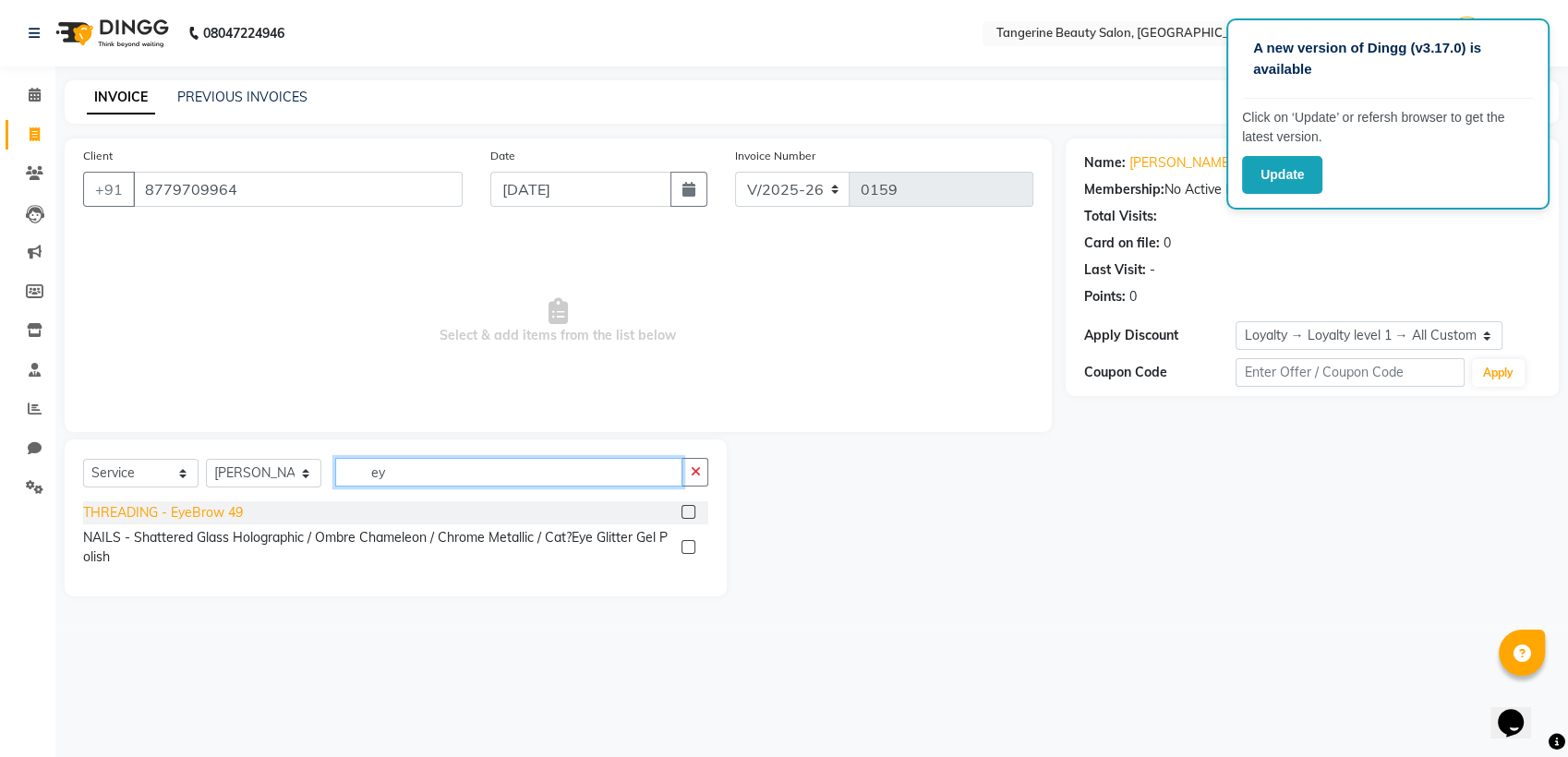
type input "ey"
click at [200, 508] on div "THREADING - EyeBrow 49" at bounding box center [163, 512] width 159 height 19
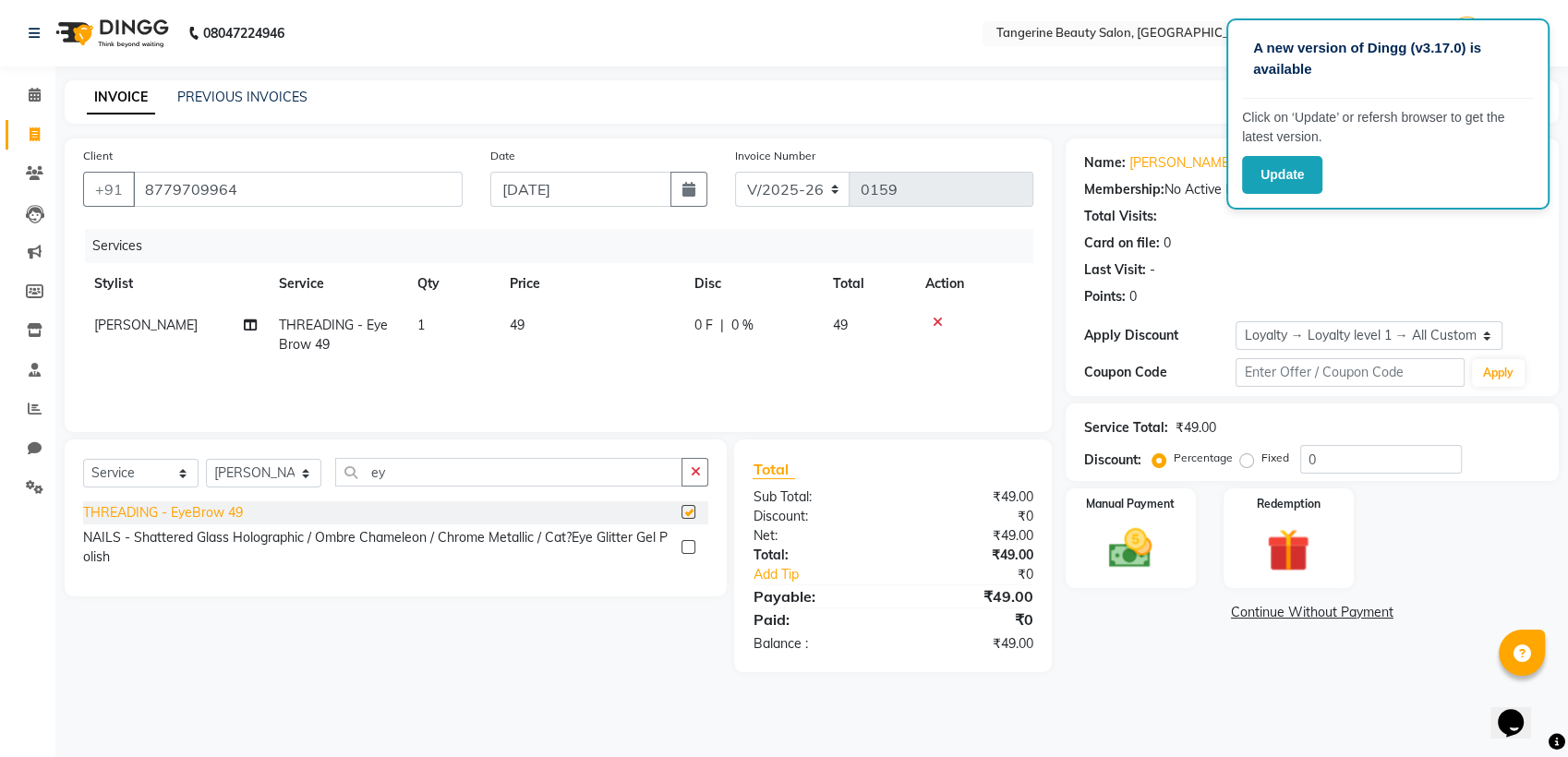
checkbox input "false"
click at [1158, 536] on img at bounding box center [1130, 548] width 73 height 52
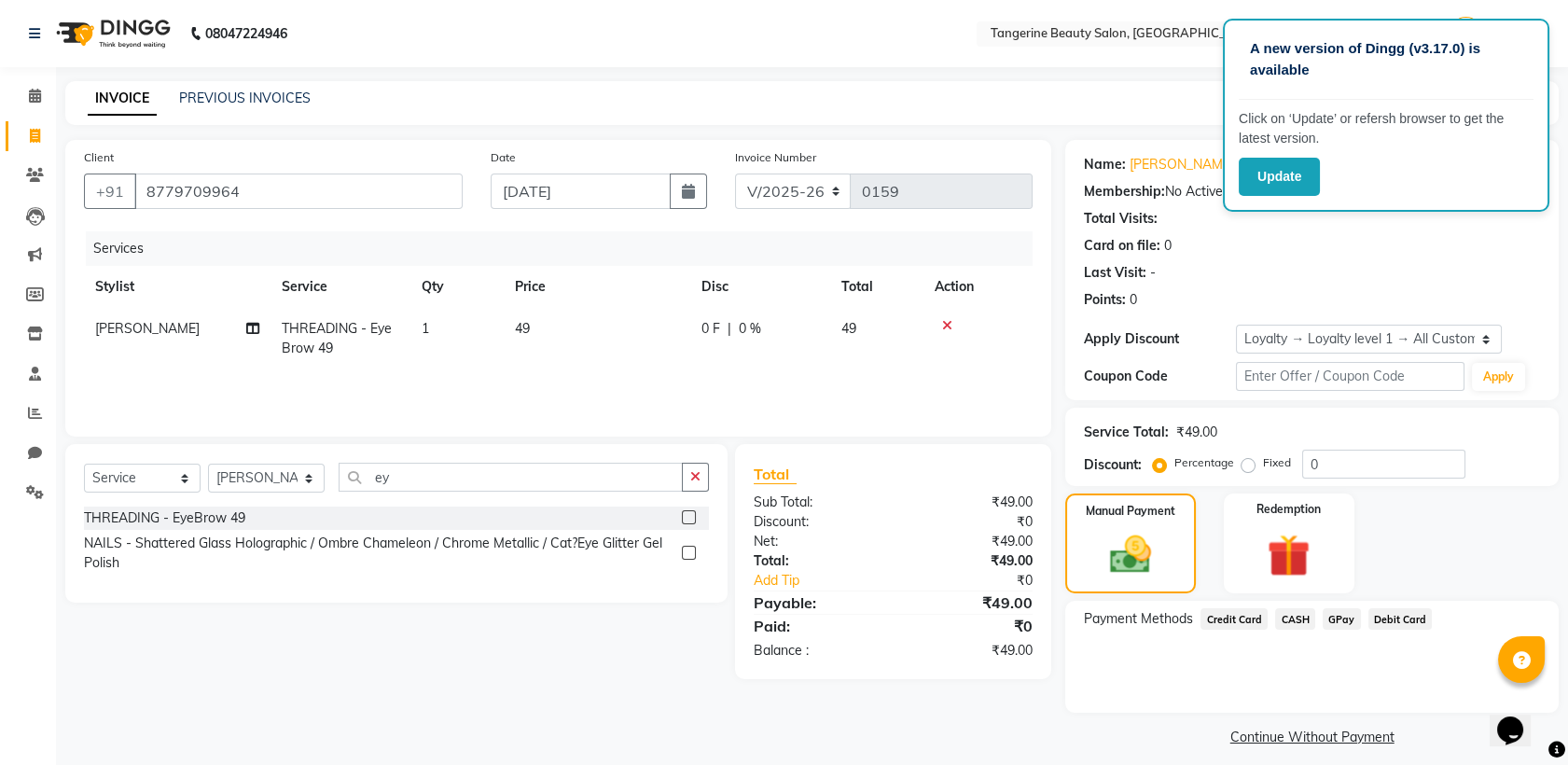
click at [1290, 609] on span "CASH" at bounding box center [1296, 619] width 40 height 21
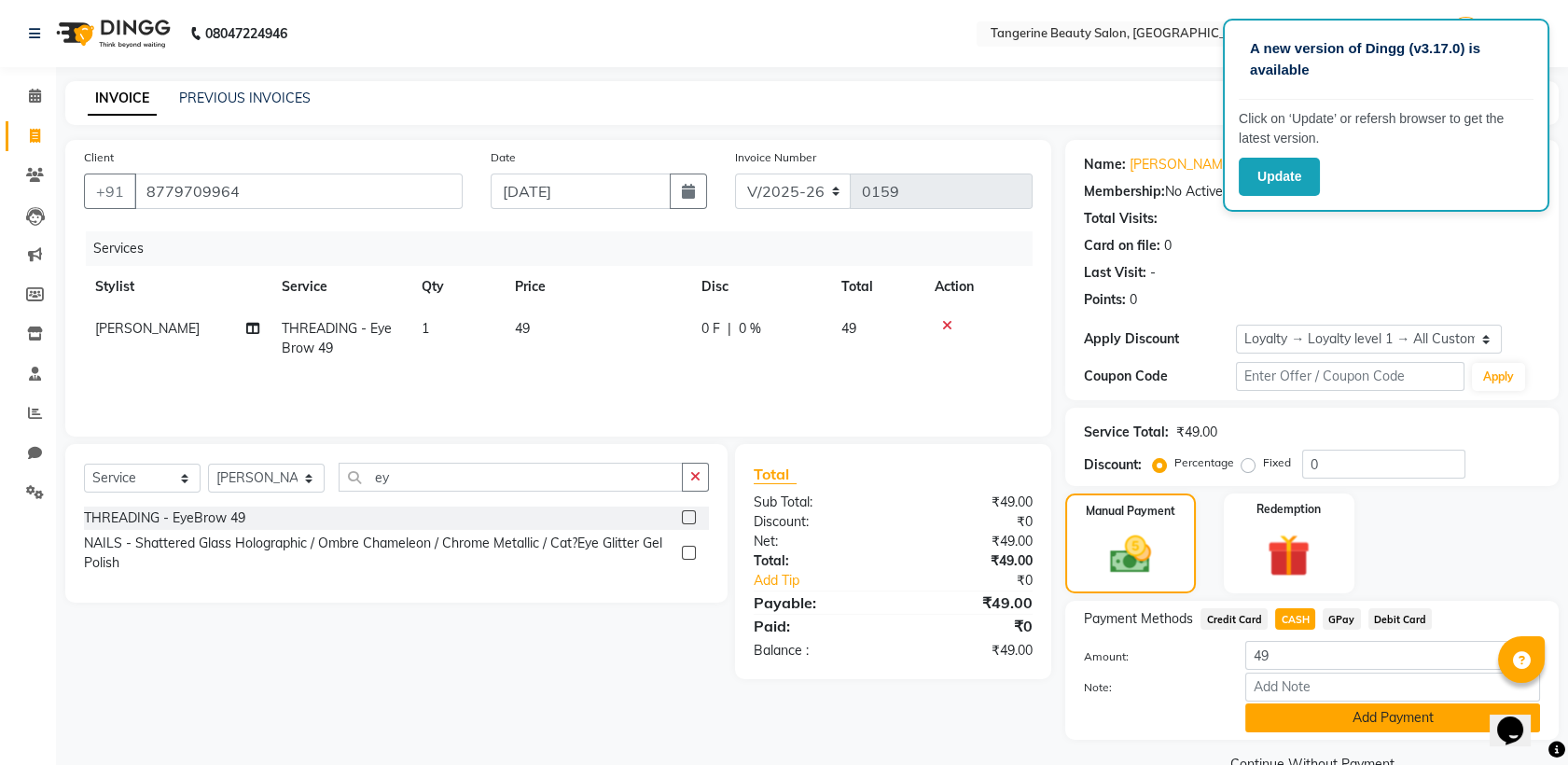
click at [1291, 720] on button "Add Payment" at bounding box center [1393, 718] width 295 height 29
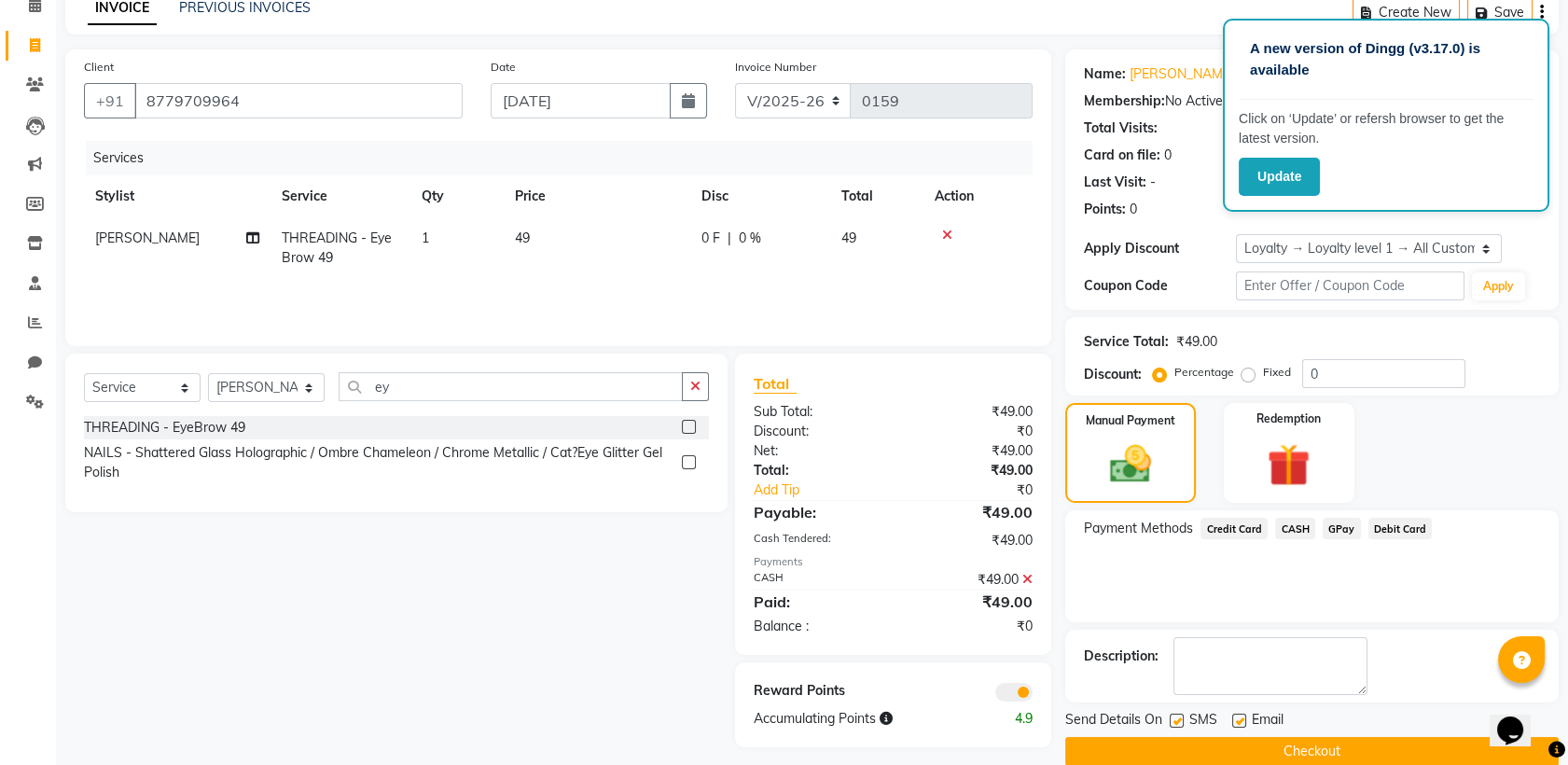
scroll to position [119, 0]
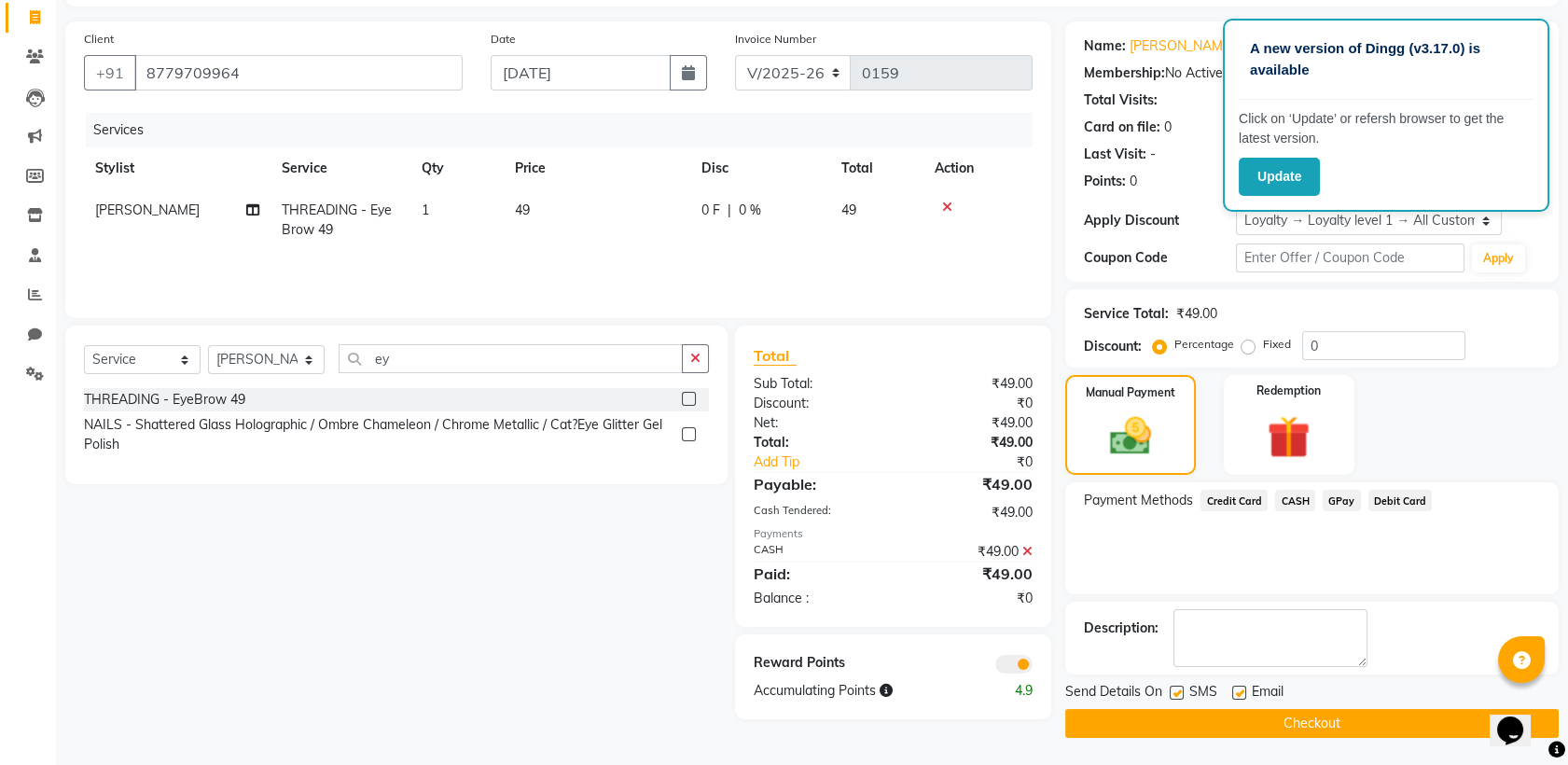
click at [1291, 720] on button "Checkout" at bounding box center [1312, 724] width 494 height 29
